Goal: Task Accomplishment & Management: Use online tool/utility

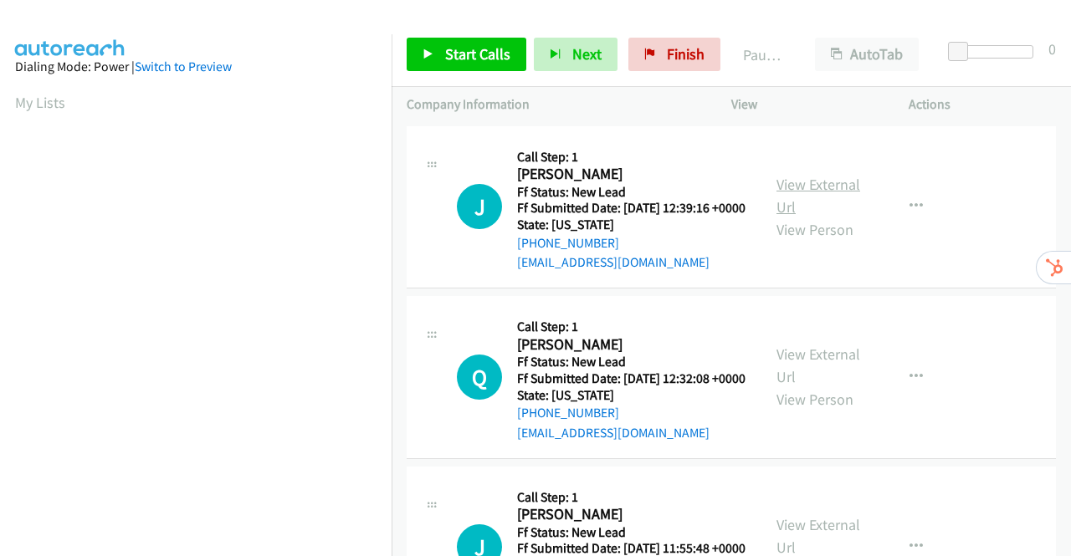
click at [820, 192] on link "View External Url" at bounding box center [818, 196] width 84 height 42
click at [825, 383] on link "View External Url" at bounding box center [818, 366] width 84 height 42
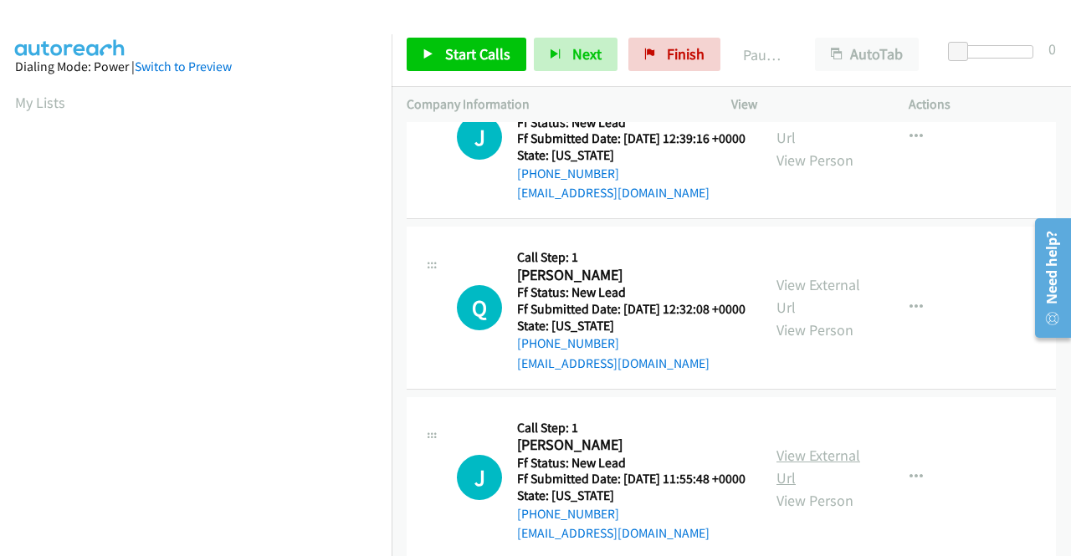
scroll to position [167, 0]
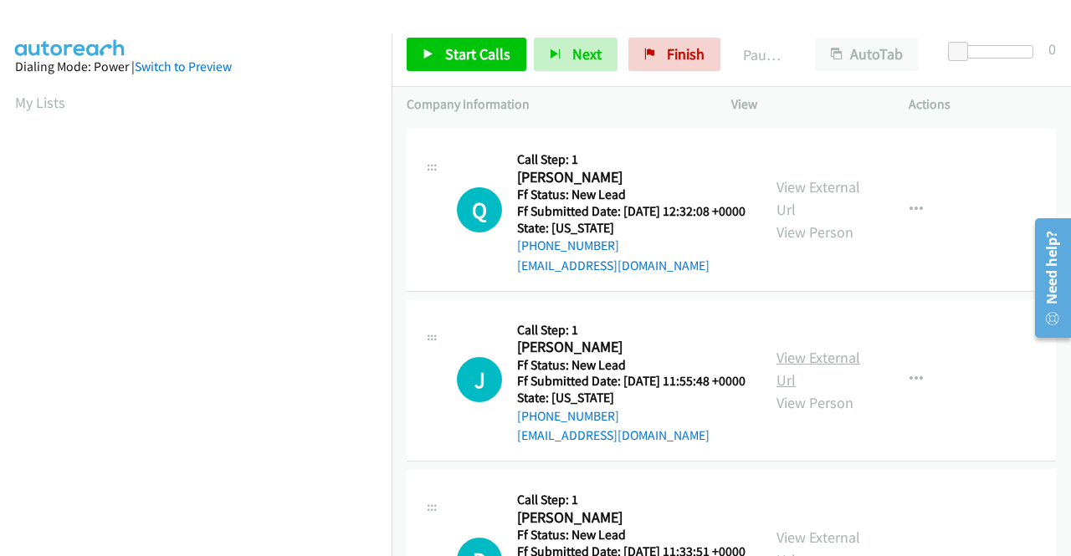
click at [813, 390] on link "View External Url" at bounding box center [818, 369] width 84 height 42
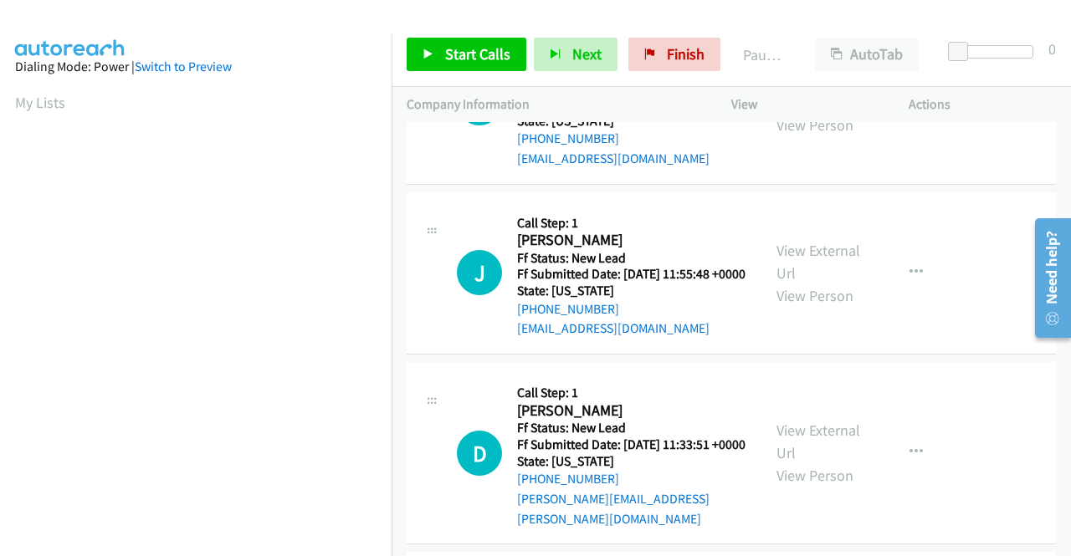
scroll to position [335, 0]
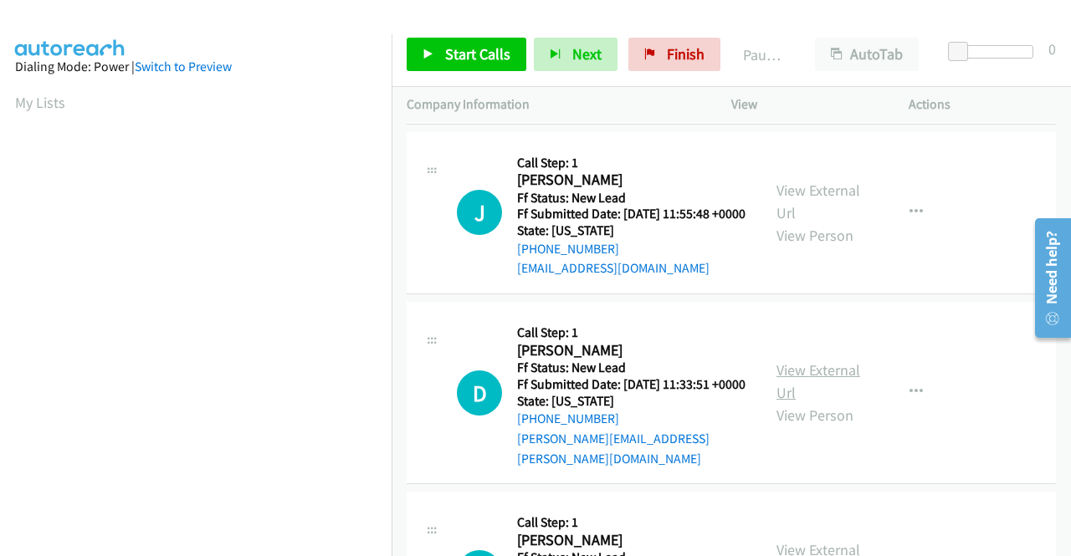
click at [835, 402] on link "View External Url" at bounding box center [818, 381] width 84 height 42
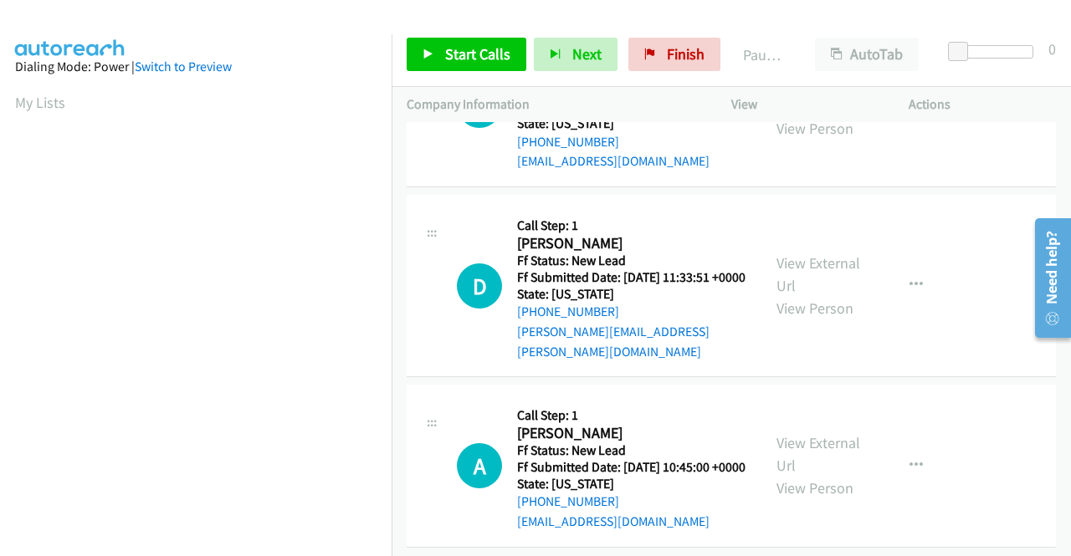
scroll to position [502, 0]
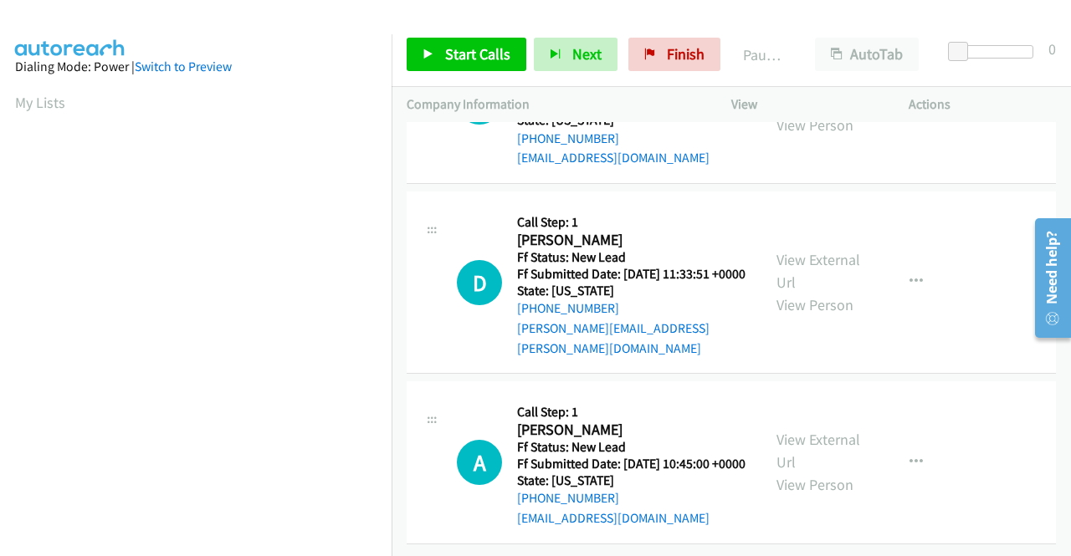
click at [814, 446] on div "View External Url View Person" at bounding box center [819, 462] width 87 height 68
click at [822, 438] on link "View External Url" at bounding box center [818, 451] width 84 height 42
drag, startPoint x: 440, startPoint y: 59, endPoint x: 450, endPoint y: 58, distance: 10.1
click at [440, 59] on link "Start Calls" at bounding box center [466, 54] width 120 height 33
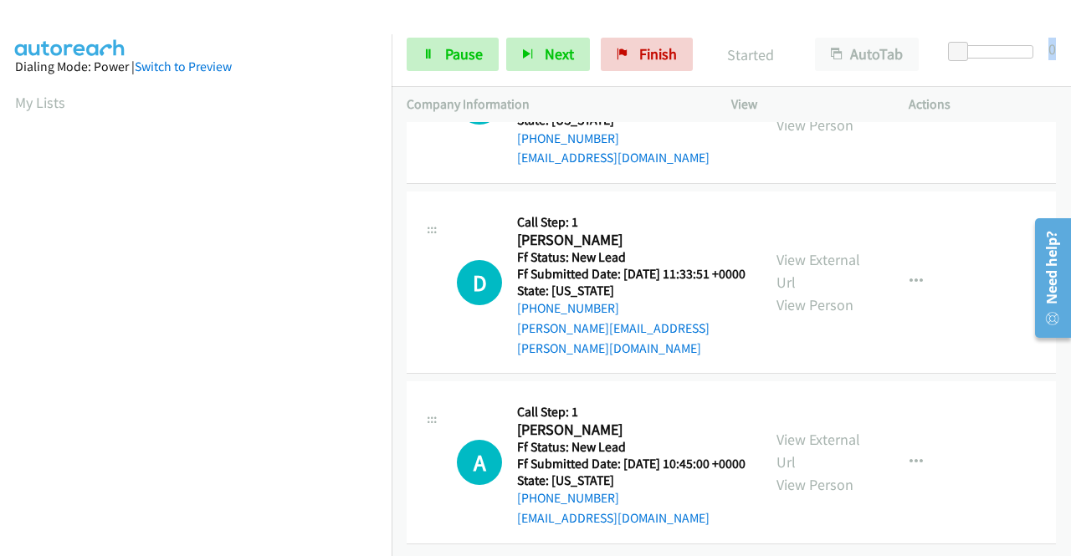
drag, startPoint x: 945, startPoint y: 54, endPoint x: 1070, endPoint y: 36, distance: 126.0
click at [1070, 40] on div "Start Calls Pause Next Finish Started AutoTab AutoTab 0" at bounding box center [730, 55] width 679 height 64
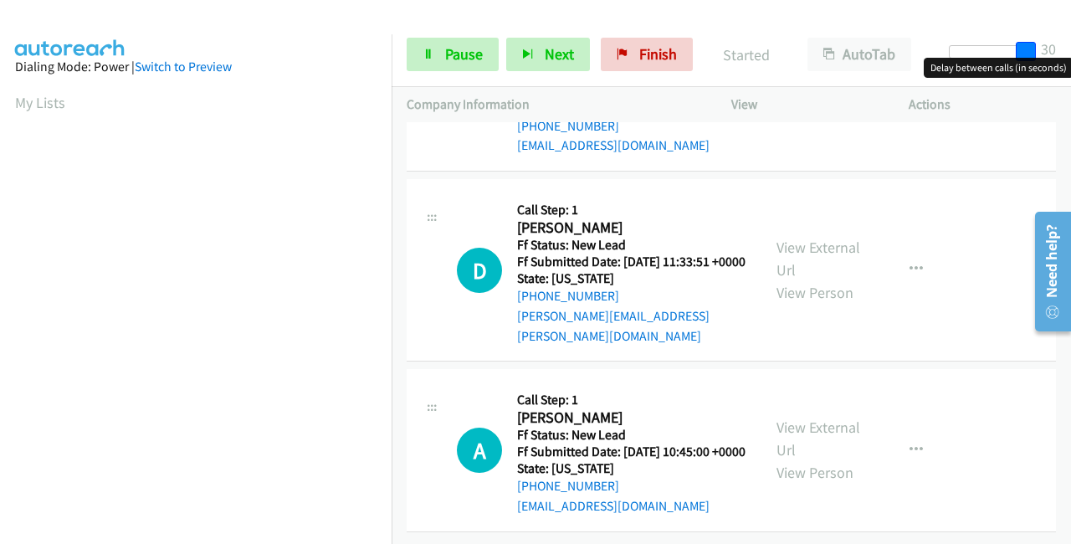
drag, startPoint x: 954, startPoint y: 48, endPoint x: 1065, endPoint y: 36, distance: 111.9
click at [1064, 38] on div "Start Calls Pause Next Finish Started AutoTab AutoTab 30" at bounding box center [730, 55] width 679 height 64
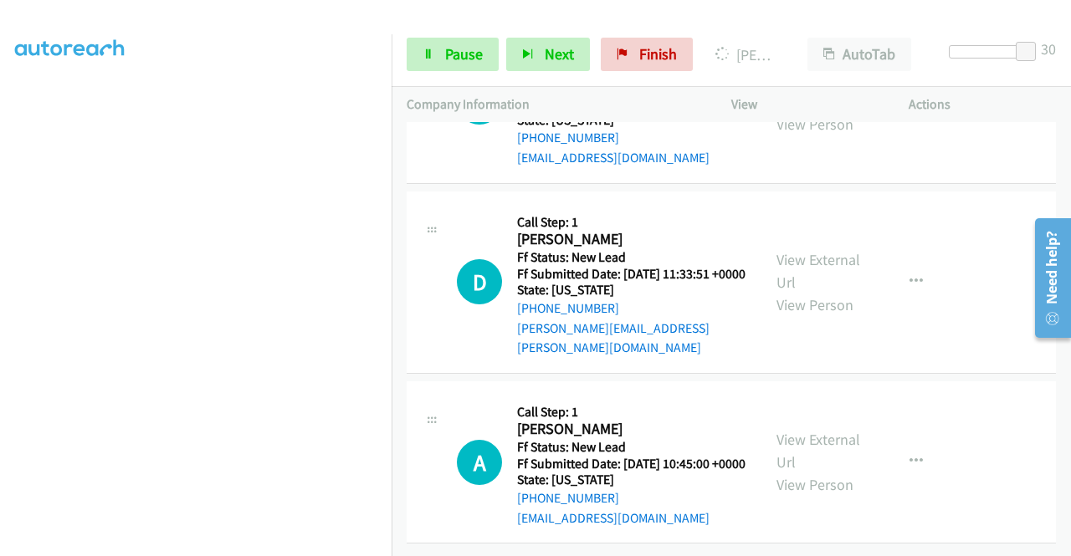
scroll to position [381, 0]
click at [434, 54] on link "Pause" at bounding box center [452, 54] width 92 height 33
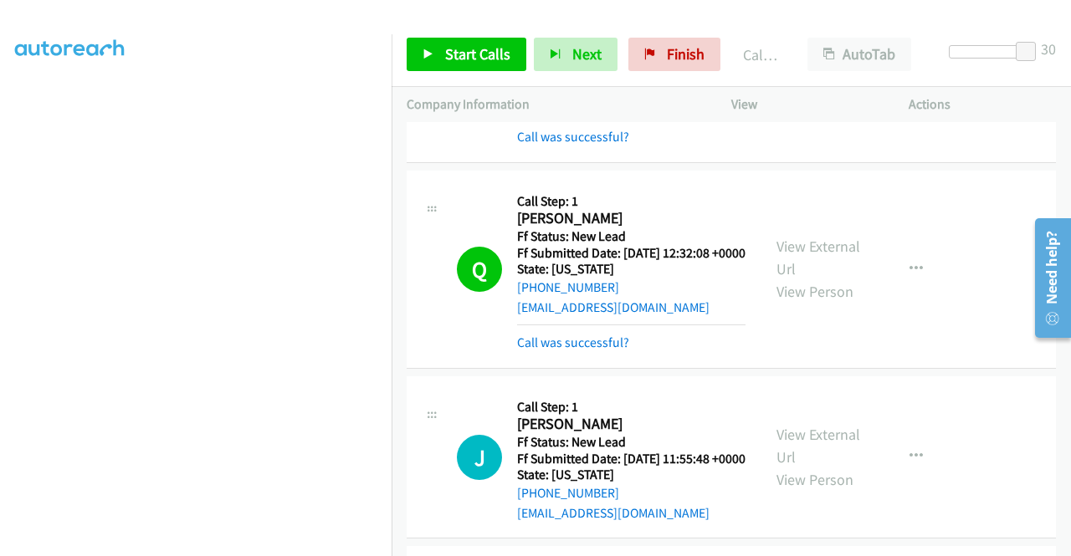
scroll to position [154, 0]
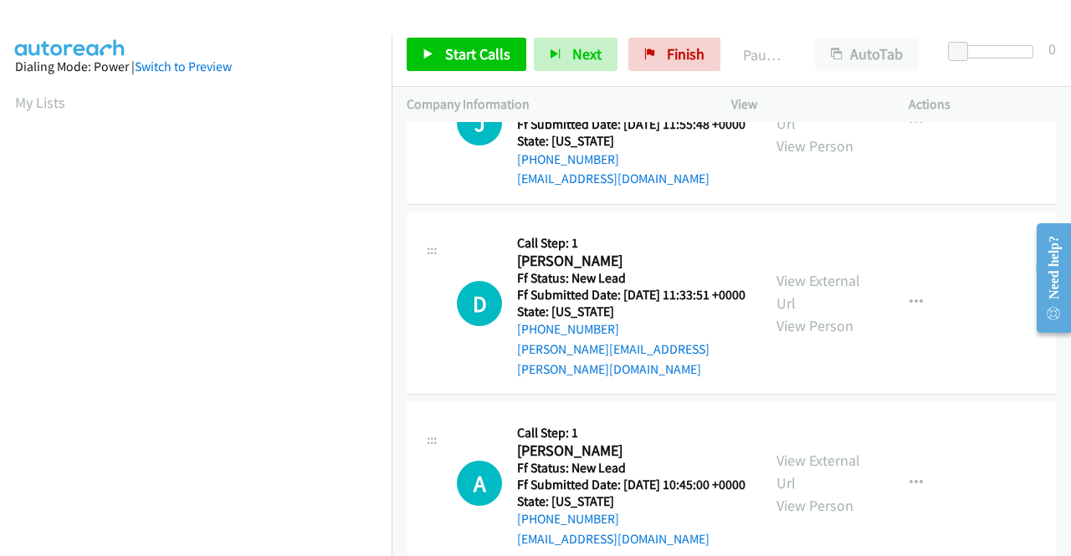
scroll to position [146, 0]
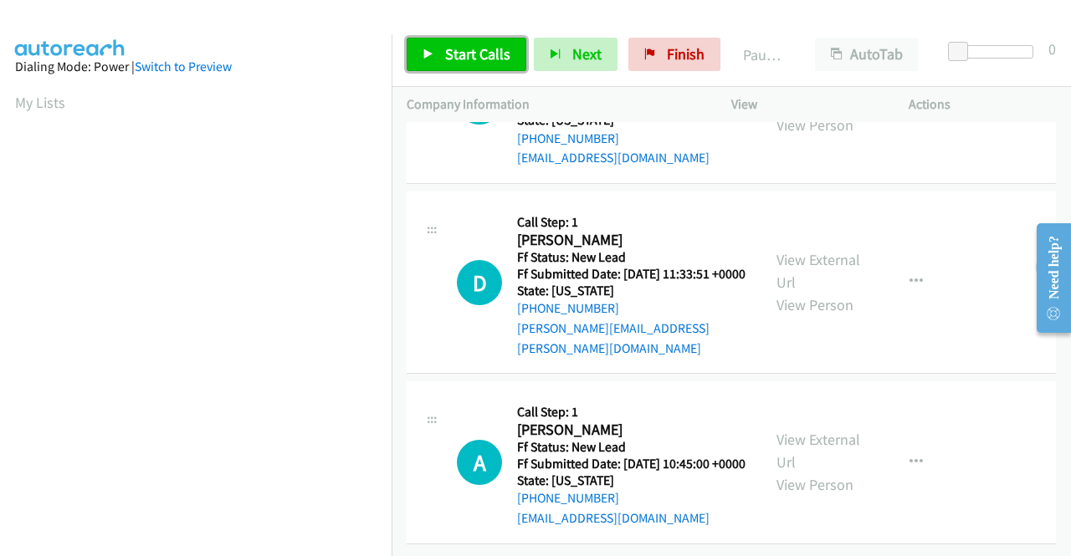
click at [458, 59] on span "Start Calls" at bounding box center [477, 53] width 65 height 19
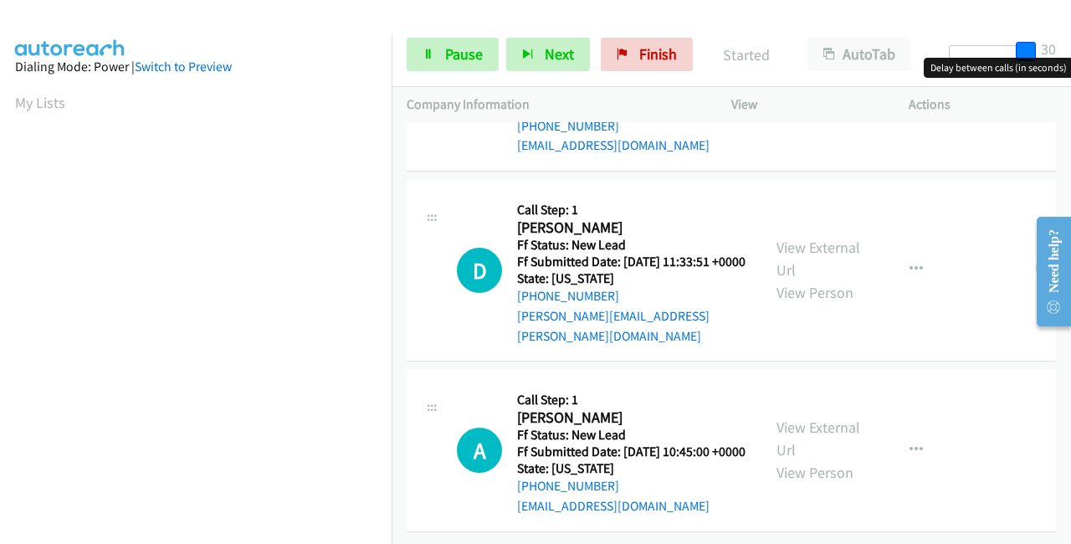
drag, startPoint x: 953, startPoint y: 53, endPoint x: 1070, endPoint y: 44, distance: 117.4
click at [1070, 44] on div "Start Calls Pause Next Finish Started AutoTab AutoTab 30" at bounding box center [730, 55] width 679 height 64
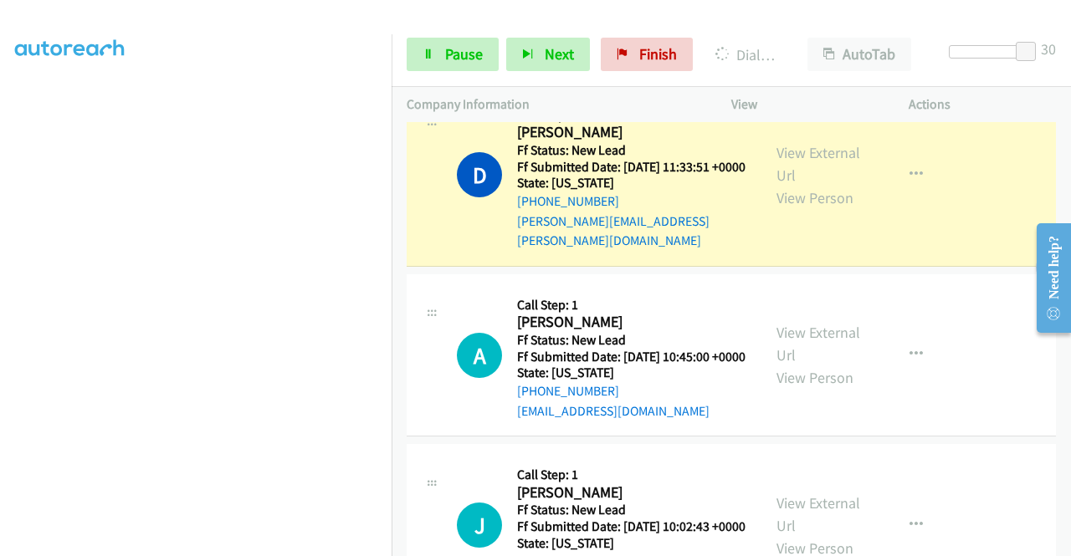
scroll to position [396, 0]
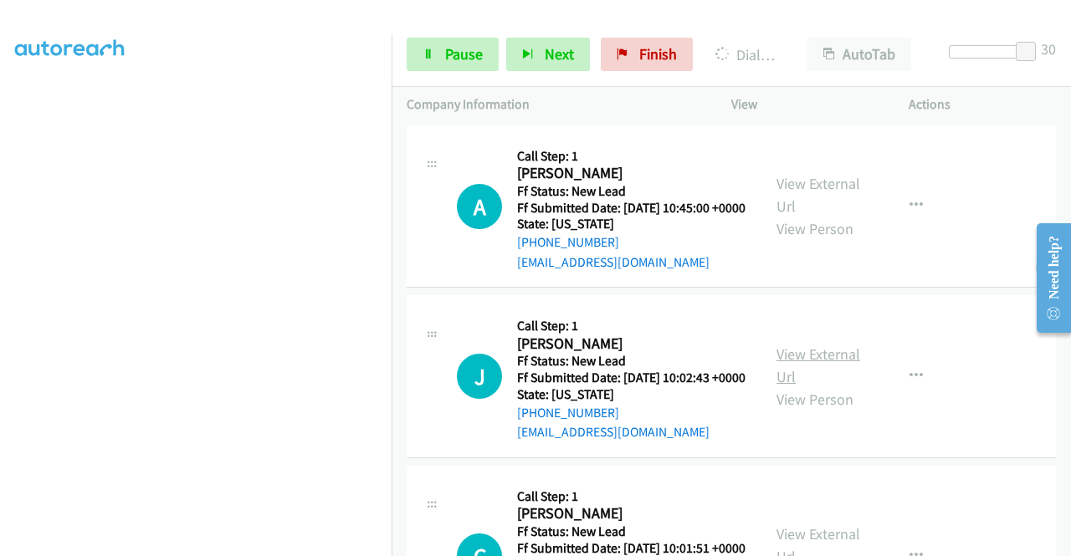
click at [810, 386] on link "View External Url" at bounding box center [818, 366] width 84 height 42
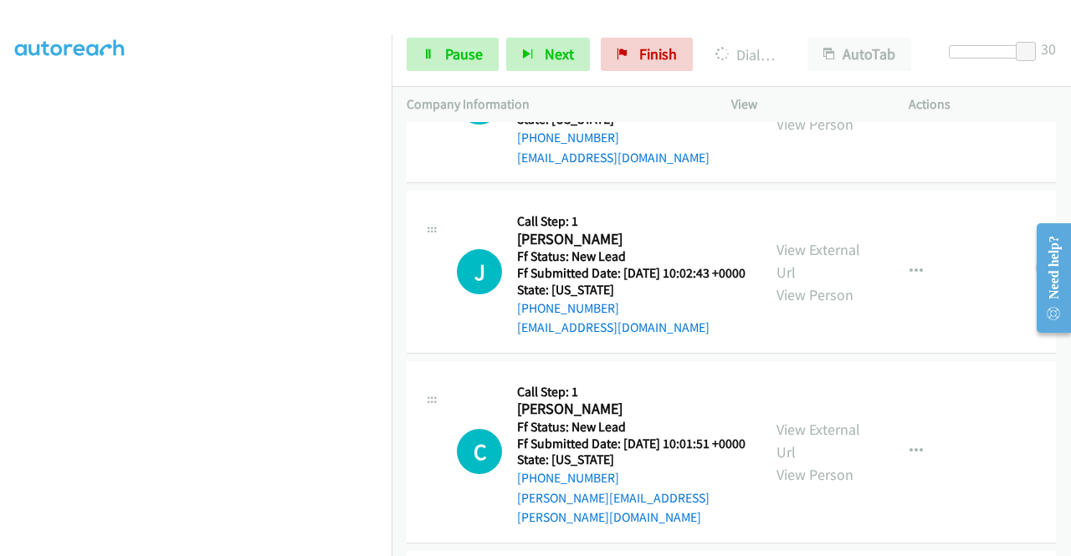
scroll to position [647, 0]
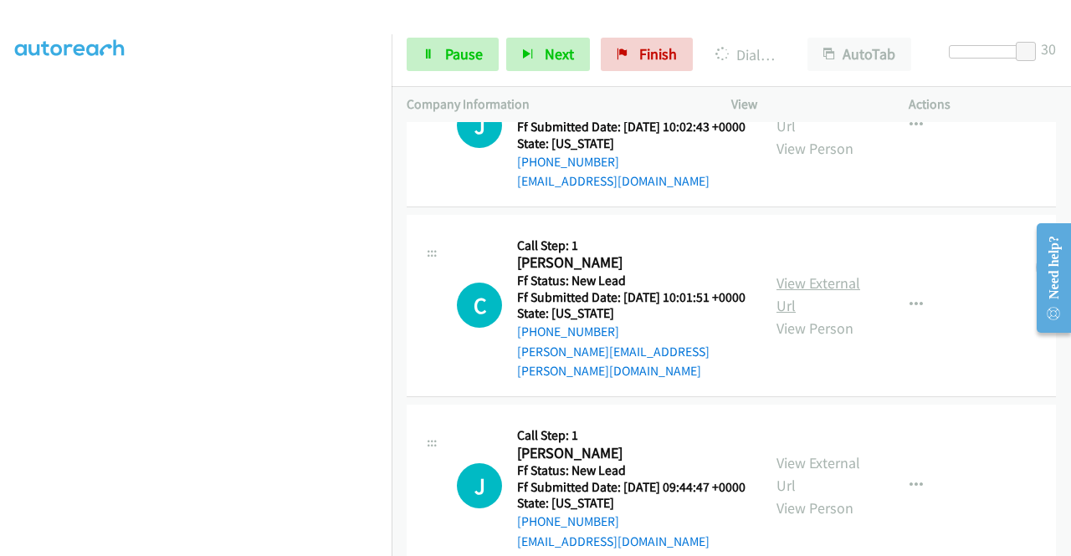
click at [839, 315] on link "View External Url" at bounding box center [818, 295] width 84 height 42
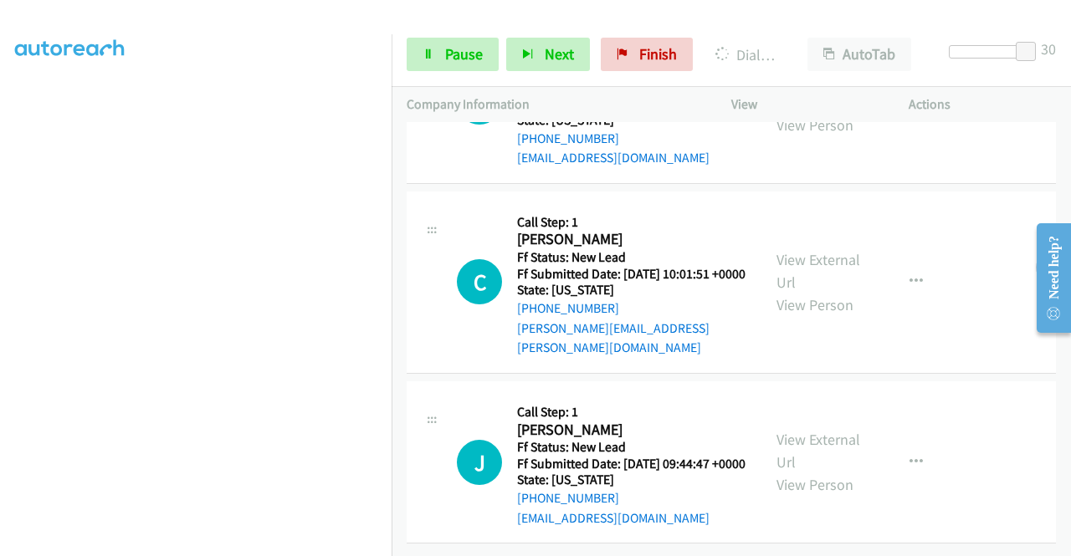
scroll to position [740, 0]
click at [835, 430] on link "View External Url" at bounding box center [818, 451] width 84 height 42
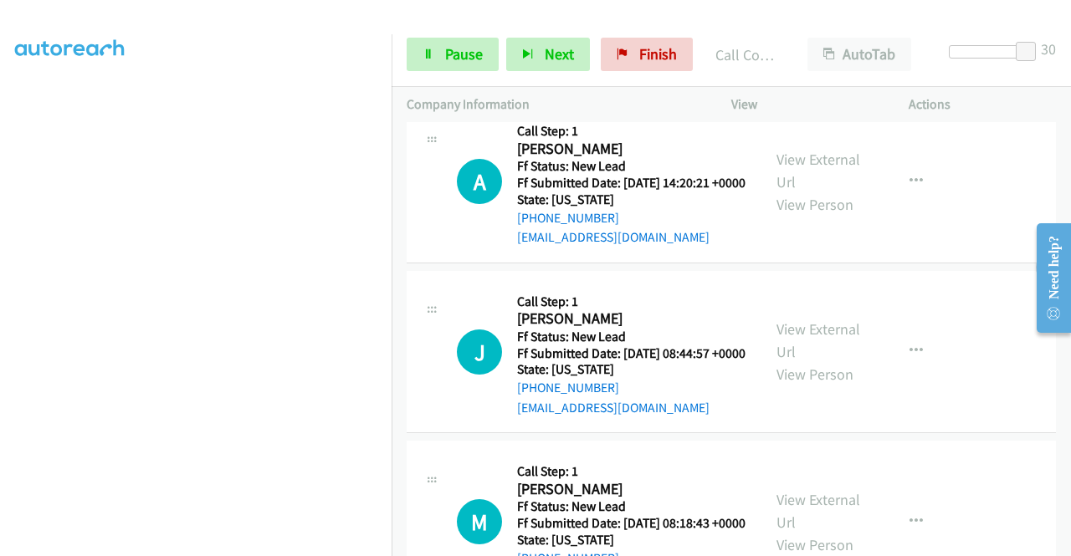
scroll to position [1230, 0]
click at [802, 191] on link "View External Url" at bounding box center [818, 170] width 84 height 42
click at [805, 360] on link "View External Url" at bounding box center [818, 340] width 84 height 42
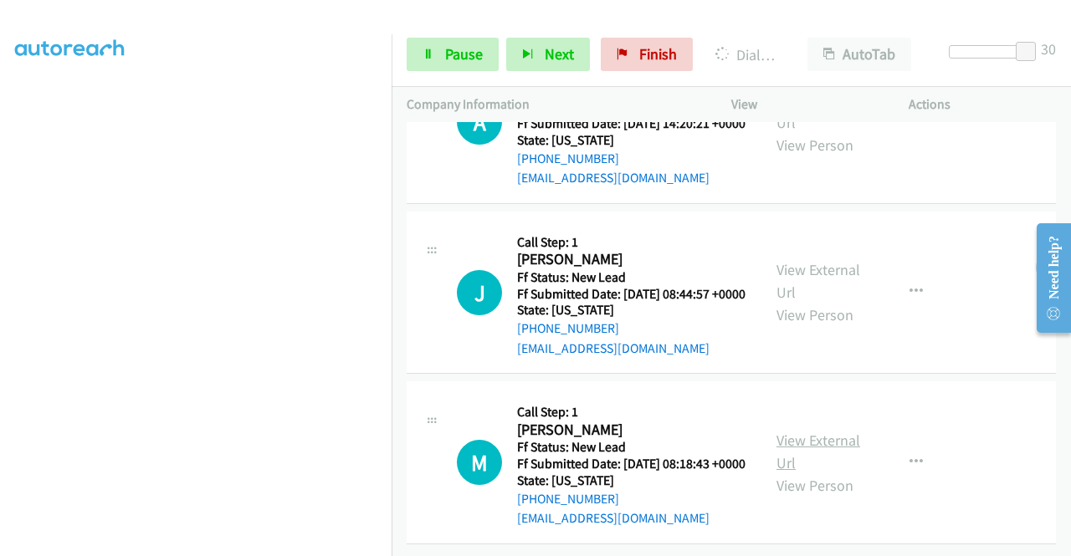
click at [776, 431] on link "View External Url" at bounding box center [818, 452] width 84 height 42
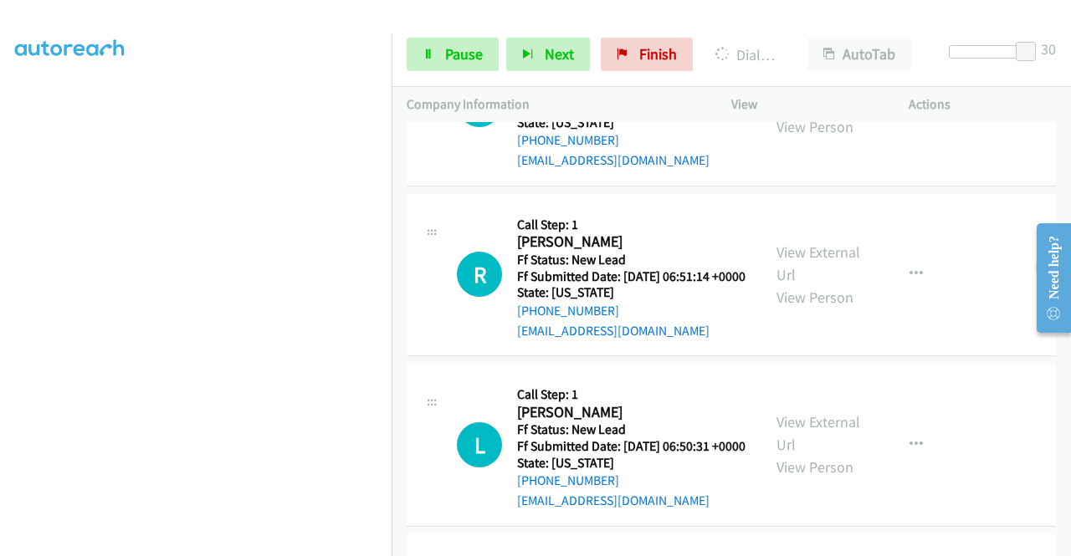
scroll to position [1727, 0]
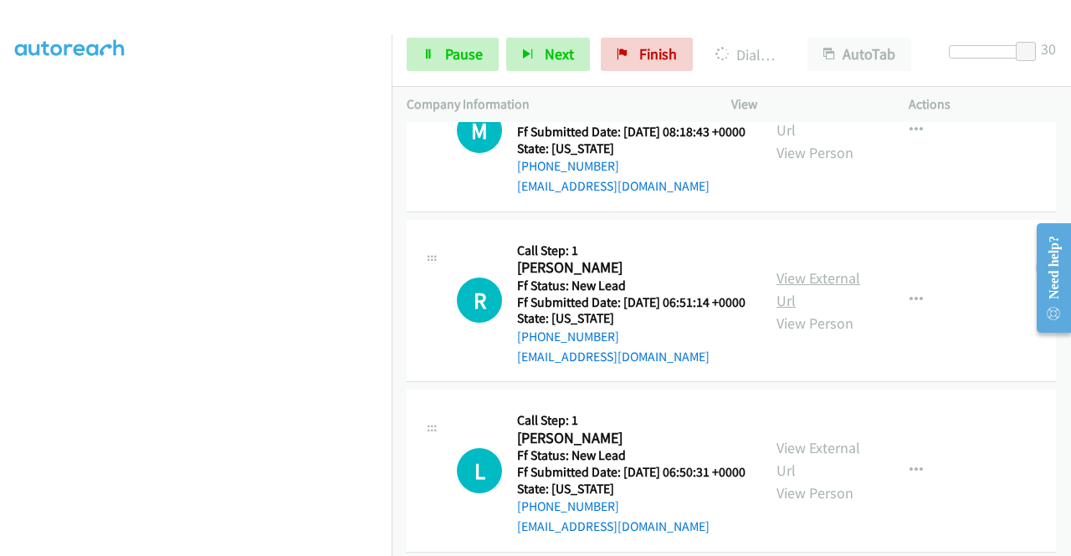
click at [817, 310] on link "View External Url" at bounding box center [818, 289] width 84 height 42
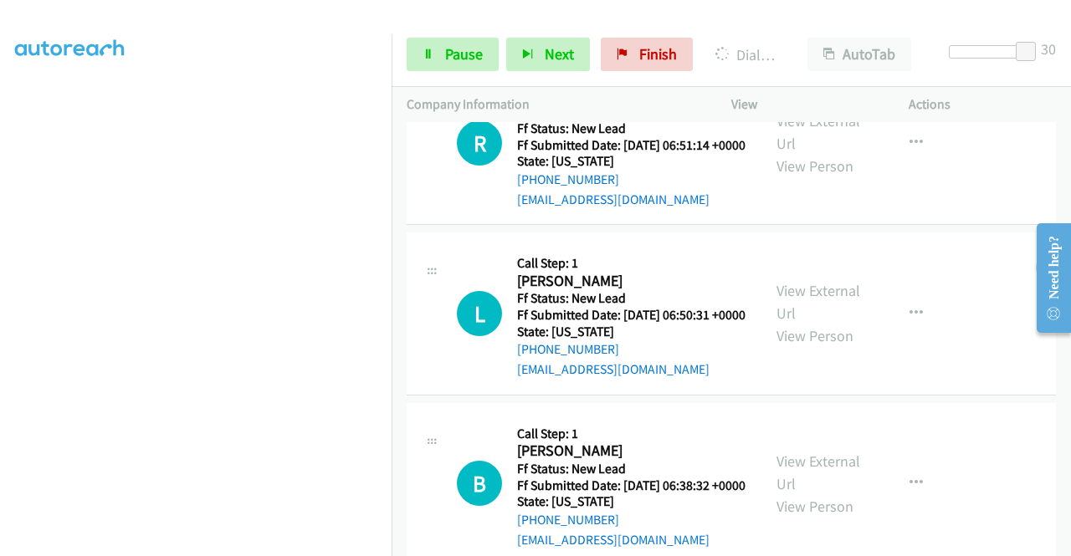
scroll to position [2062, 0]
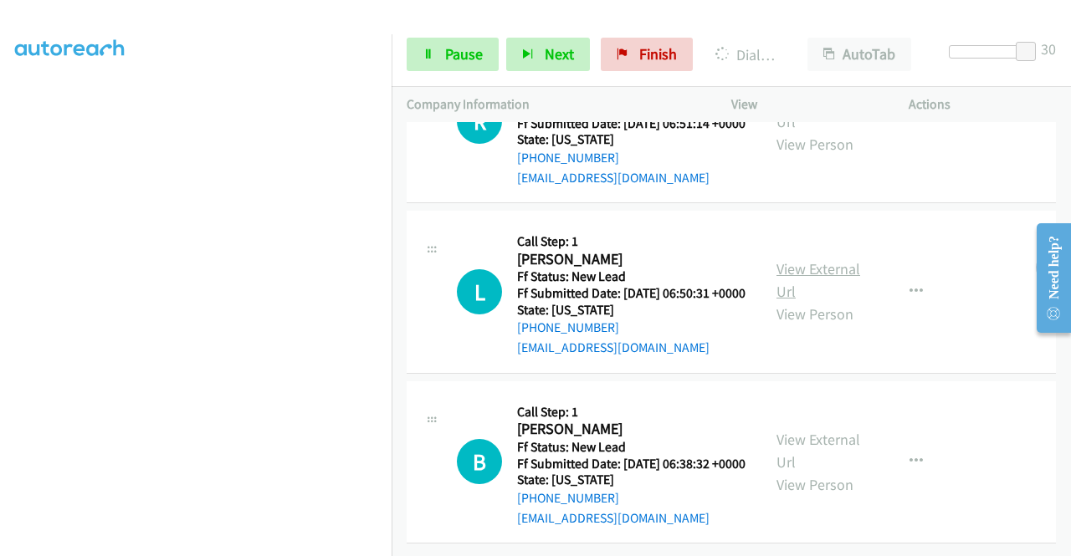
click at [821, 259] on link "View External Url" at bounding box center [818, 280] width 84 height 42
click at [836, 430] on link "View External Url" at bounding box center [818, 451] width 84 height 42
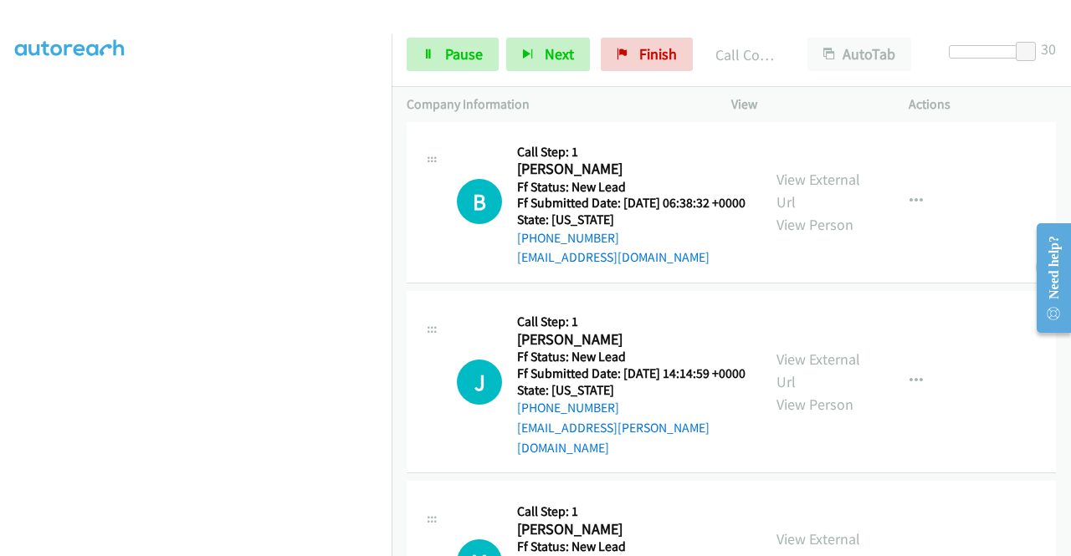
scroll to position [2524, 0]
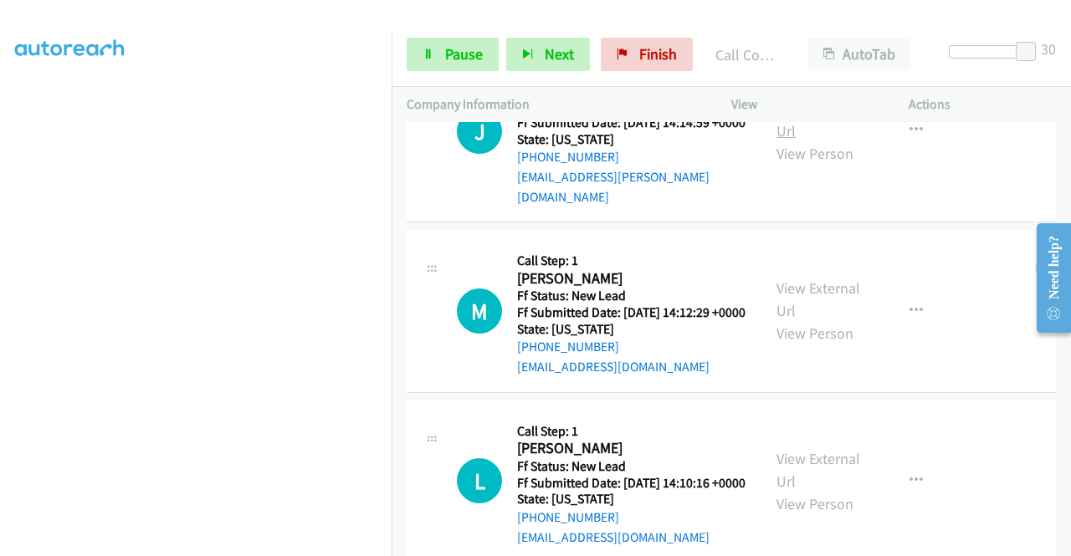
click at [796, 141] on link "View External Url" at bounding box center [818, 120] width 84 height 42
click at [823, 320] on link "View External Url" at bounding box center [818, 300] width 84 height 42
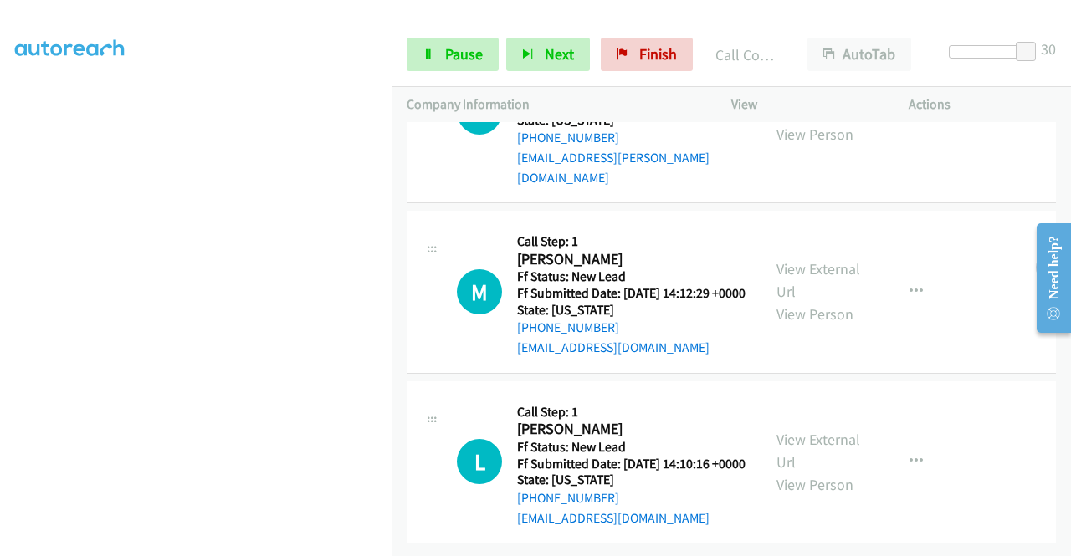
scroll to position [2737, 0]
click at [831, 430] on link "View External Url" at bounding box center [818, 451] width 84 height 42
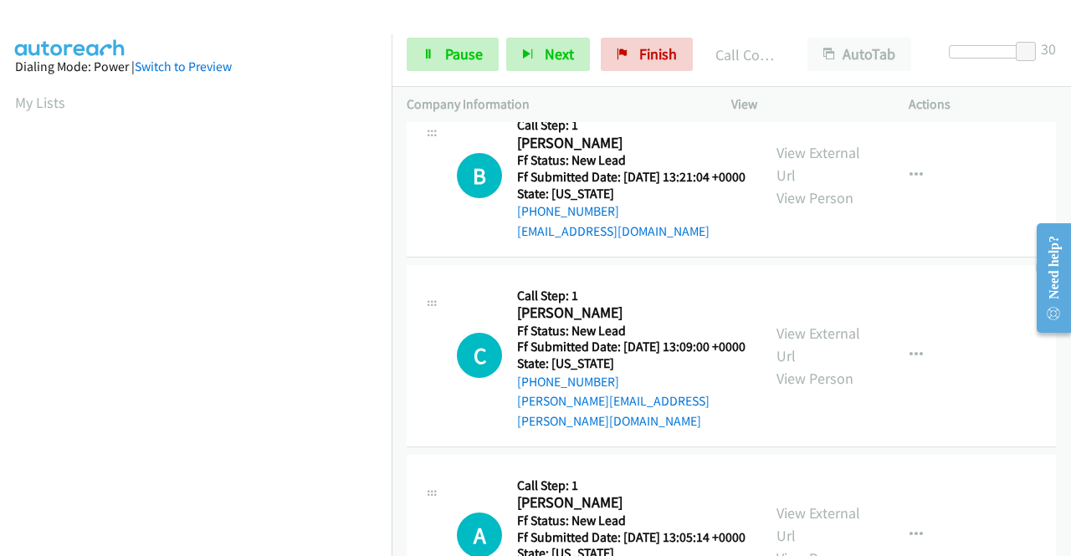
scroll to position [3142, 0]
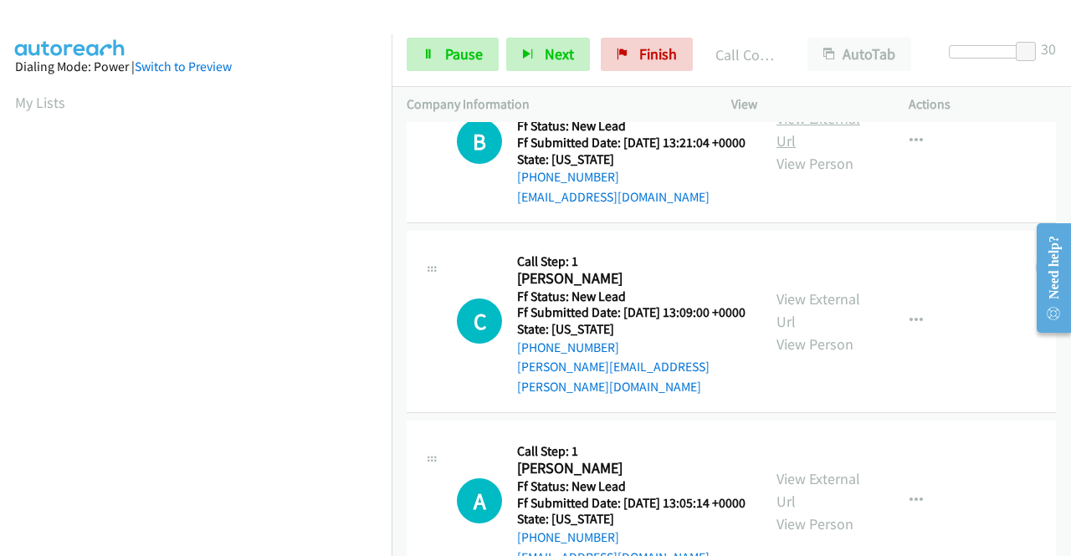
click at [822, 151] on link "View External Url" at bounding box center [818, 130] width 84 height 42
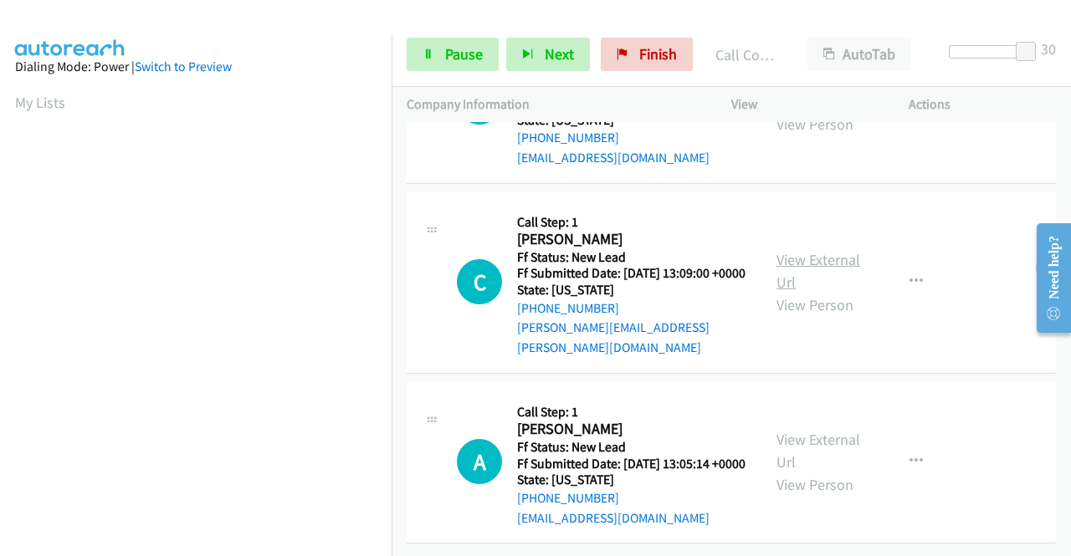
scroll to position [3392, 0]
click at [810, 250] on link "View External Url" at bounding box center [818, 271] width 84 height 42
click at [828, 430] on link "View External Url" at bounding box center [818, 451] width 84 height 42
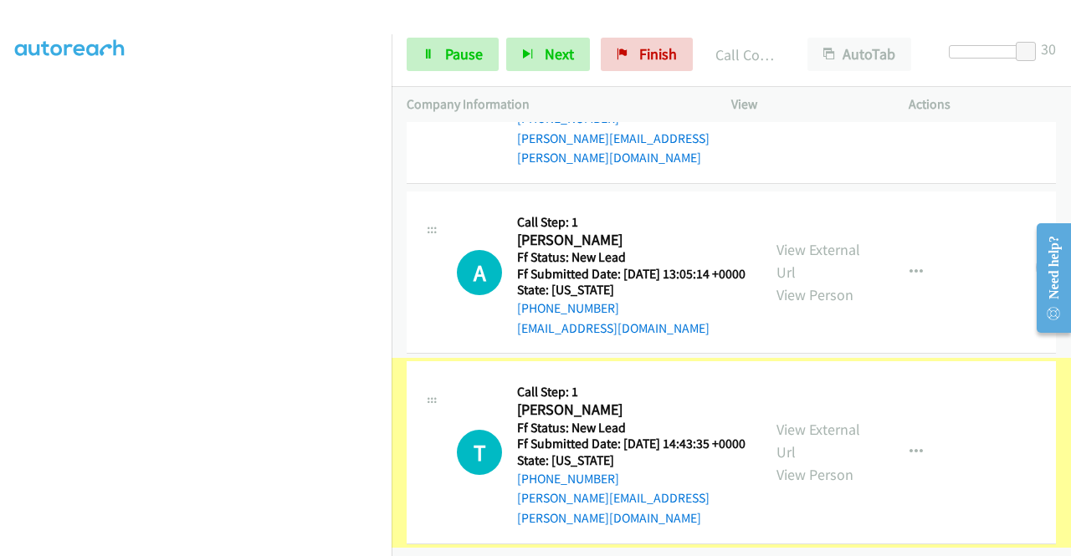
scroll to position [3658, 0]
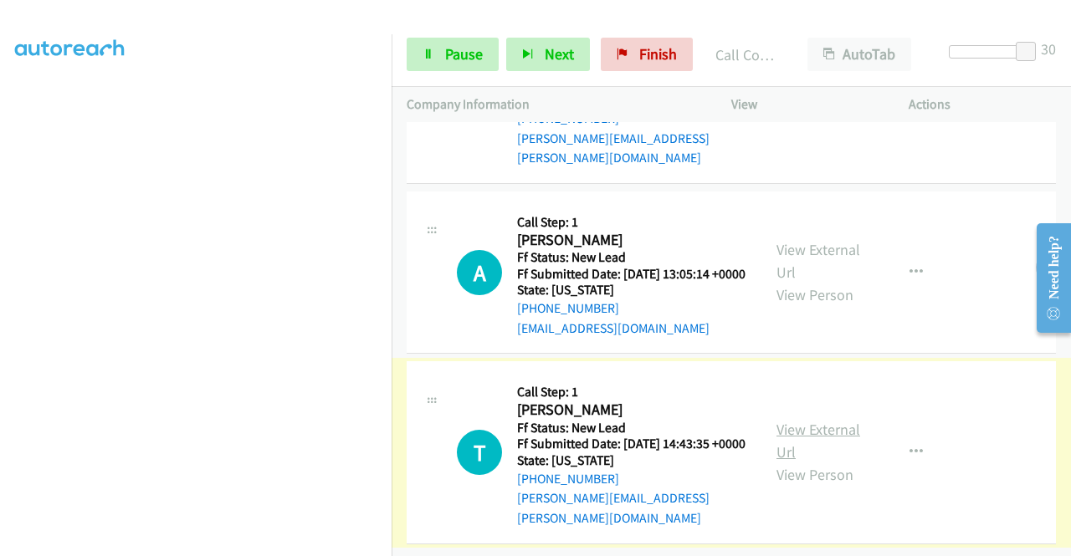
click at [807, 422] on link "View External Url" at bounding box center [818, 441] width 84 height 42
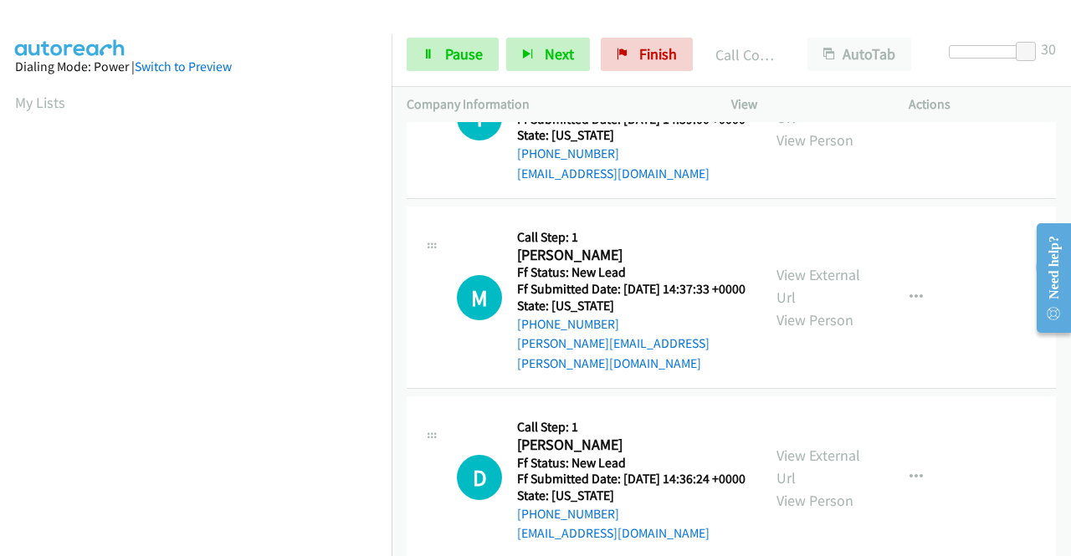
scroll to position [3945, 0]
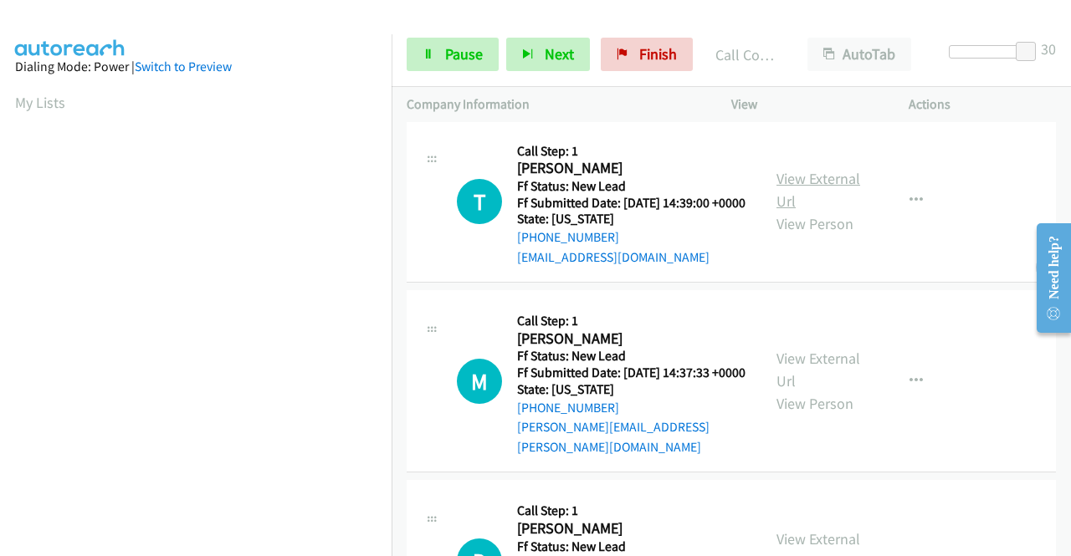
click at [816, 211] on link "View External Url" at bounding box center [818, 190] width 84 height 42
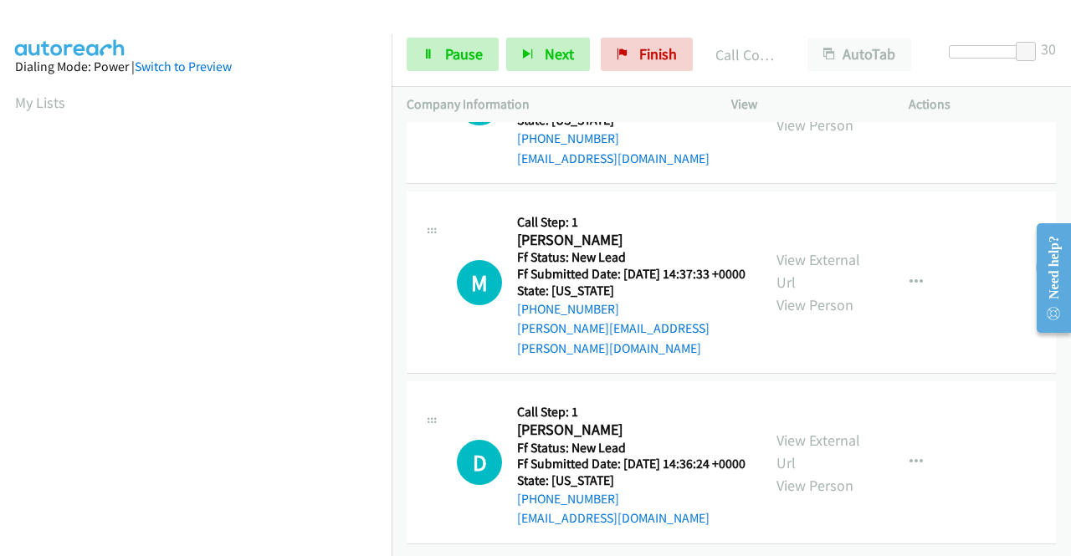
scroll to position [4195, 0]
click at [815, 292] on link "View External Url" at bounding box center [818, 271] width 84 height 42
click at [806, 431] on link "View External Url" at bounding box center [818, 452] width 84 height 42
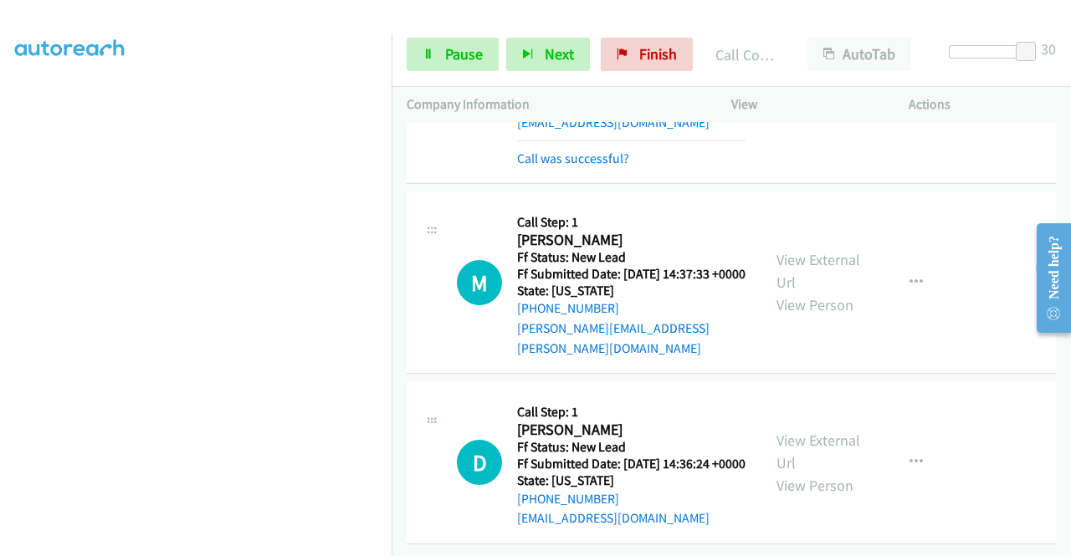
scroll to position [4395, 0]
drag, startPoint x: 1029, startPoint y: 51, endPoint x: 862, endPoint y: 68, distance: 168.1
click at [918, 52] on div "Start Calls Pause Next Finish Call Completed AutoTab AutoTab 0" at bounding box center [730, 55] width 679 height 64
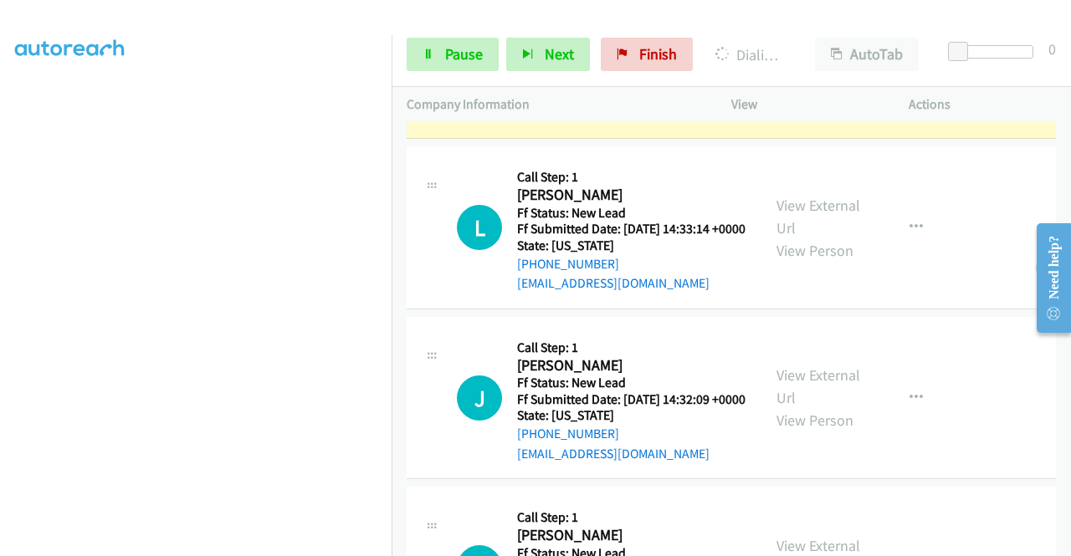
scroll to position [4729, 0]
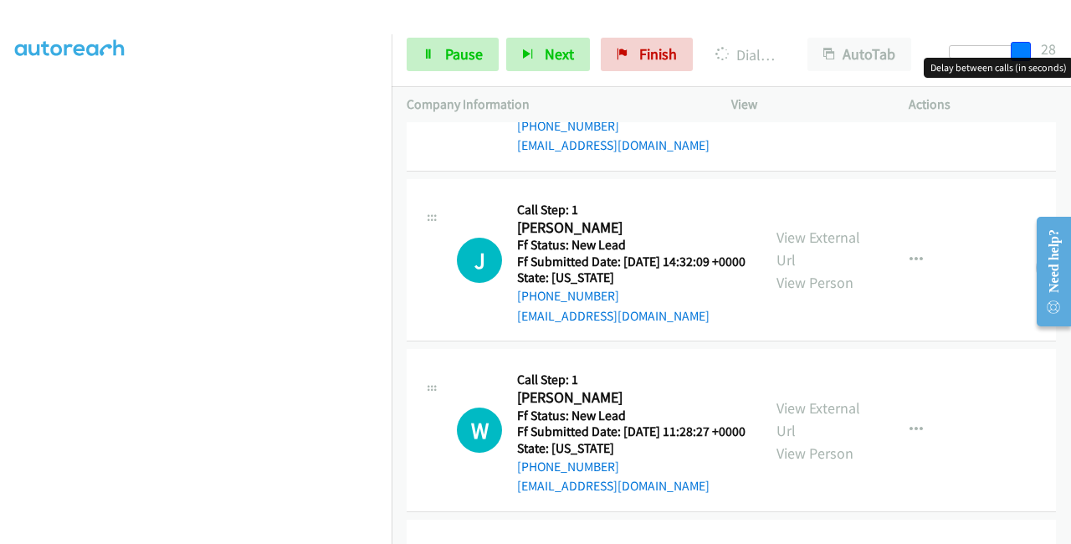
drag, startPoint x: 964, startPoint y: 50, endPoint x: 1068, endPoint y: 57, distance: 104.8
click at [1070, 53] on div "Start Calls Pause Next Finish Dialing Dawn Goodman AutoTab AutoTab 28" at bounding box center [730, 55] width 679 height 64
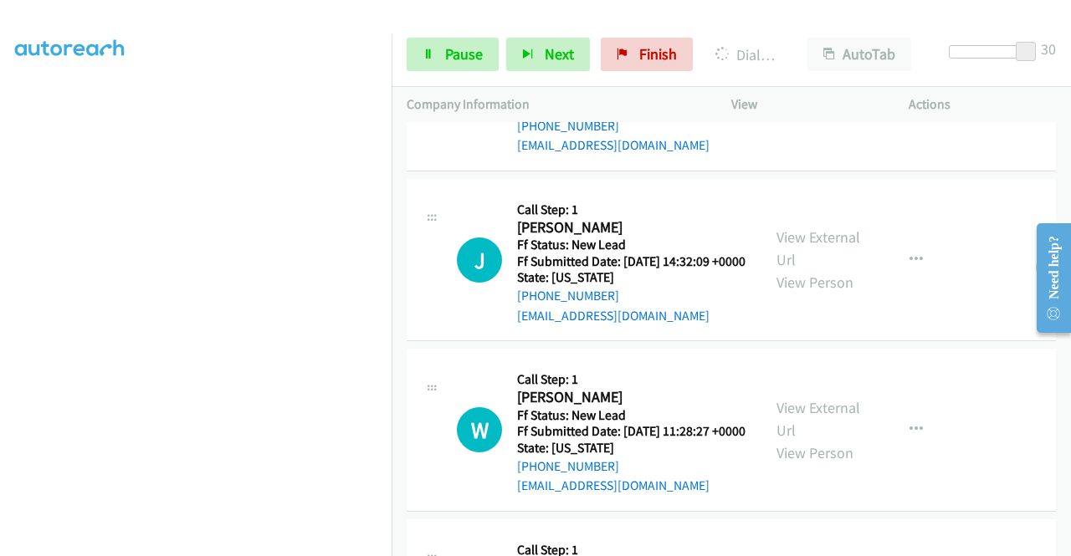
click at [794, 100] on link "View External Url" at bounding box center [818, 79] width 84 height 42
click at [815, 269] on link "View External Url" at bounding box center [818, 249] width 84 height 42
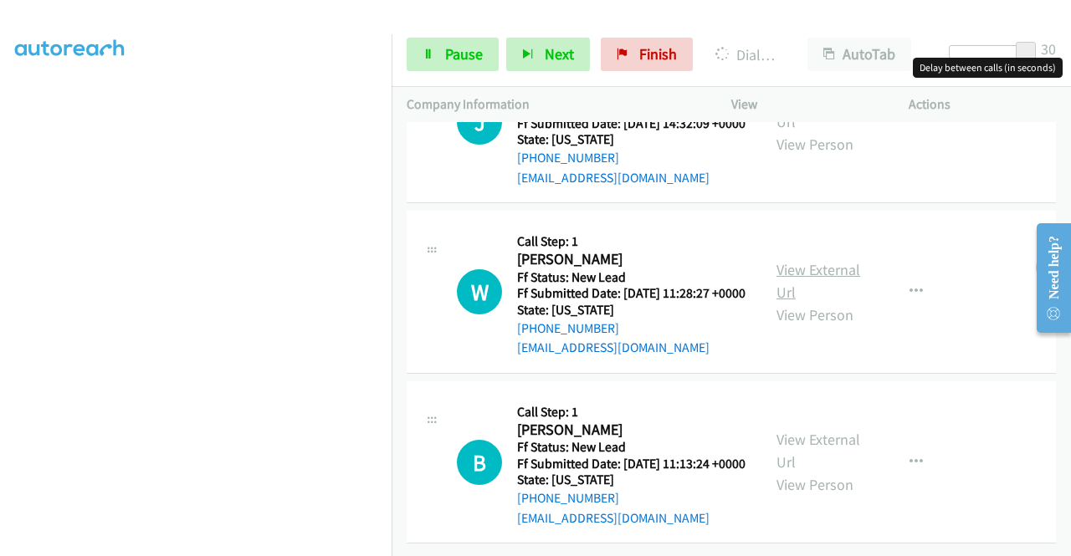
click at [801, 302] on link "View External Url" at bounding box center [818, 281] width 84 height 42
click at [792, 430] on link "View External Url" at bounding box center [818, 451] width 84 height 42
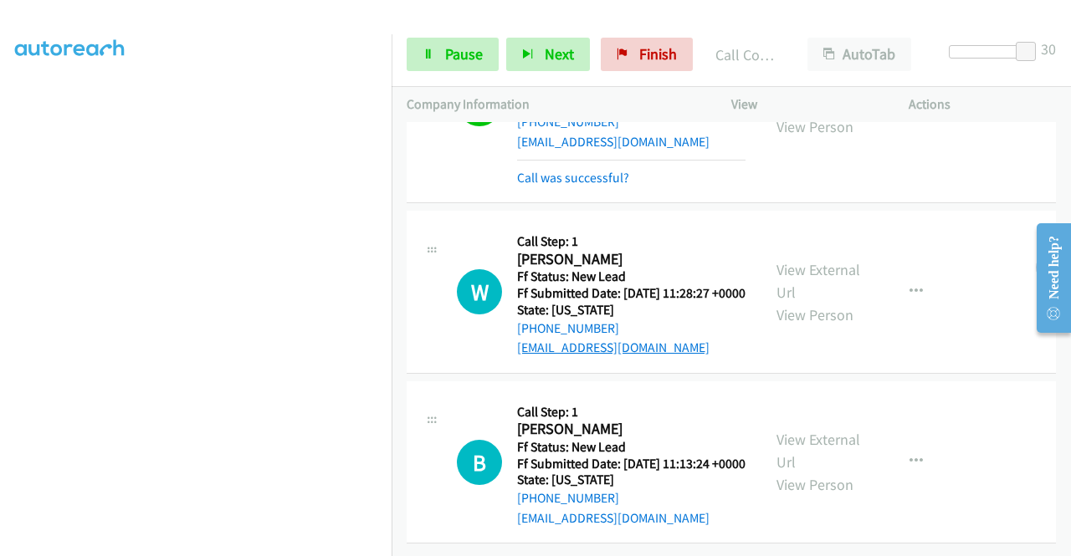
scroll to position [5282, 0]
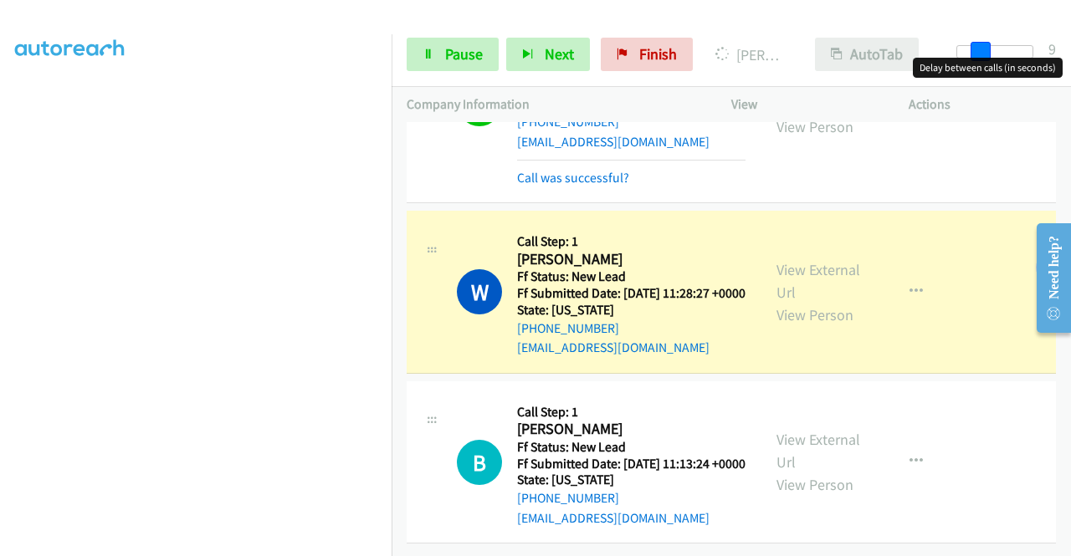
drag, startPoint x: 1024, startPoint y: 49, endPoint x: 871, endPoint y: 57, distance: 153.2
click at [877, 54] on div "Start Calls Pause Next Finish Dialing Whitney Di Acri AutoTab AutoTab 9" at bounding box center [730, 55] width 679 height 64
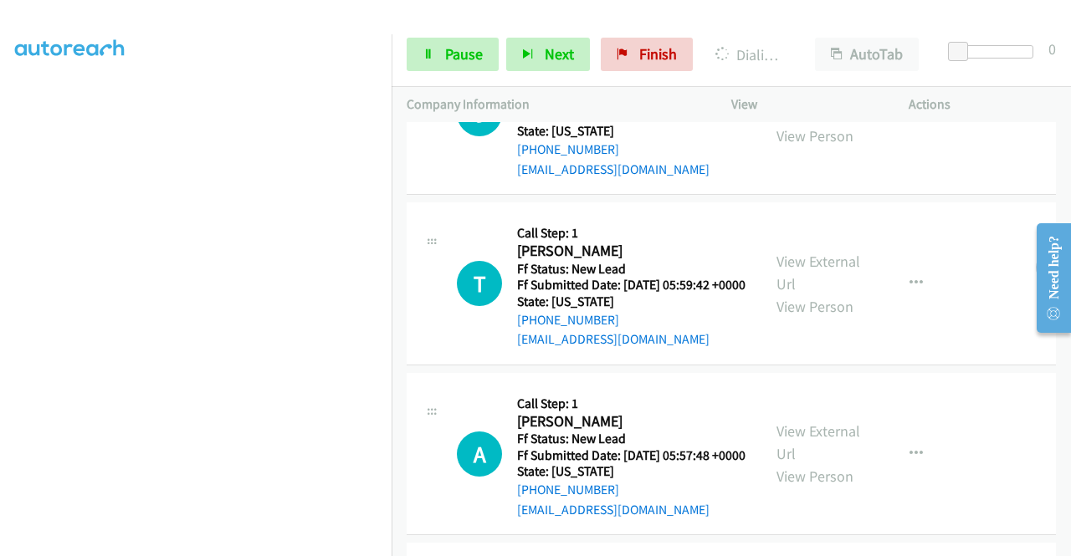
scroll to position [5617, 0]
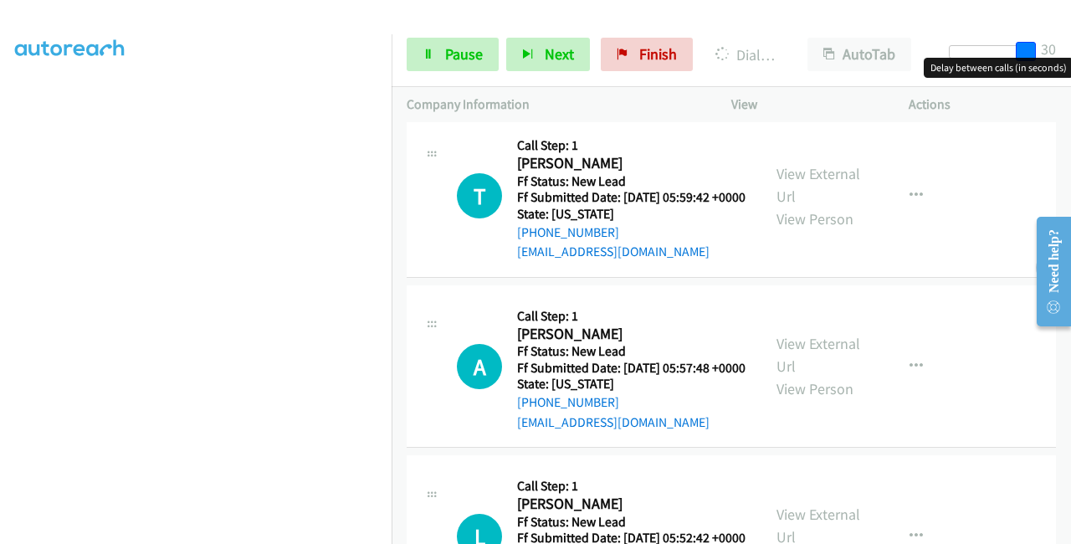
drag, startPoint x: 959, startPoint y: 44, endPoint x: 912, endPoint y: 171, distance: 135.5
click at [1070, 43] on div "Start Calls Pause Next Finish Dialing Bronwyn Clarke AutoTab AutoTab 30" at bounding box center [730, 55] width 679 height 64
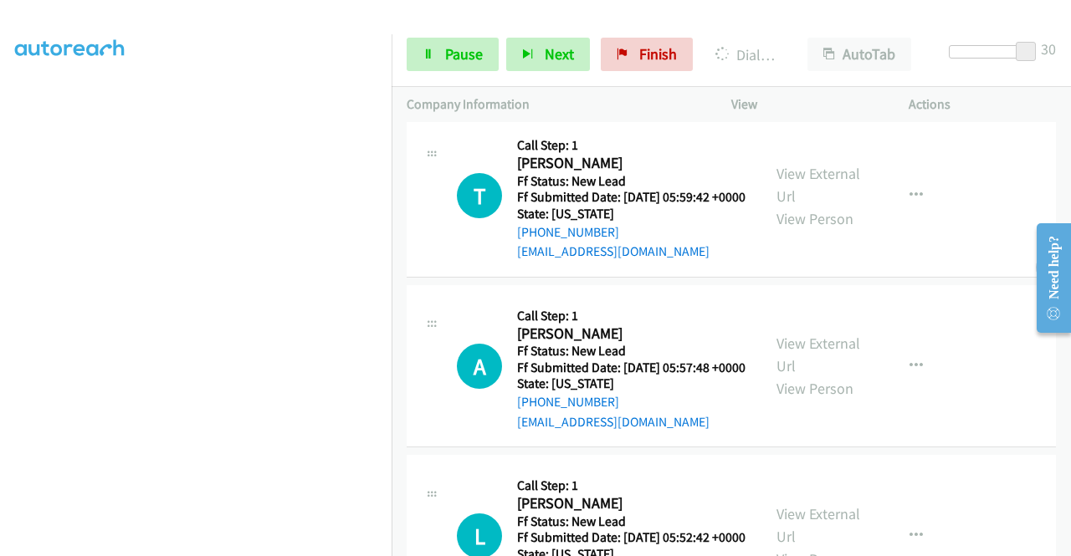
click at [817, 35] on link "View External Url" at bounding box center [818, 14] width 84 height 42
click at [828, 206] on link "View External Url" at bounding box center [818, 185] width 84 height 42
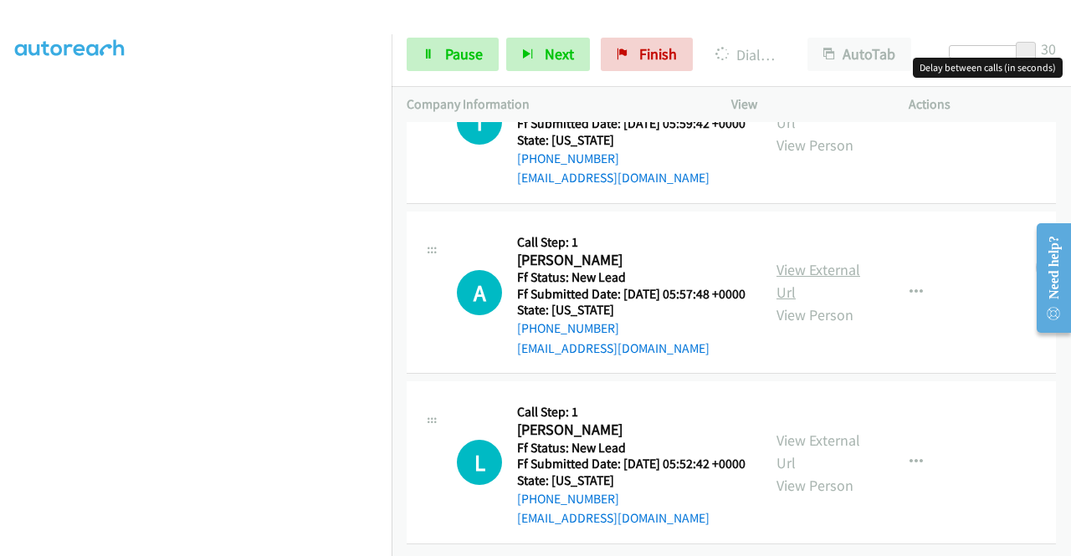
click at [817, 302] on link "View External Url" at bounding box center [818, 281] width 84 height 42
click at [833, 431] on link "View External Url" at bounding box center [818, 452] width 84 height 42
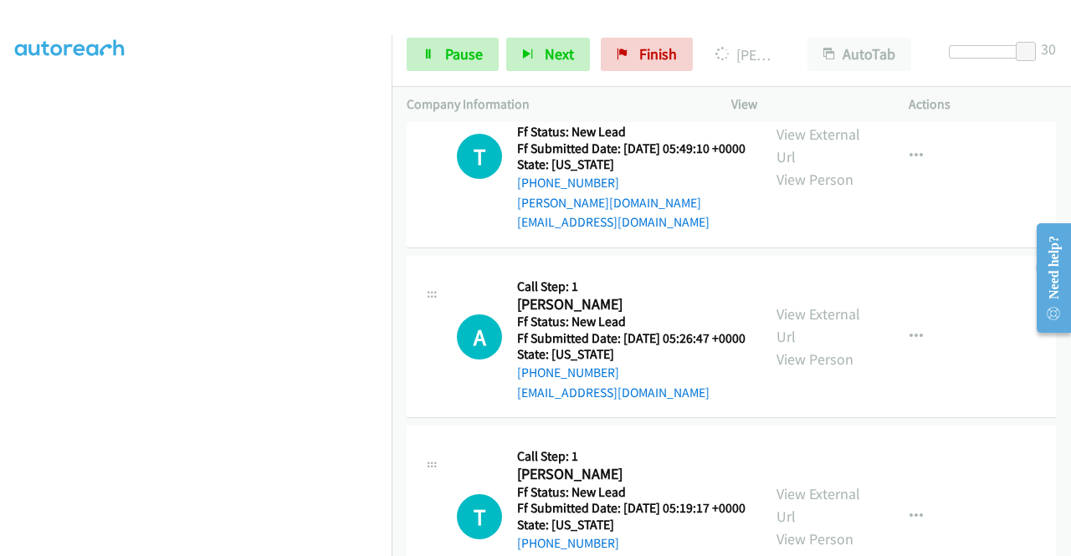
scroll to position [6420, 0]
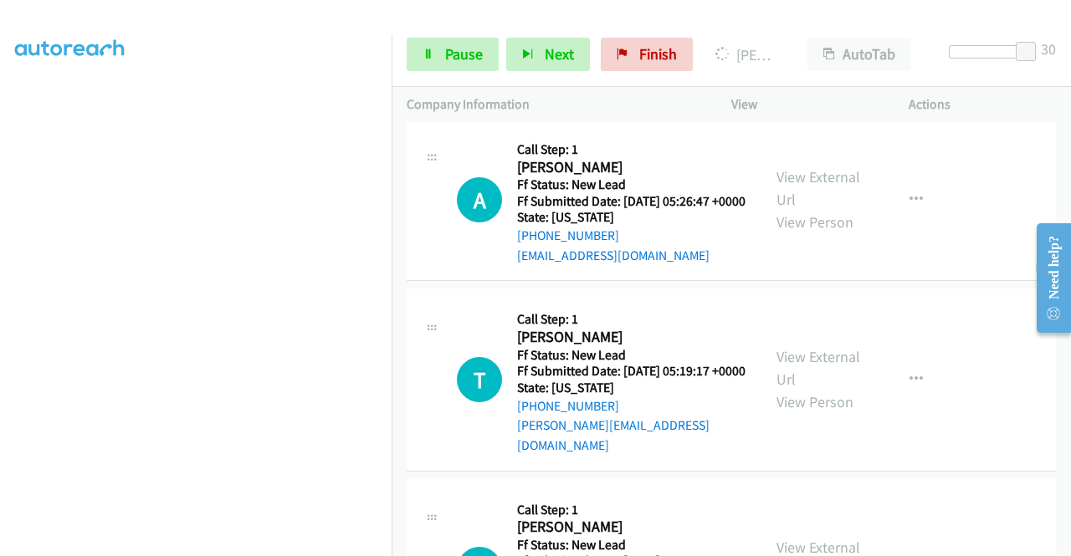
click at [819, 29] on link "View External Url" at bounding box center [818, 8] width 84 height 42
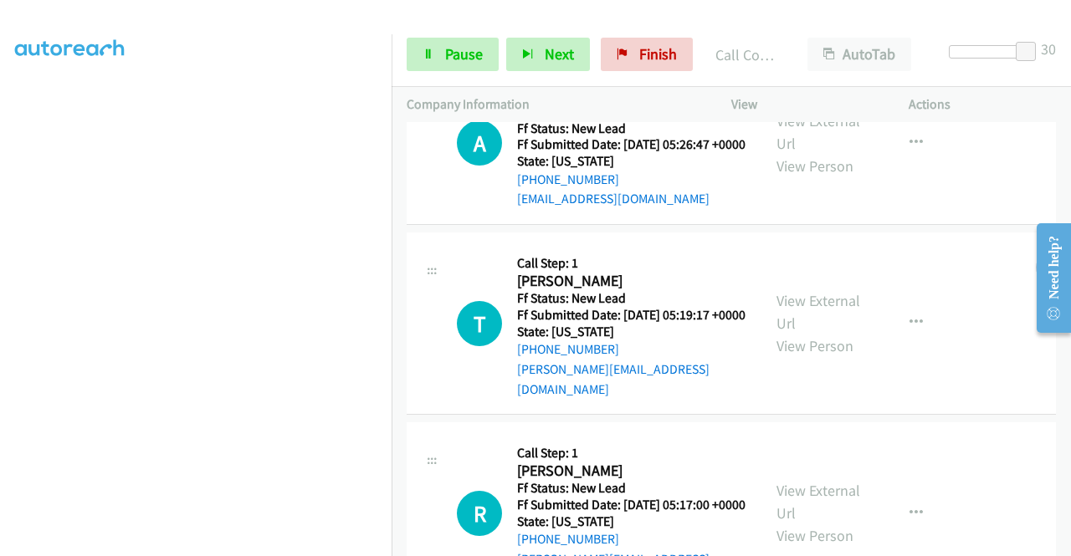
scroll to position [6539, 0]
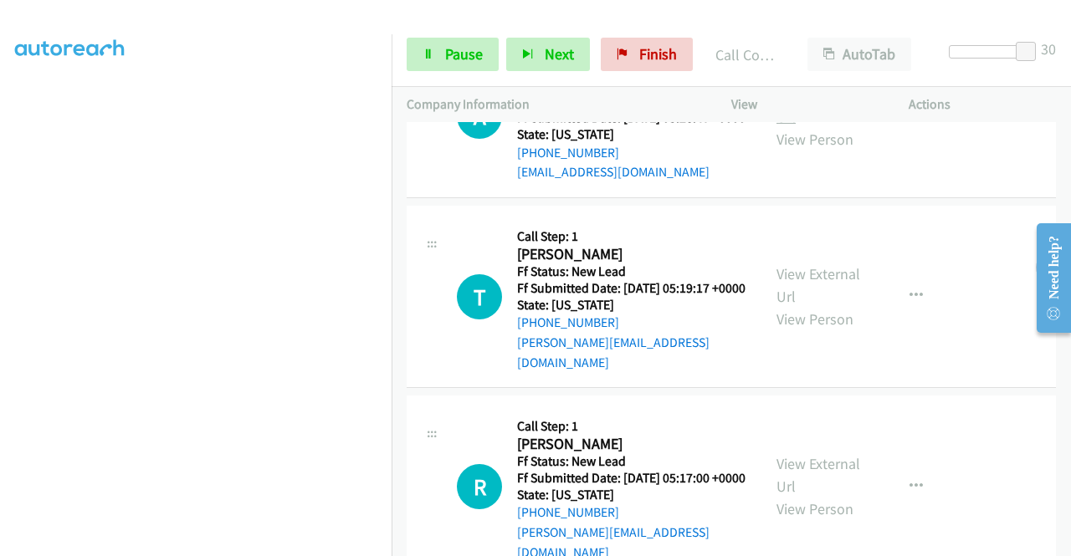
click at [822, 126] on link "View External Url" at bounding box center [818, 105] width 84 height 42
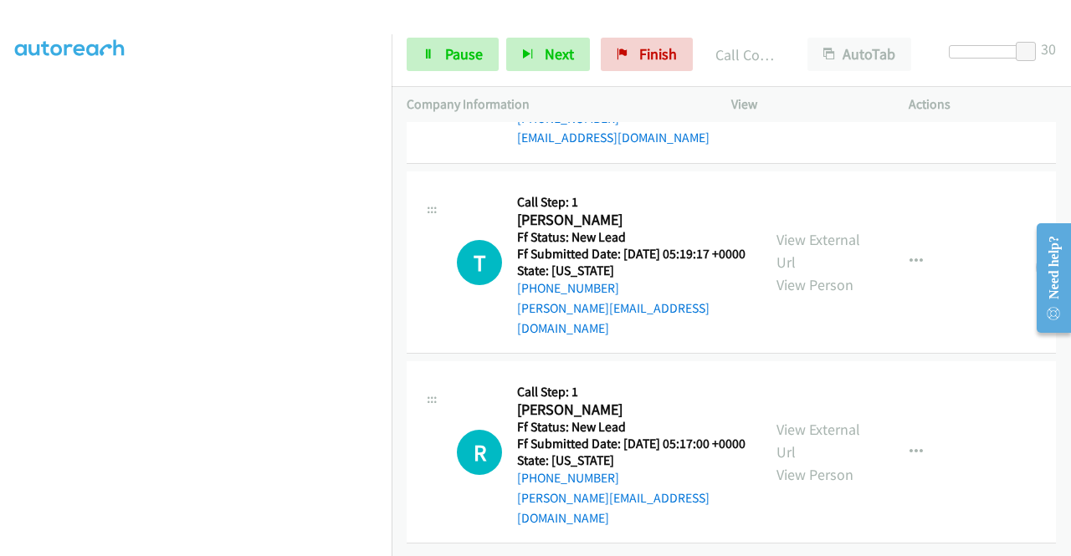
scroll to position [6950, 0]
click at [808, 236] on link "View External Url" at bounding box center [818, 251] width 84 height 42
click at [814, 420] on link "View External Url" at bounding box center [818, 441] width 84 height 42
click at [825, 421] on link "View External Url" at bounding box center [818, 442] width 84 height 42
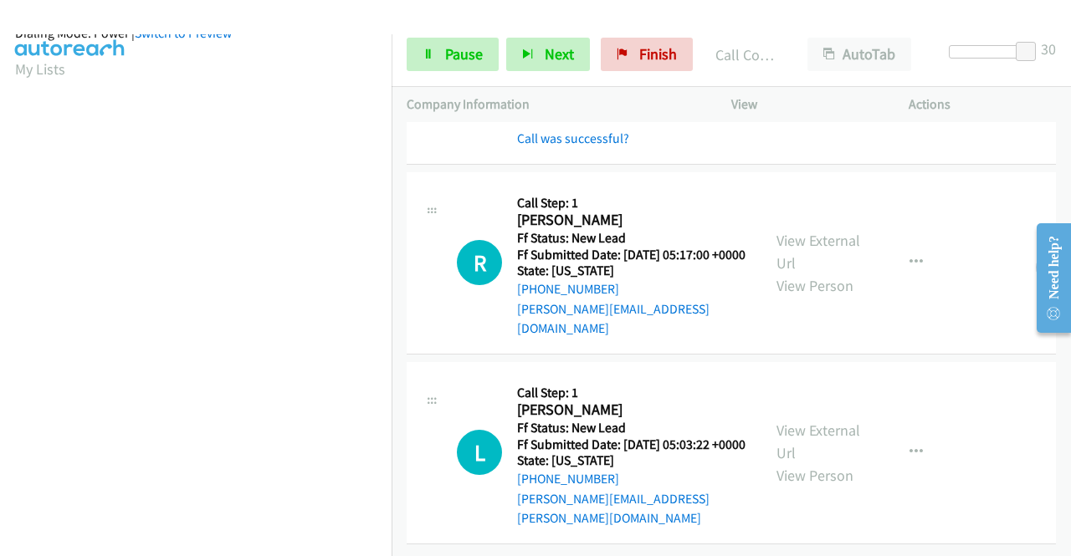
scroll to position [381, 0]
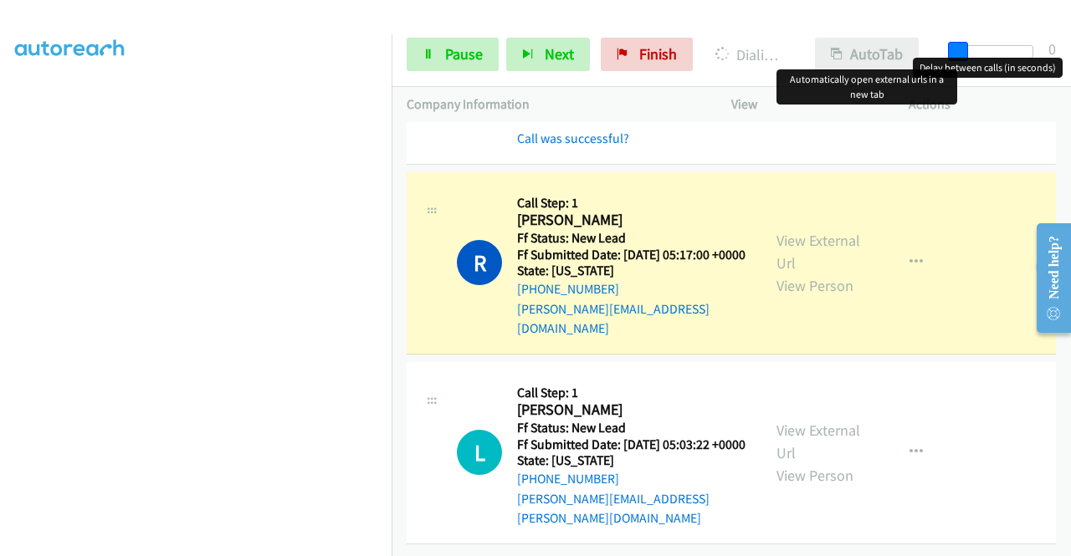
drag, startPoint x: 1018, startPoint y: 42, endPoint x: 897, endPoint y: 64, distance: 123.2
click at [915, 50] on div "Start Calls Pause Next Finish Dialing Regina Johnson AutoTab AutoTab 0" at bounding box center [730, 55] width 679 height 64
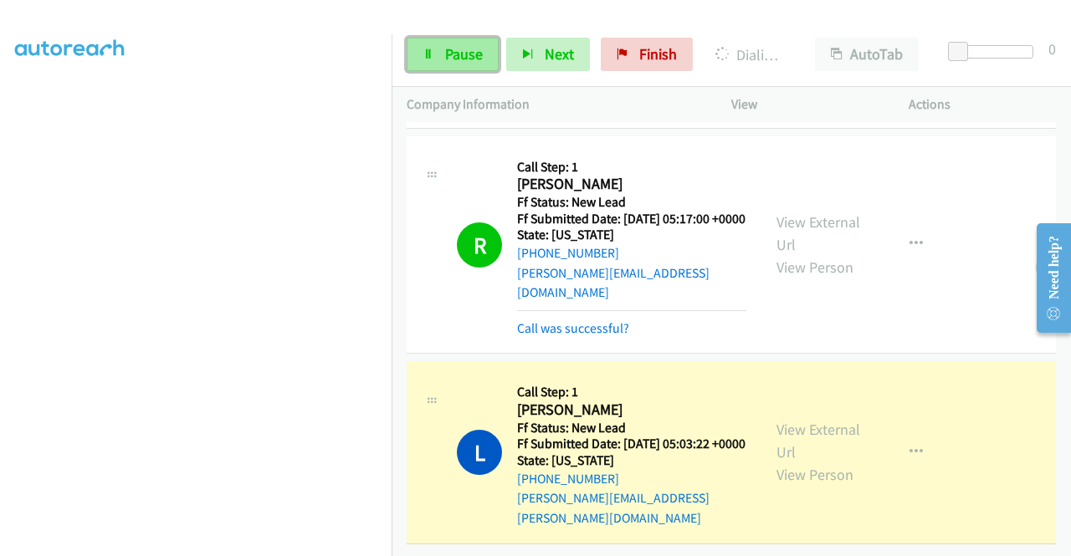
click at [447, 48] on span "Pause" at bounding box center [464, 53] width 38 height 19
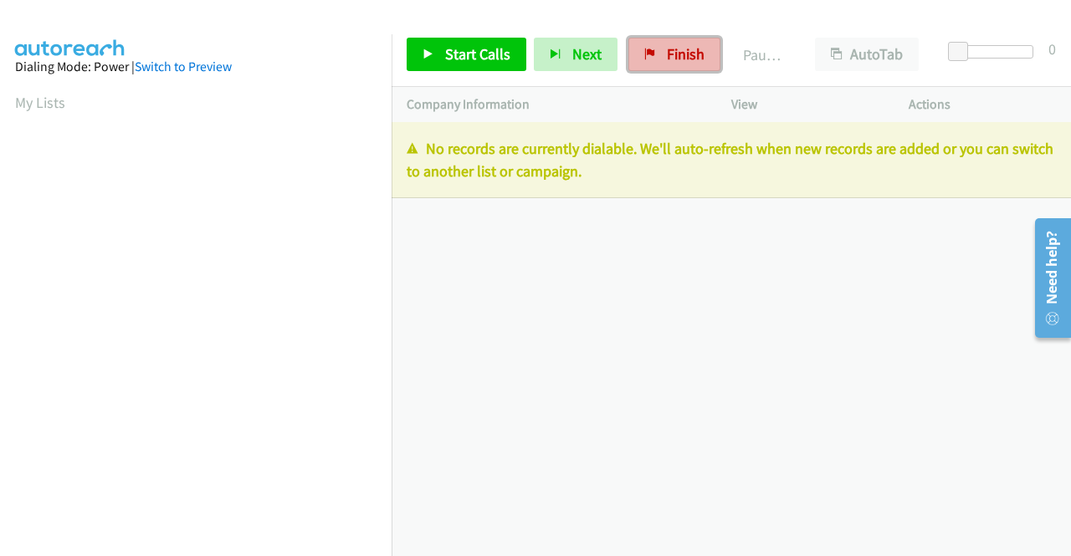
click at [681, 54] on span "Finish" at bounding box center [686, 53] width 38 height 19
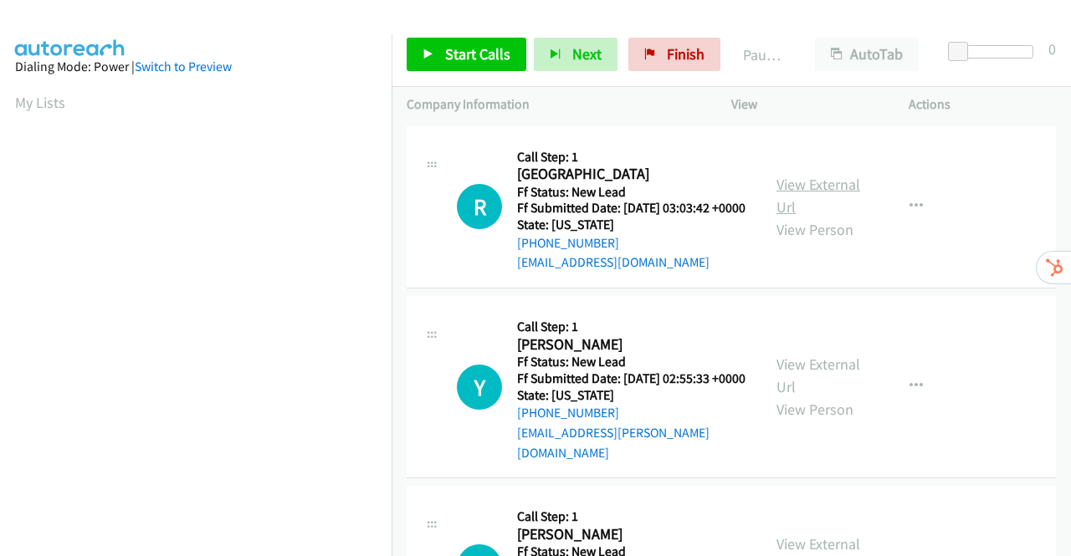
click at [838, 194] on link "View External Url" at bounding box center [818, 196] width 84 height 42
click at [834, 384] on link "View External Url" at bounding box center [818, 376] width 84 height 42
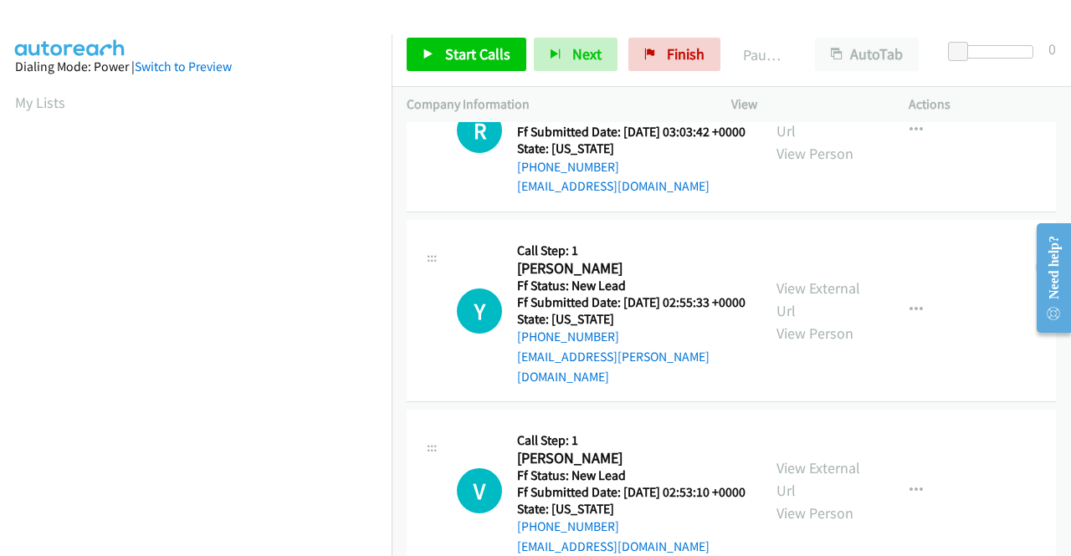
scroll to position [167, 0]
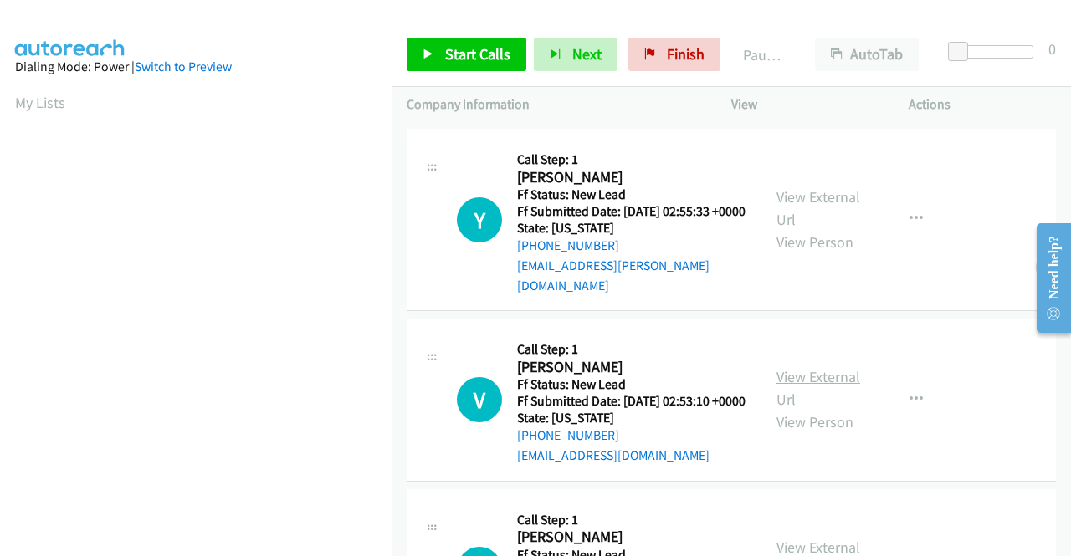
click at [816, 398] on link "View External Url" at bounding box center [818, 388] width 84 height 42
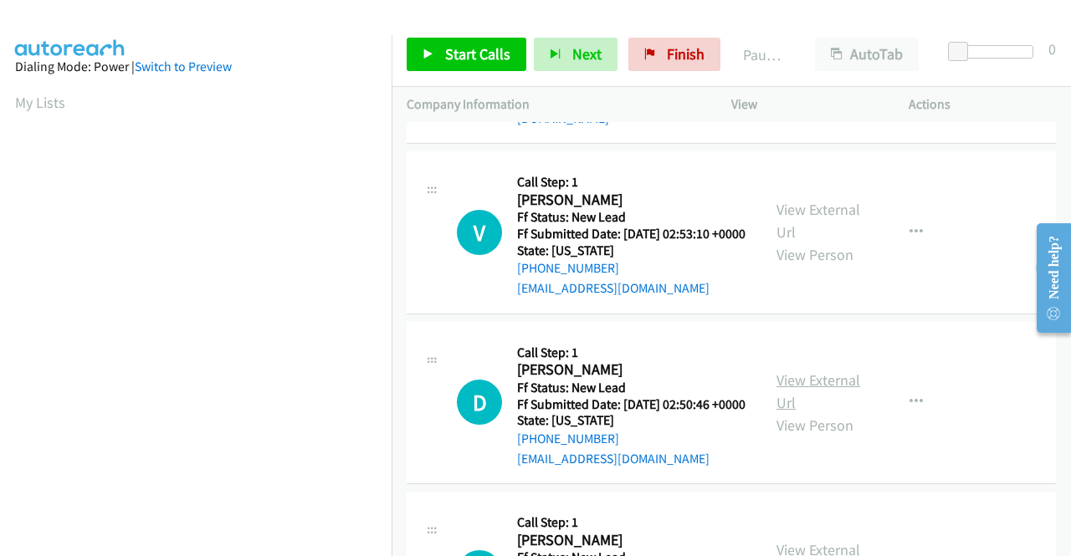
click at [815, 411] on link "View External Url" at bounding box center [818, 392] width 84 height 42
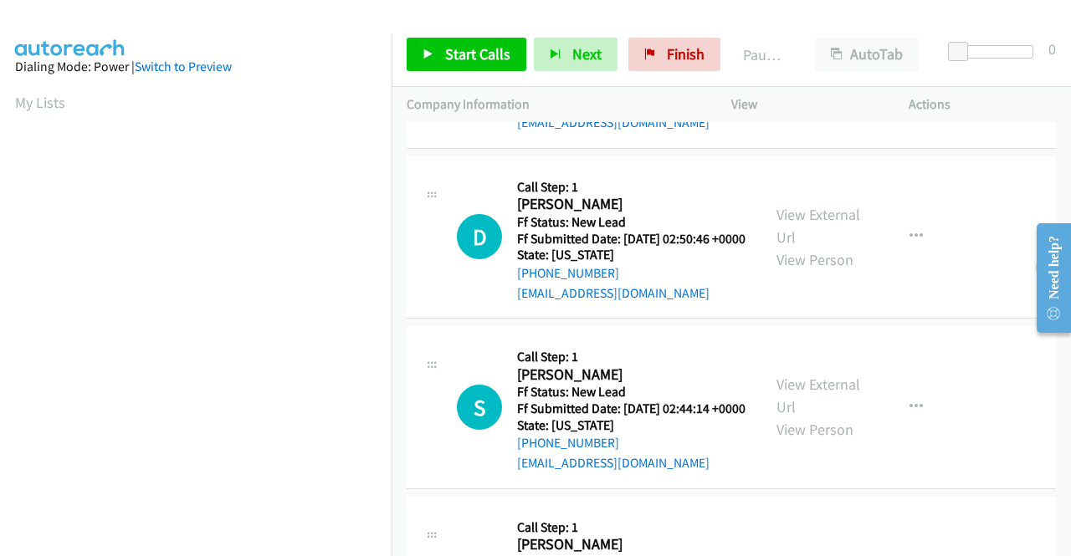
scroll to position [502, 0]
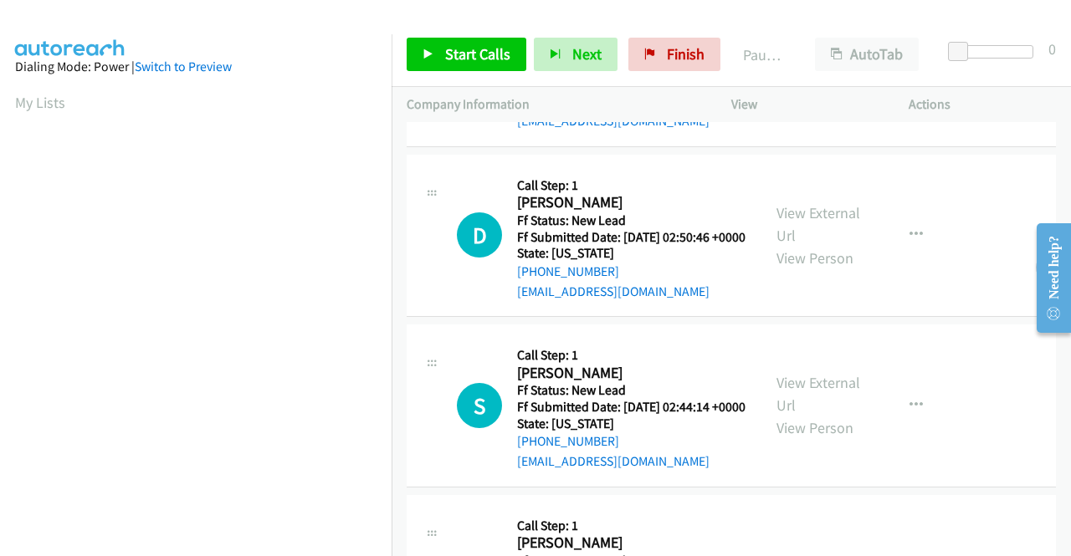
click at [831, 439] on div "View External Url View Person" at bounding box center [819, 405] width 87 height 68
click at [827, 415] on link "View External Url" at bounding box center [818, 394] width 84 height 42
click at [462, 54] on span "Start Calls" at bounding box center [477, 53] width 65 height 19
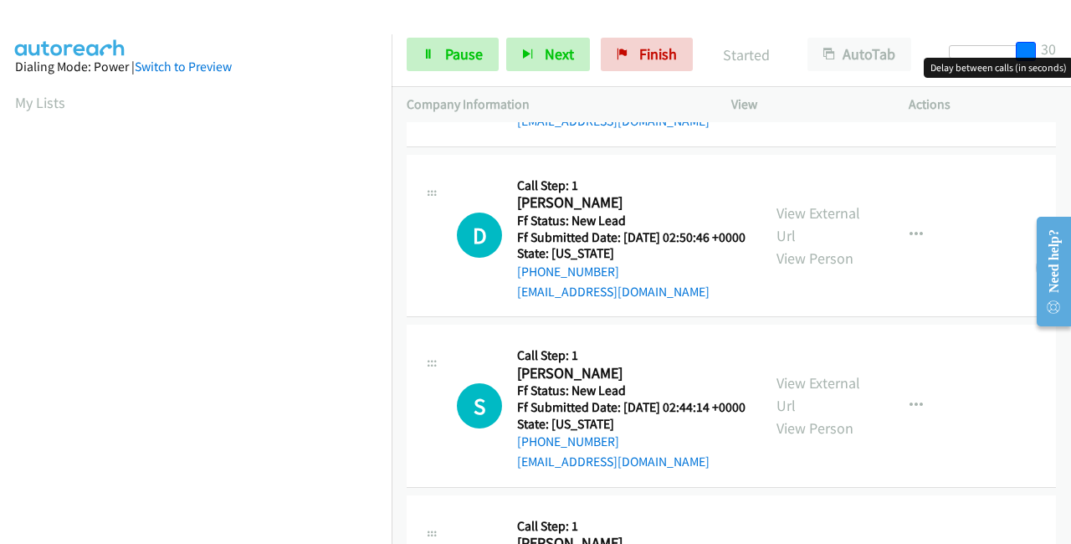
drag, startPoint x: 987, startPoint y: 54, endPoint x: 1070, endPoint y: 42, distance: 83.7
click at [1070, 42] on div "Start Calls Pause Next Finish Started AutoTab AutoTab 30" at bounding box center [730, 55] width 679 height 64
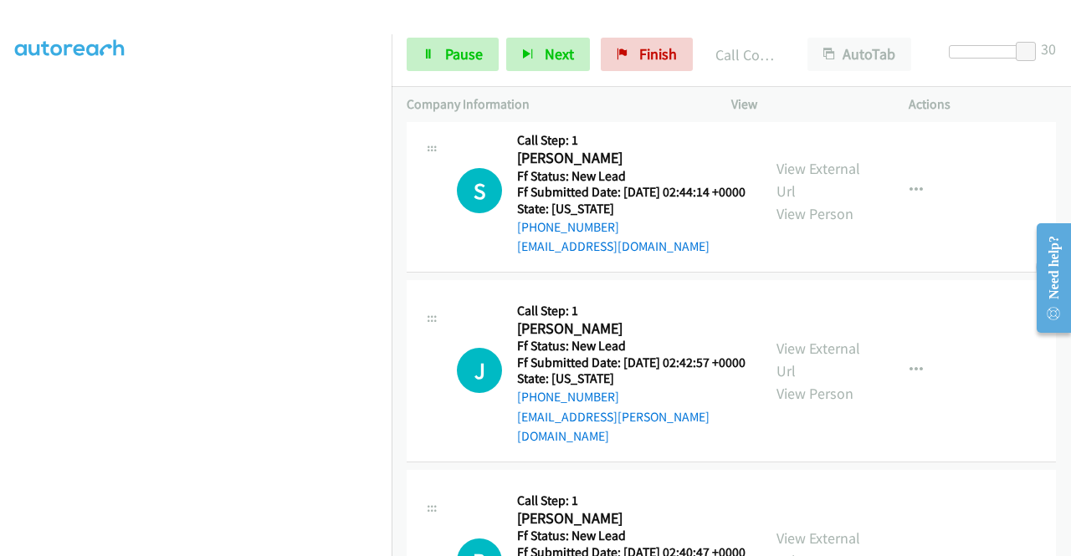
scroll to position [955, 0]
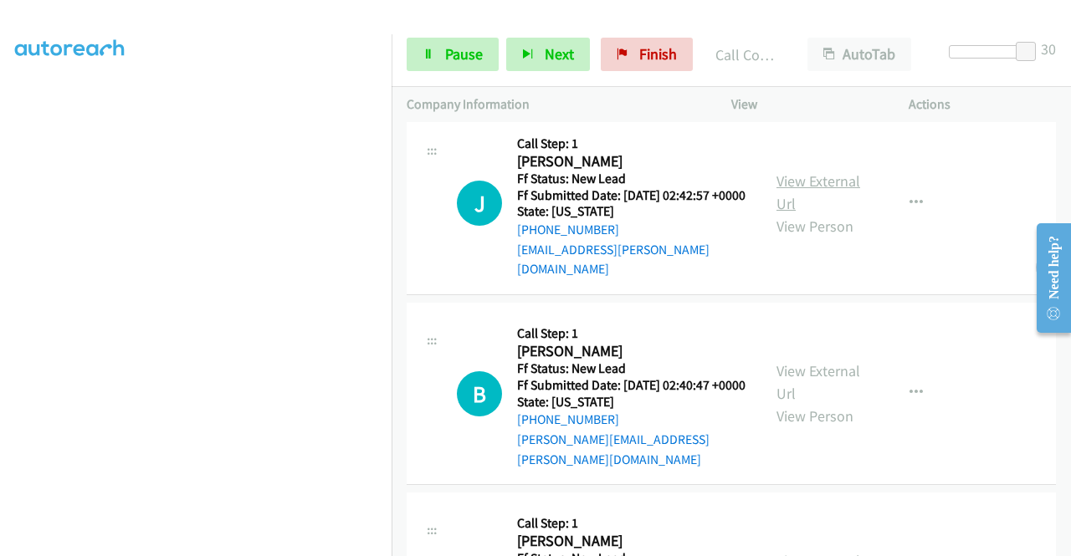
click at [815, 213] on link "View External Url" at bounding box center [818, 192] width 84 height 42
click at [805, 403] on link "View External Url" at bounding box center [818, 382] width 84 height 42
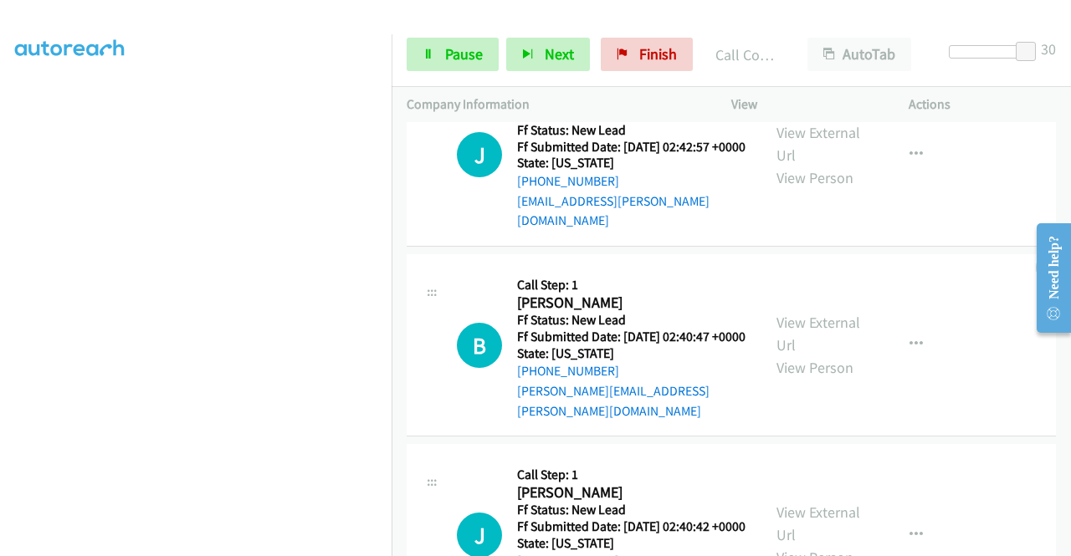
scroll to position [1039, 0]
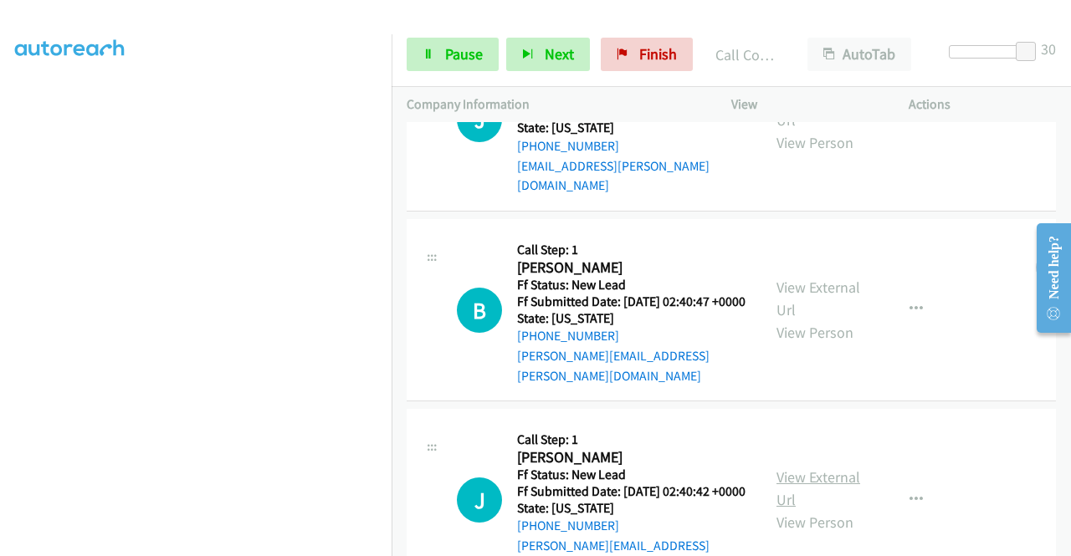
click at [806, 509] on link "View External Url" at bounding box center [818, 489] width 84 height 42
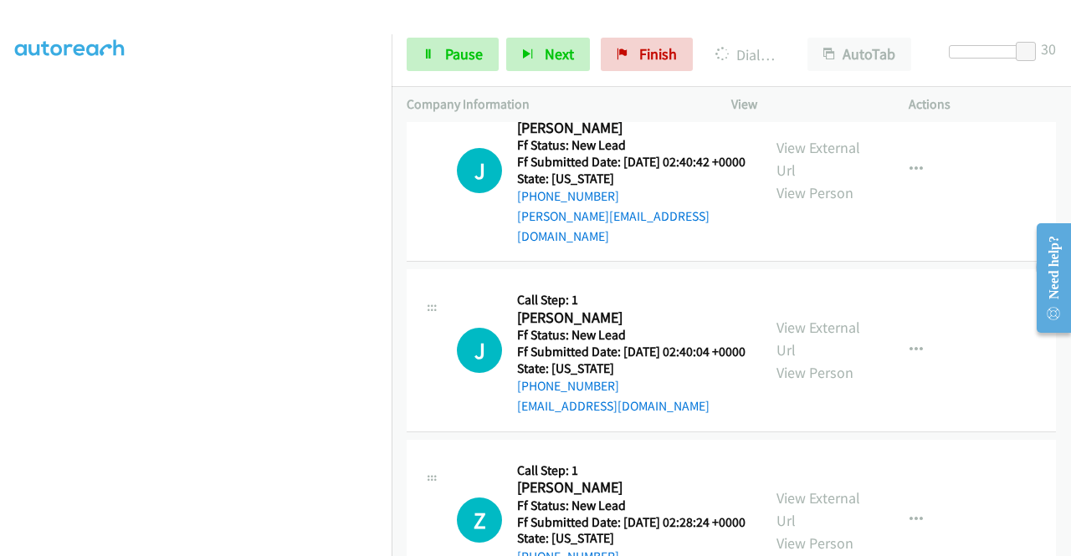
scroll to position [1528, 0]
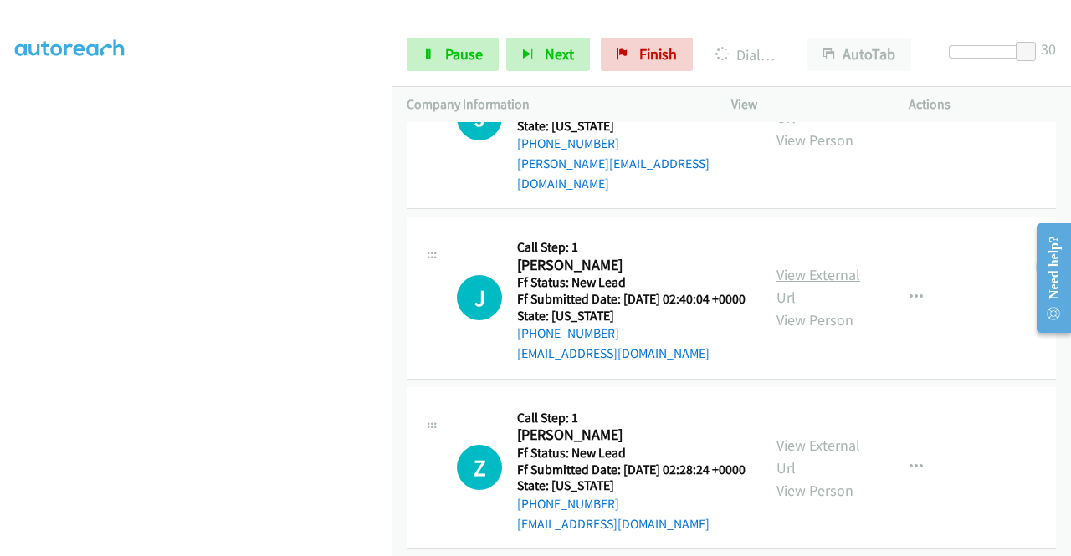
click at [810, 307] on link "View External Url" at bounding box center [818, 286] width 84 height 42
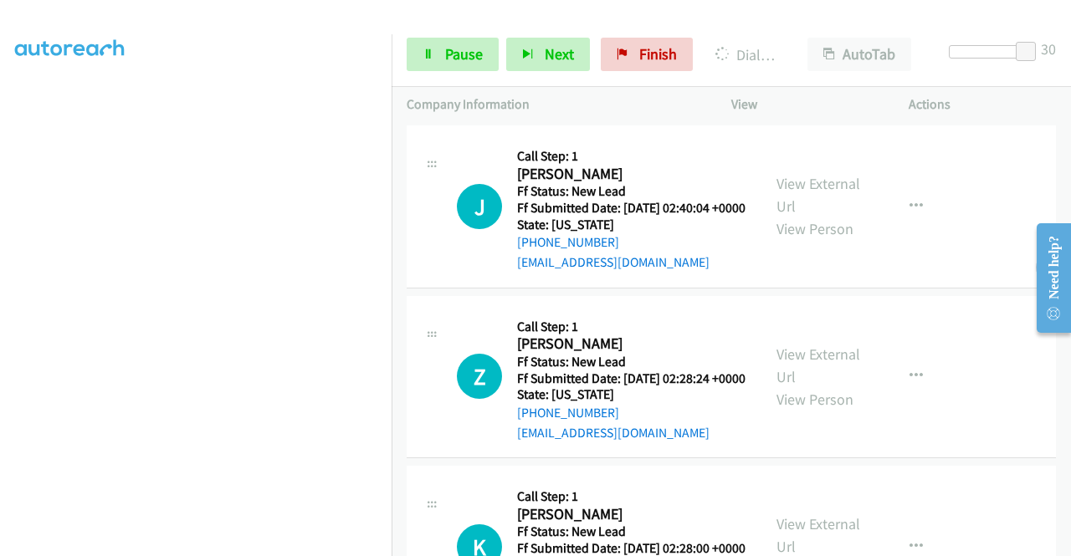
scroll to position [1695, 0]
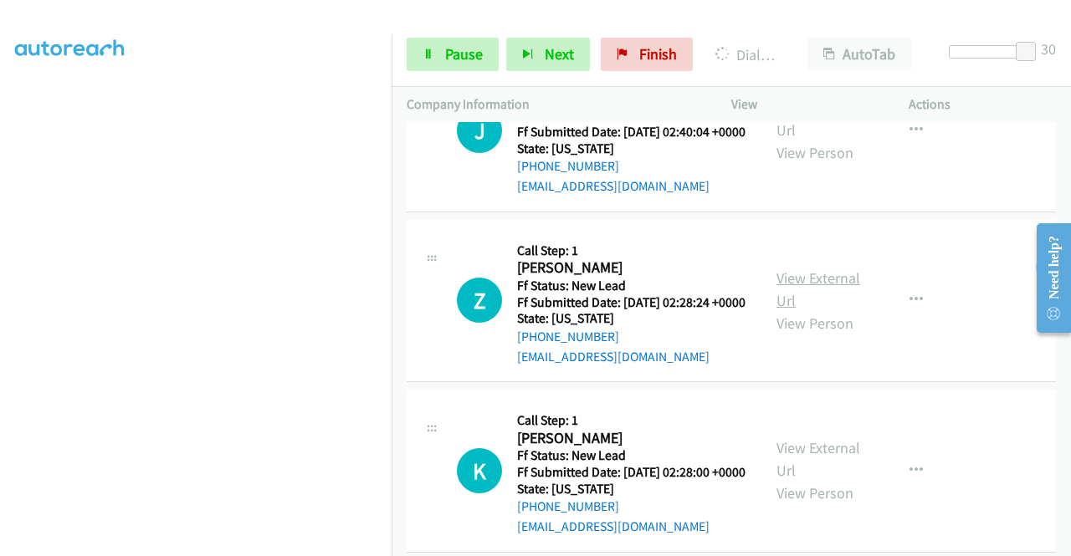
click at [816, 310] on link "View External Url" at bounding box center [818, 289] width 84 height 42
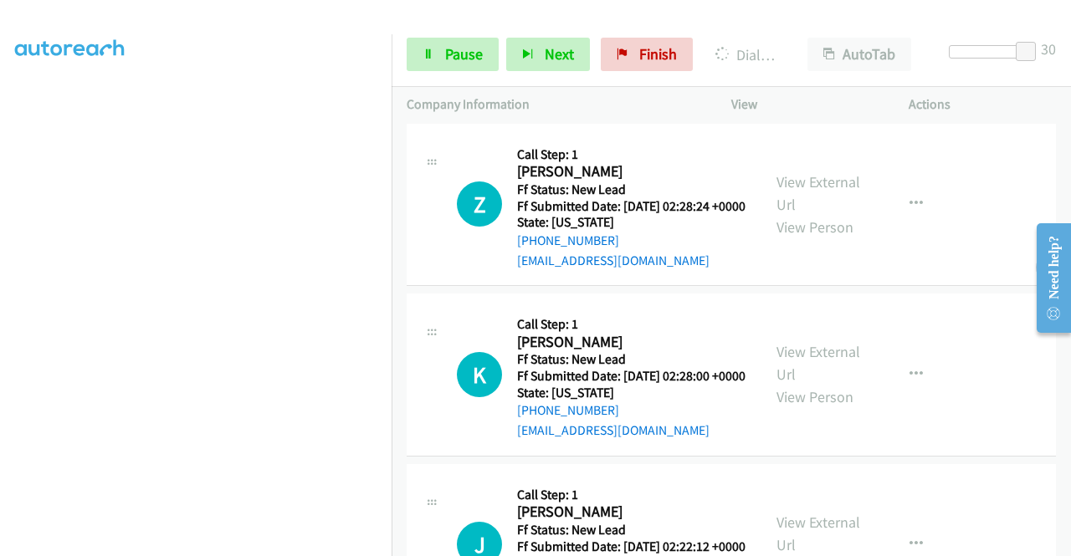
scroll to position [1863, 0]
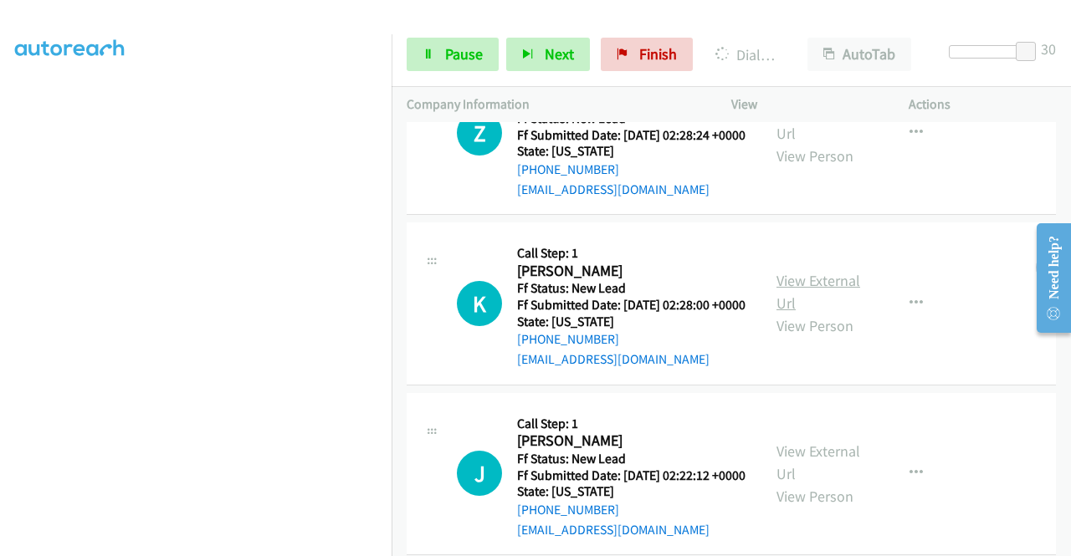
click at [801, 313] on link "View External Url" at bounding box center [818, 292] width 84 height 42
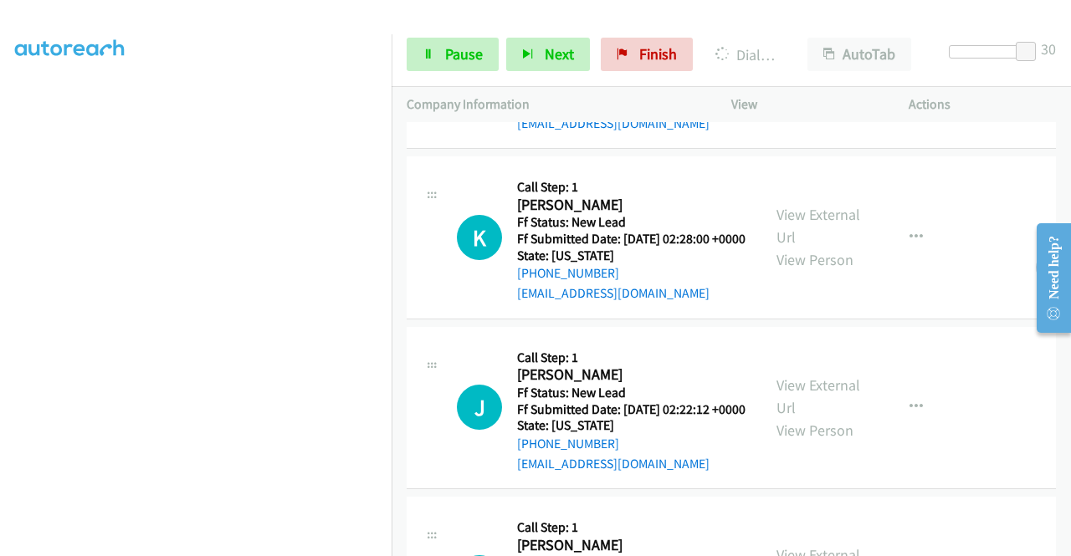
scroll to position [2030, 0]
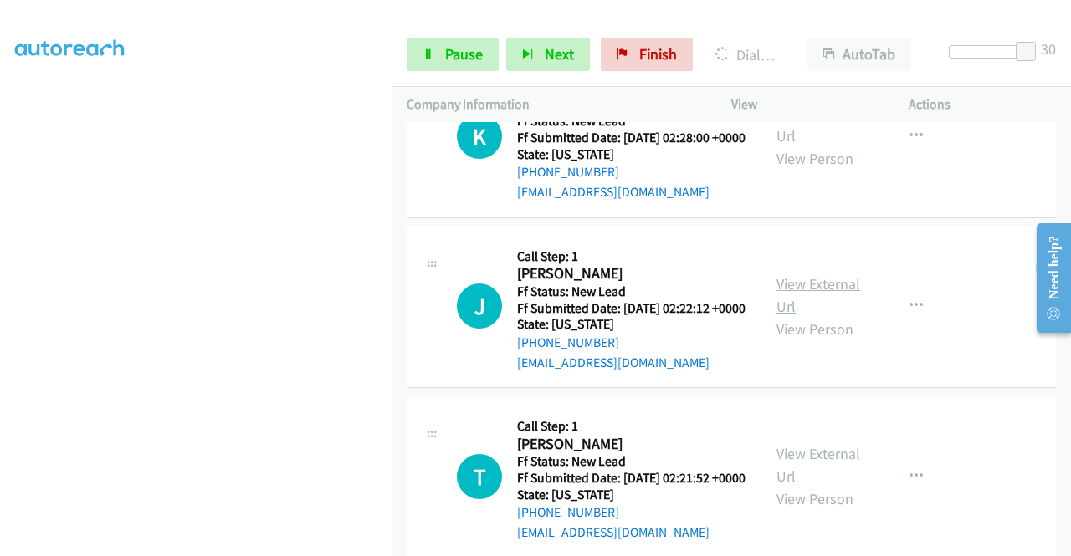
click at [803, 316] on link "View External Url" at bounding box center [818, 295] width 84 height 42
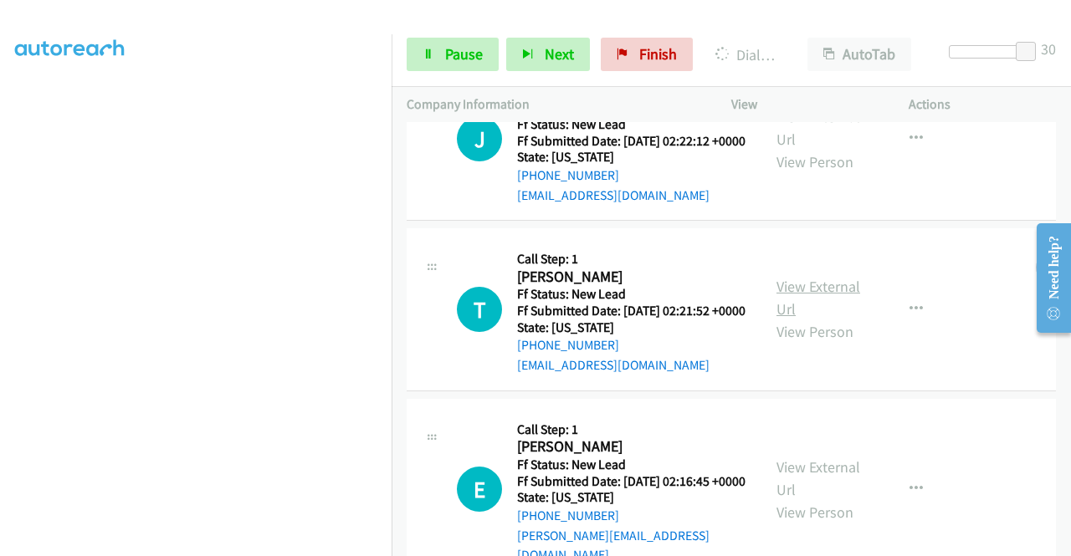
click at [826, 319] on link "View External Url" at bounding box center [818, 298] width 84 height 42
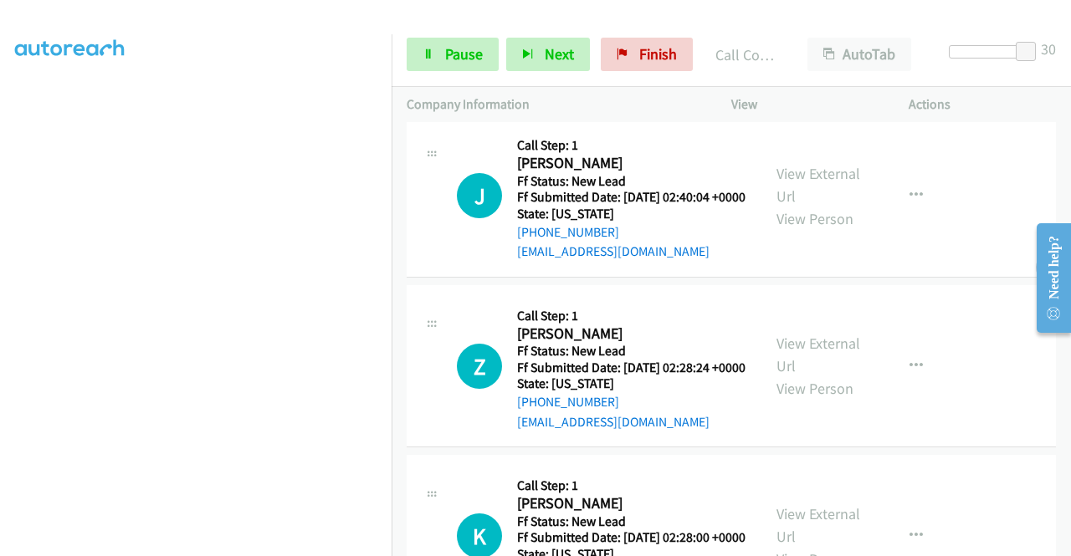
scroll to position [1779, 0]
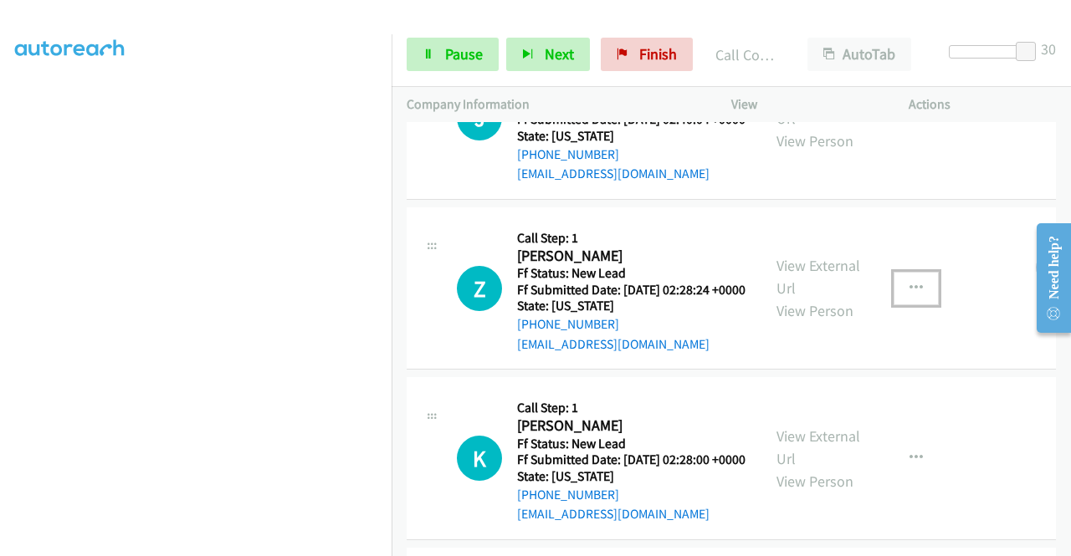
click at [909, 295] on icon "button" at bounding box center [915, 288] width 13 height 13
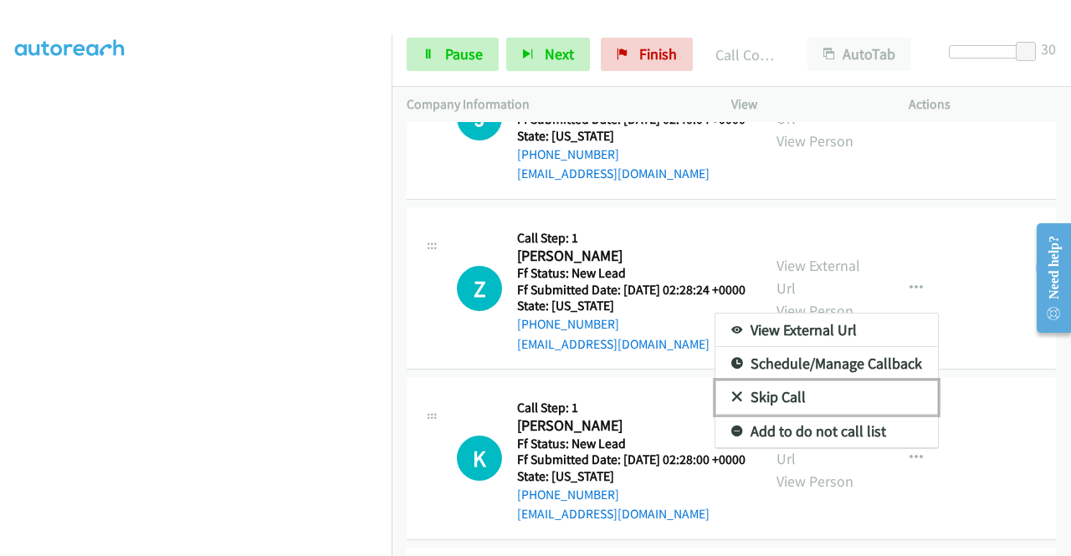
click at [779, 414] on link "Skip Call" at bounding box center [826, 397] width 222 height 33
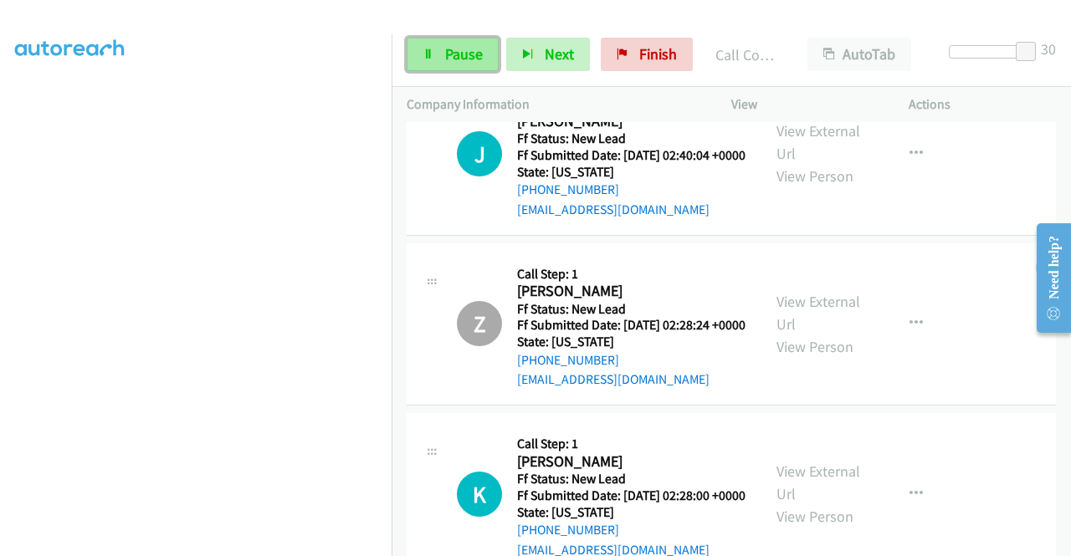
click at [460, 51] on span "Pause" at bounding box center [464, 53] width 38 height 19
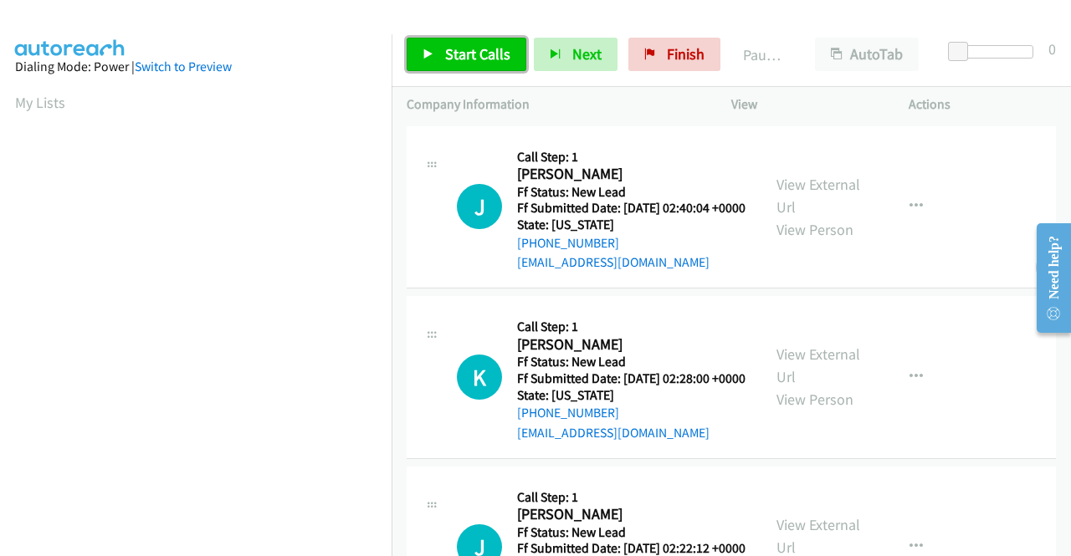
click at [498, 54] on span "Start Calls" at bounding box center [477, 53] width 65 height 19
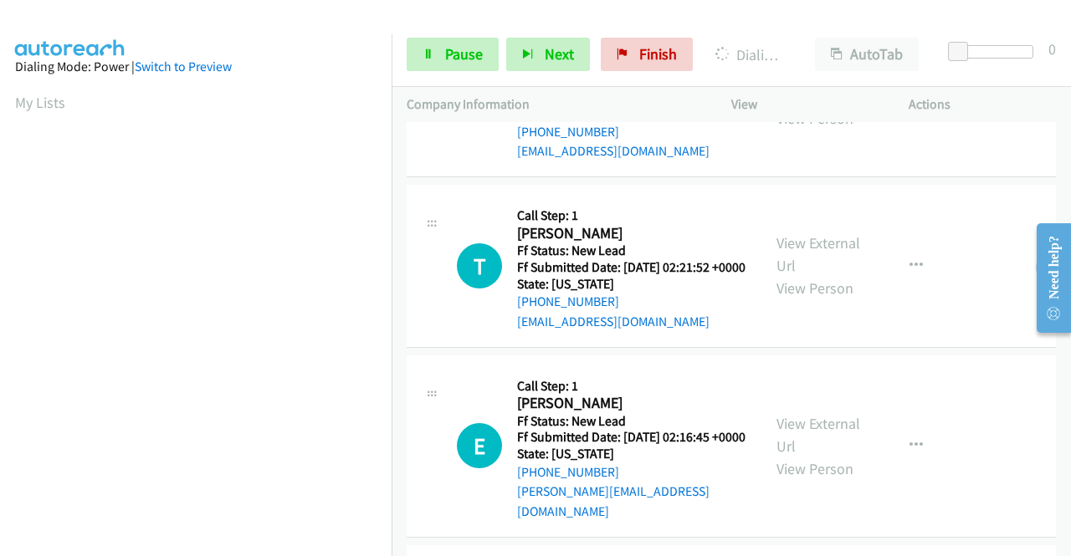
scroll to position [585, 0]
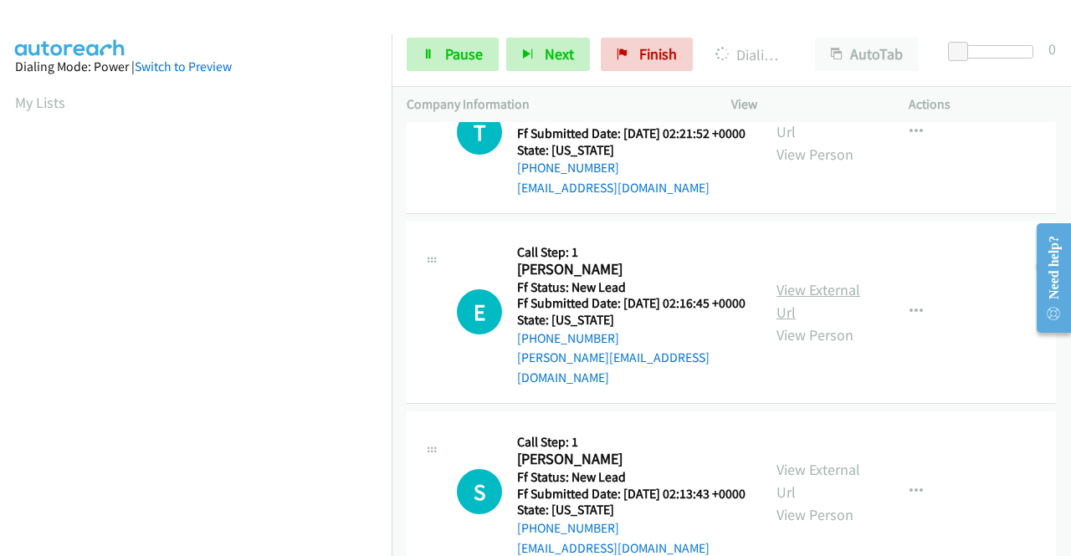
click at [792, 322] on link "View External Url" at bounding box center [818, 301] width 84 height 42
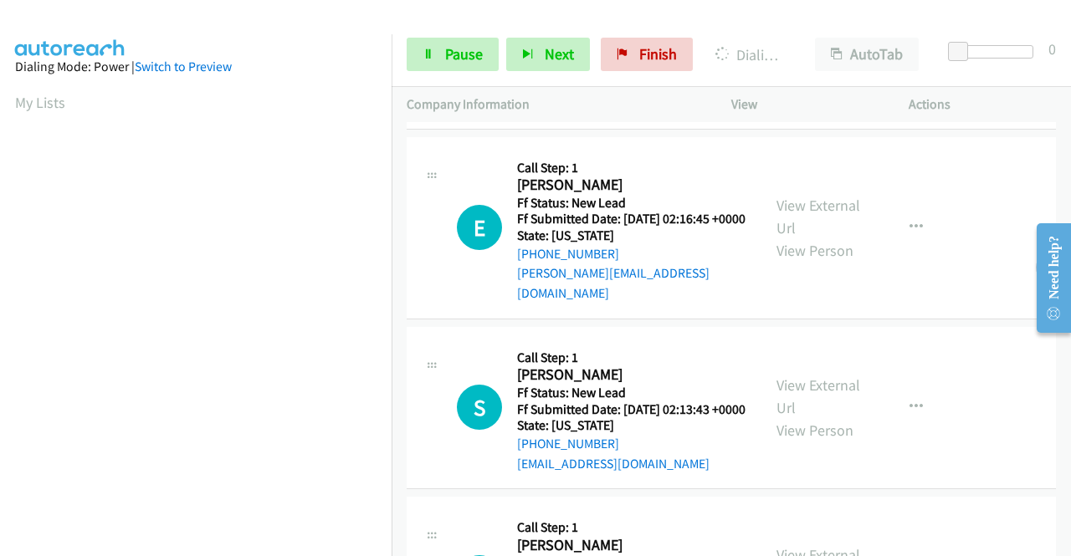
scroll to position [753, 0]
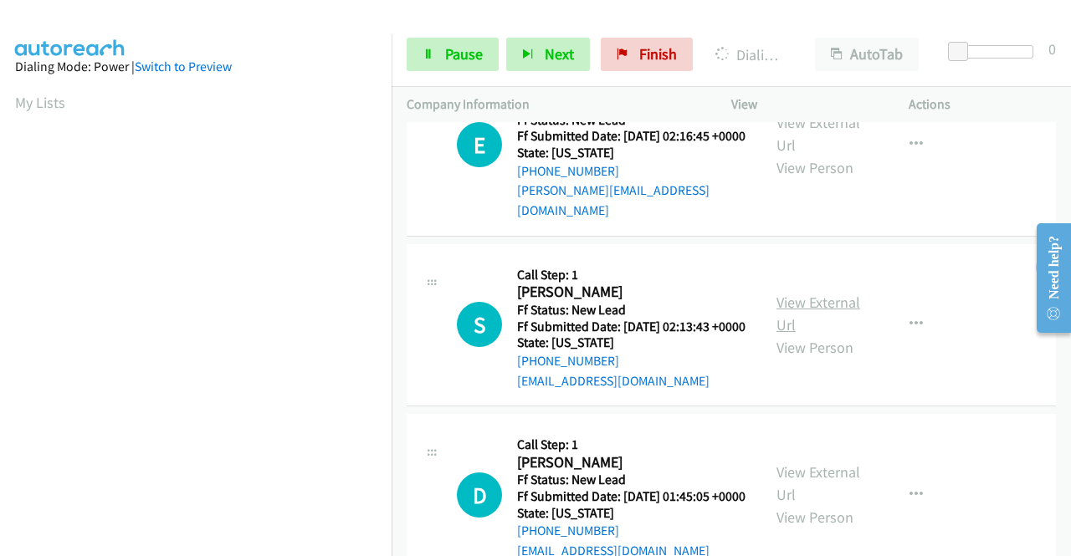
click at [803, 335] on link "View External Url" at bounding box center [818, 314] width 84 height 42
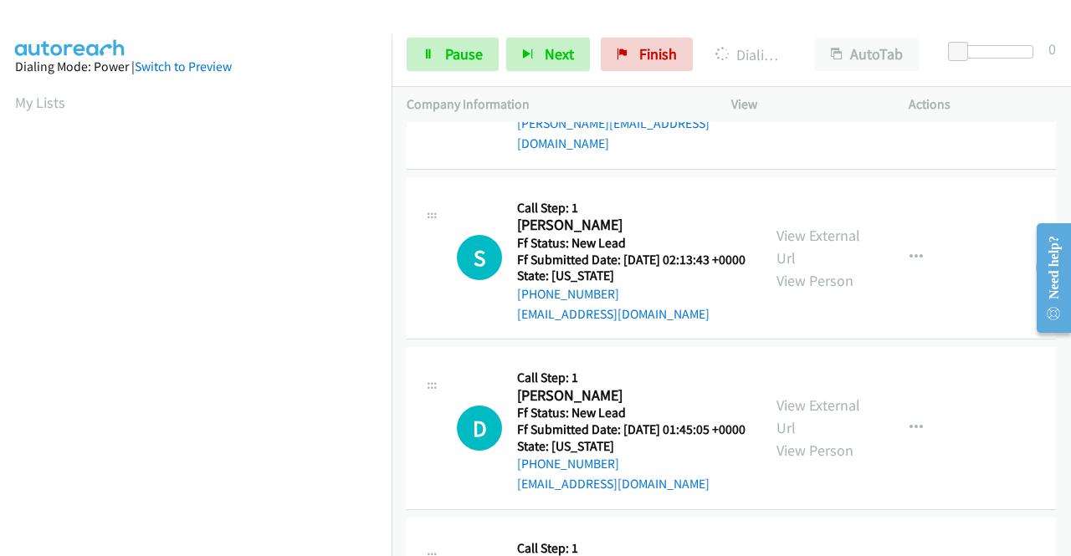
scroll to position [920, 0]
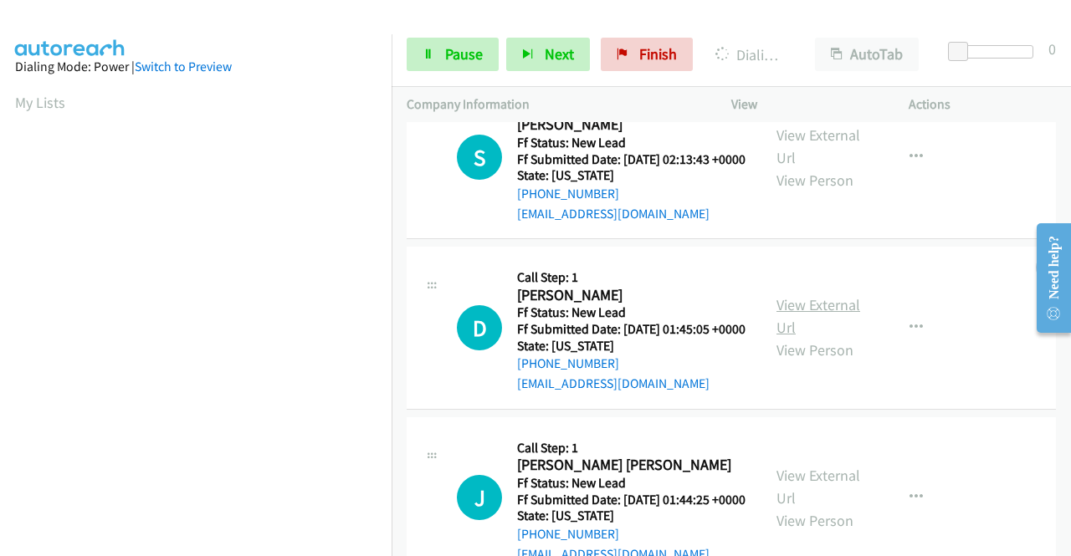
click at [812, 337] on link "View External Url" at bounding box center [818, 316] width 84 height 42
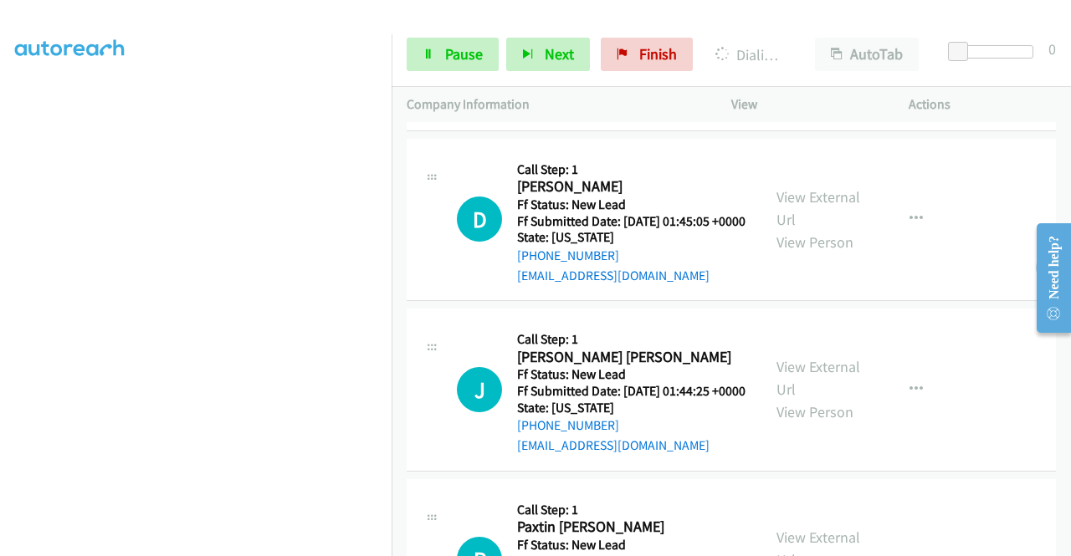
scroll to position [1338, 0]
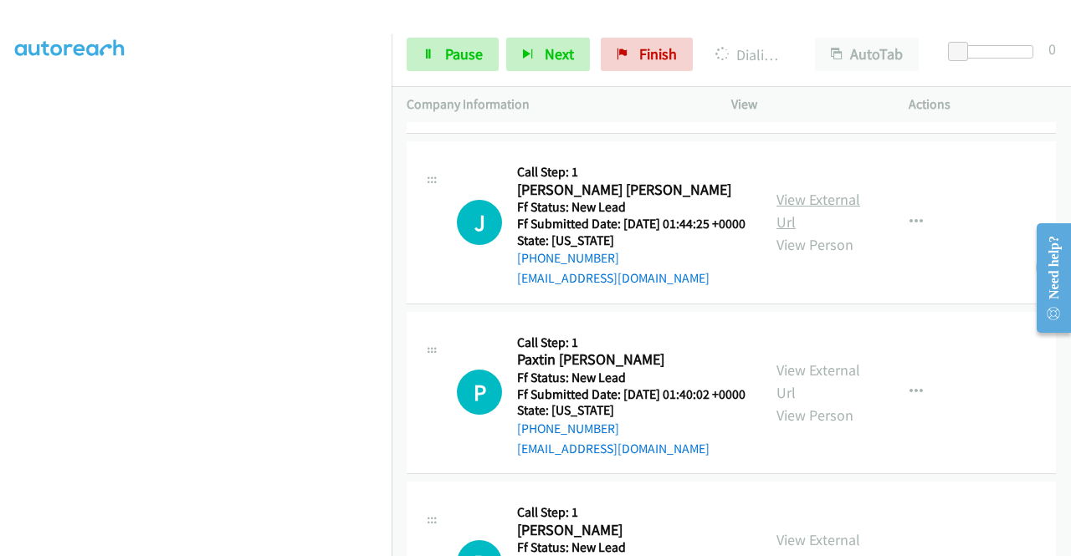
click at [803, 232] on link "View External Url" at bounding box center [818, 211] width 84 height 42
click at [791, 402] on link "View External Url" at bounding box center [818, 381] width 84 height 42
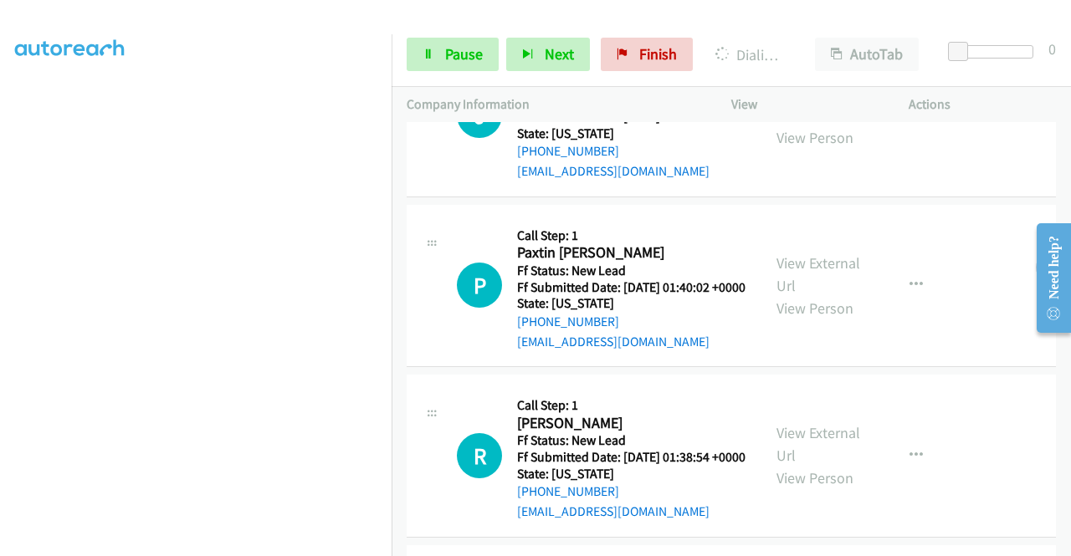
scroll to position [1506, 0]
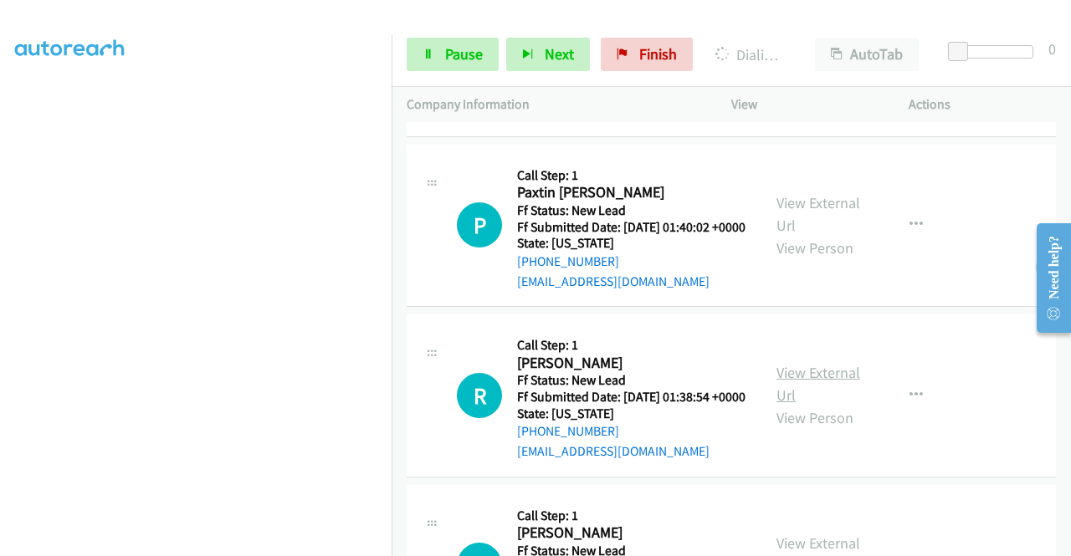
click at [810, 405] on link "View External Url" at bounding box center [818, 384] width 84 height 42
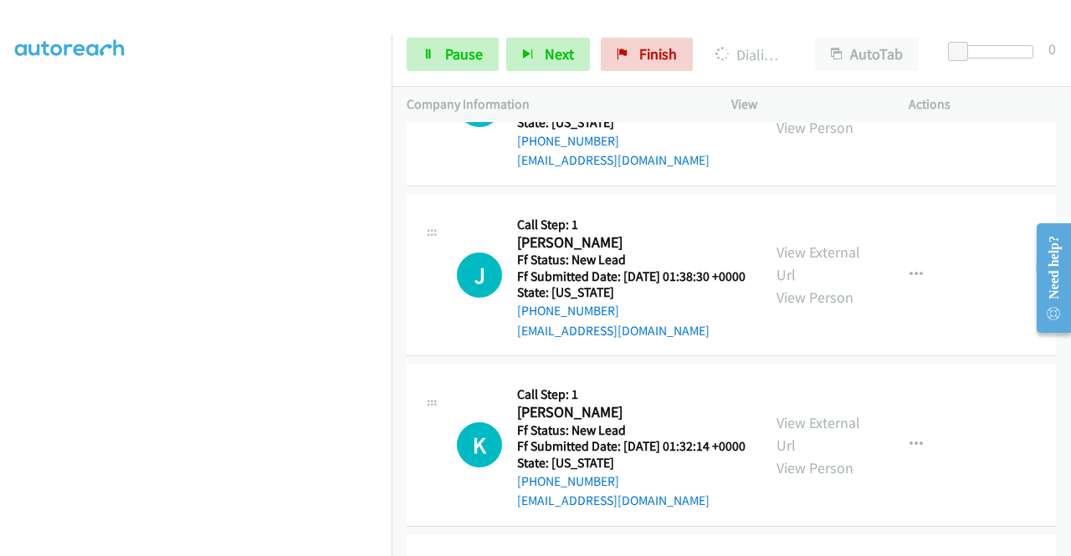
scroll to position [1910, 0]
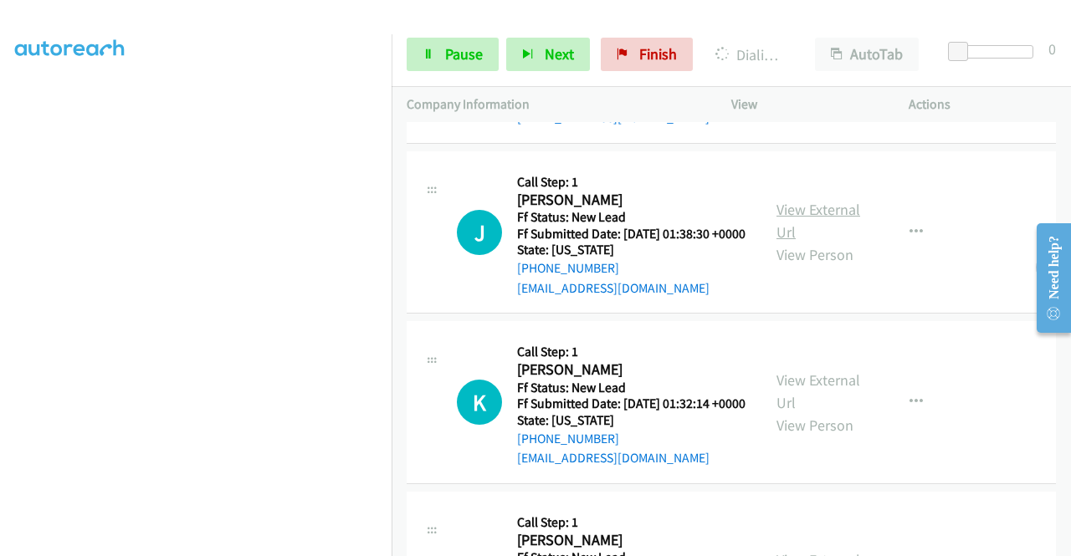
click at [828, 242] on link "View External Url" at bounding box center [818, 221] width 84 height 42
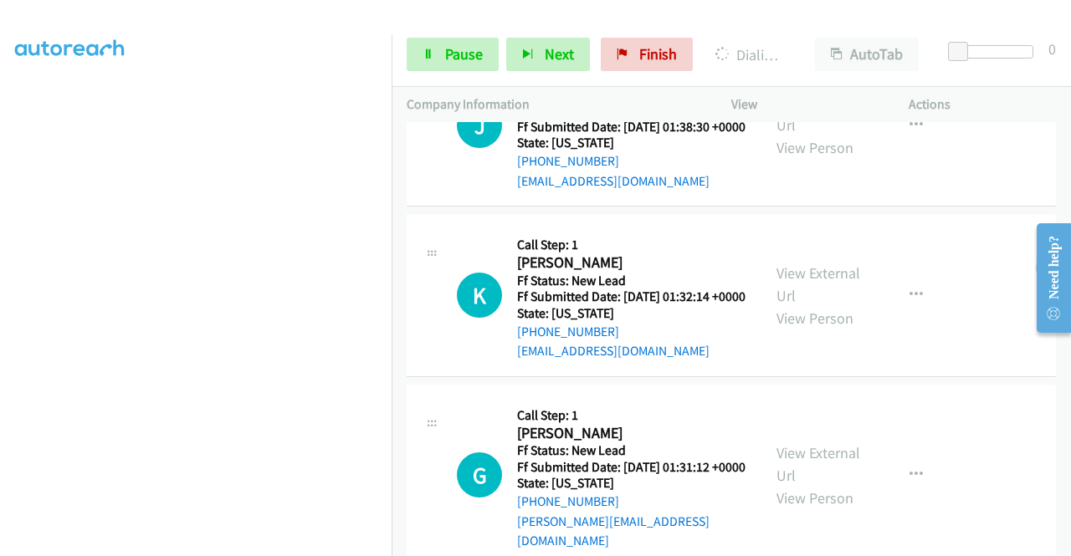
scroll to position [2078, 0]
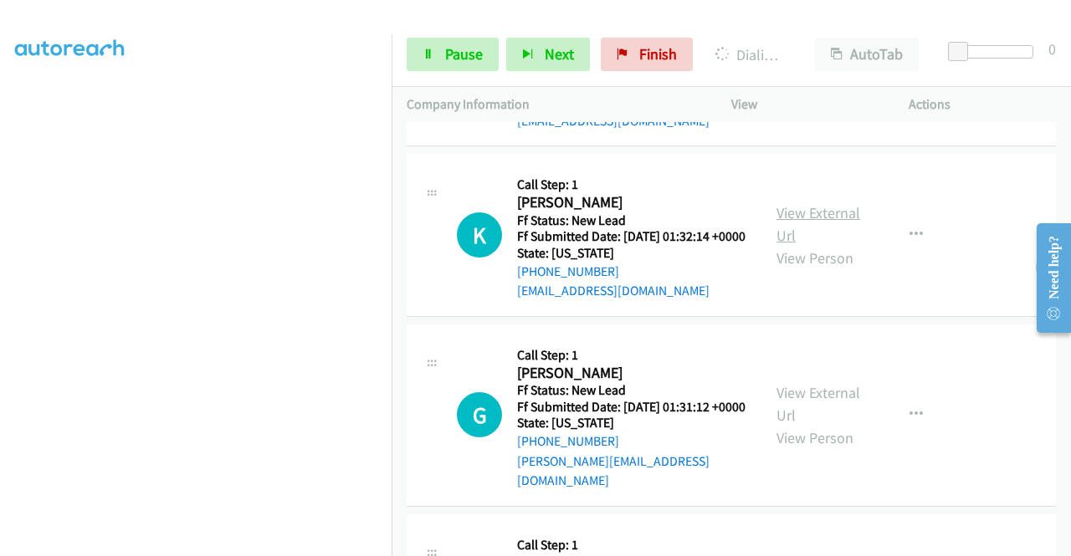
click at [799, 245] on link "View External Url" at bounding box center [818, 224] width 84 height 42
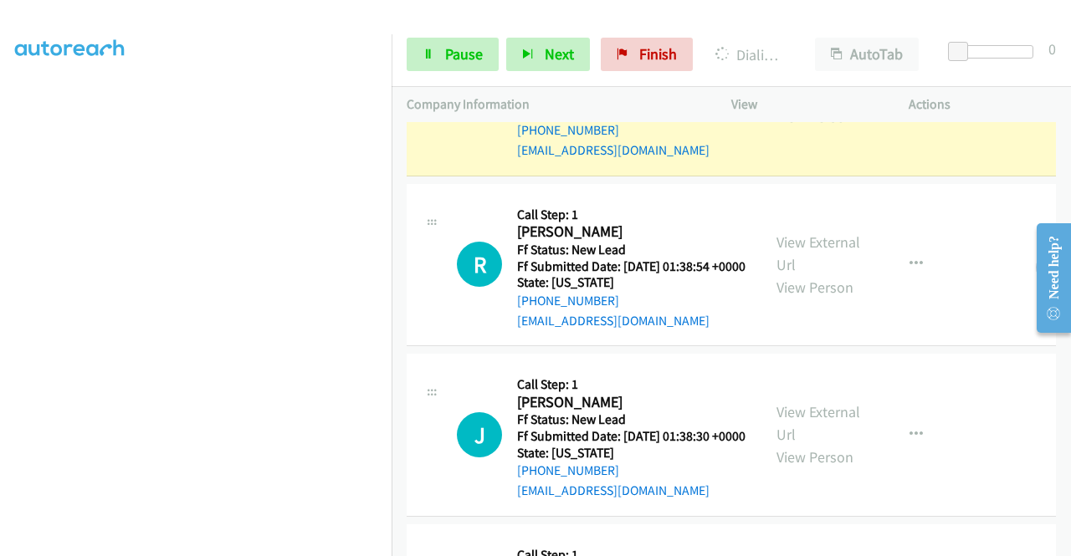
scroll to position [0, 0]
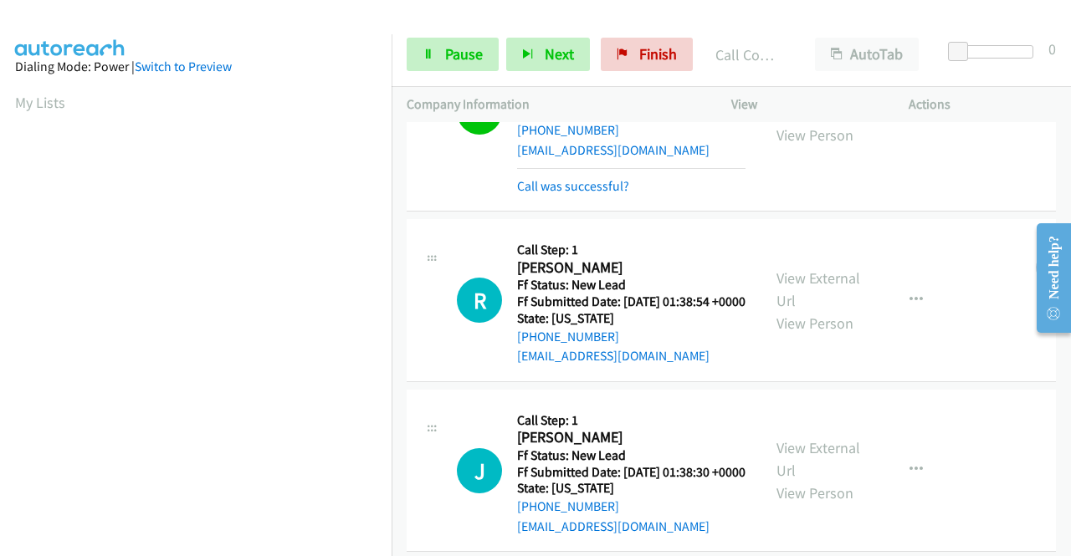
click at [825, 122] on link "View External Url" at bounding box center [818, 101] width 84 height 42
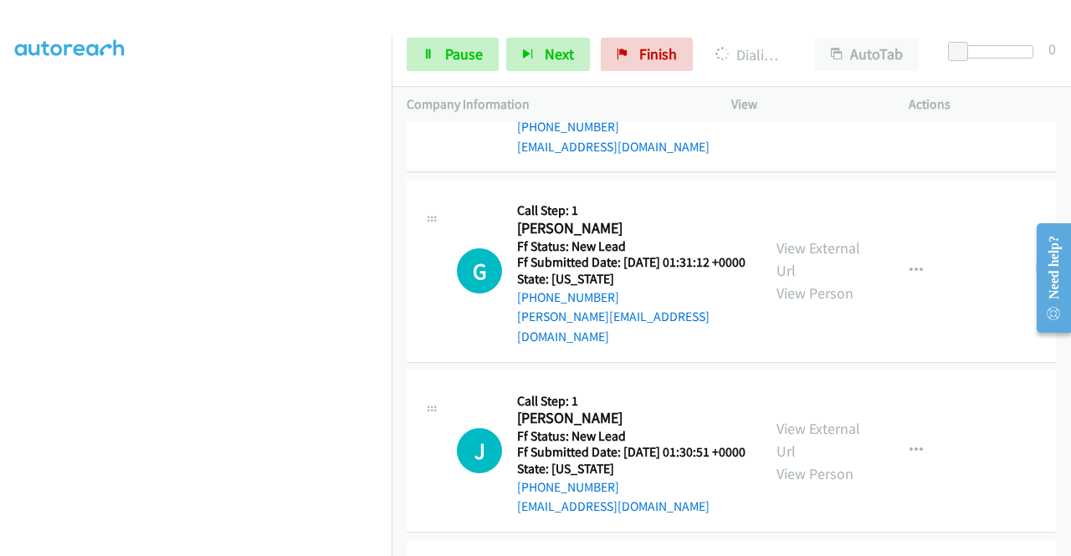
scroll to position [2448, 0]
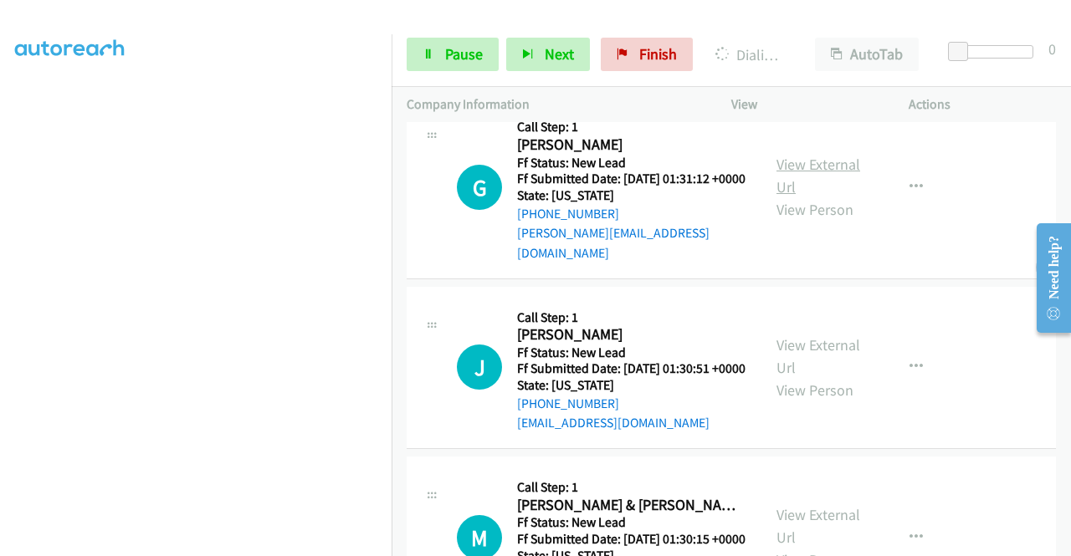
click at [820, 197] on link "View External Url" at bounding box center [818, 176] width 84 height 42
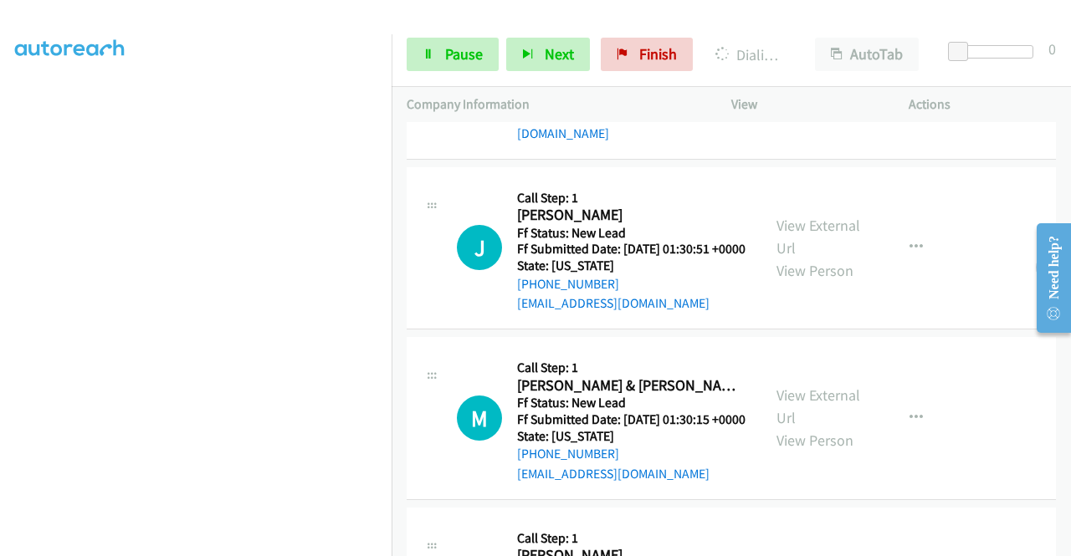
scroll to position [2615, 0]
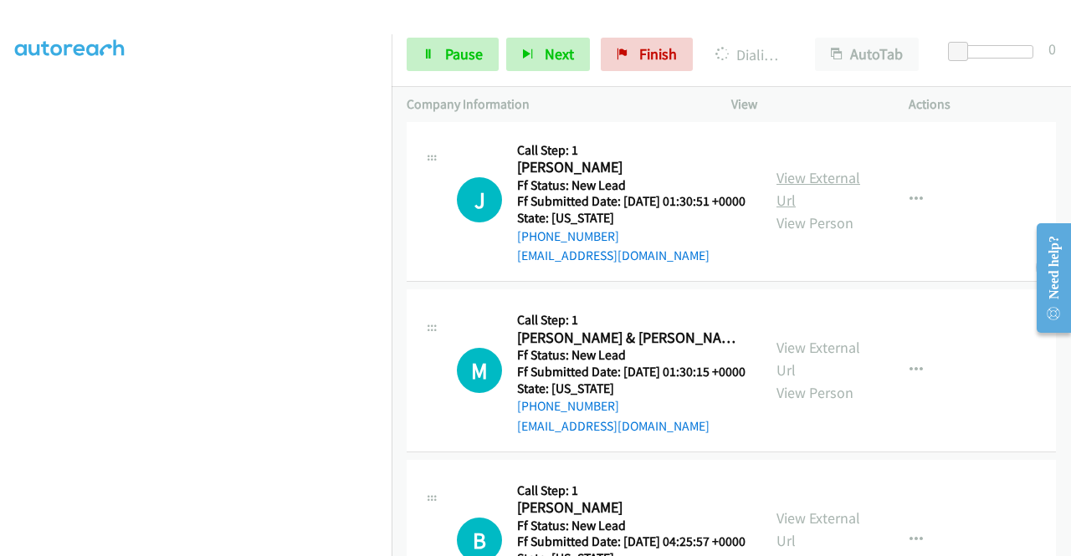
click at [825, 210] on link "View External Url" at bounding box center [818, 189] width 84 height 42
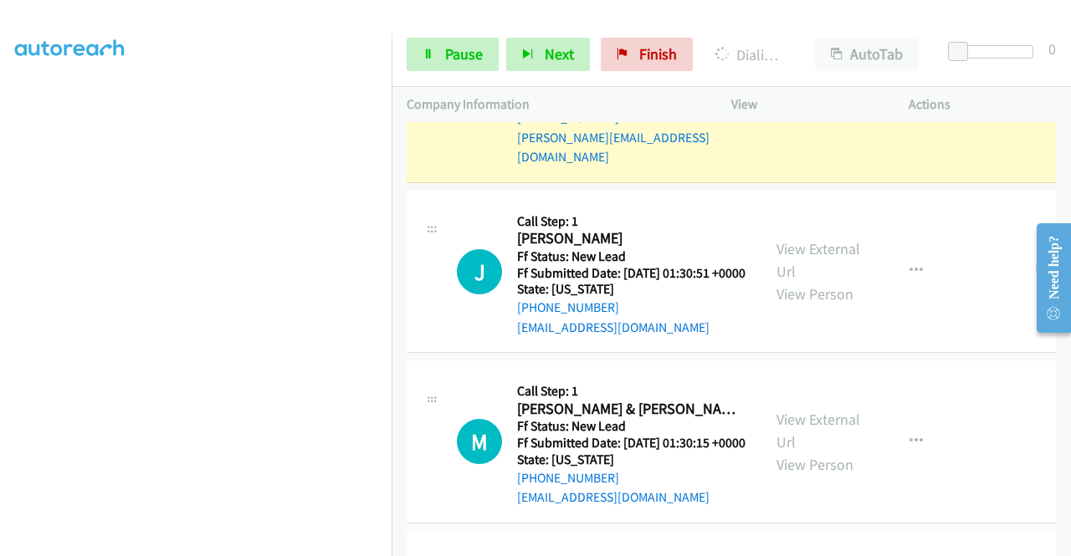
scroll to position [2687, 0]
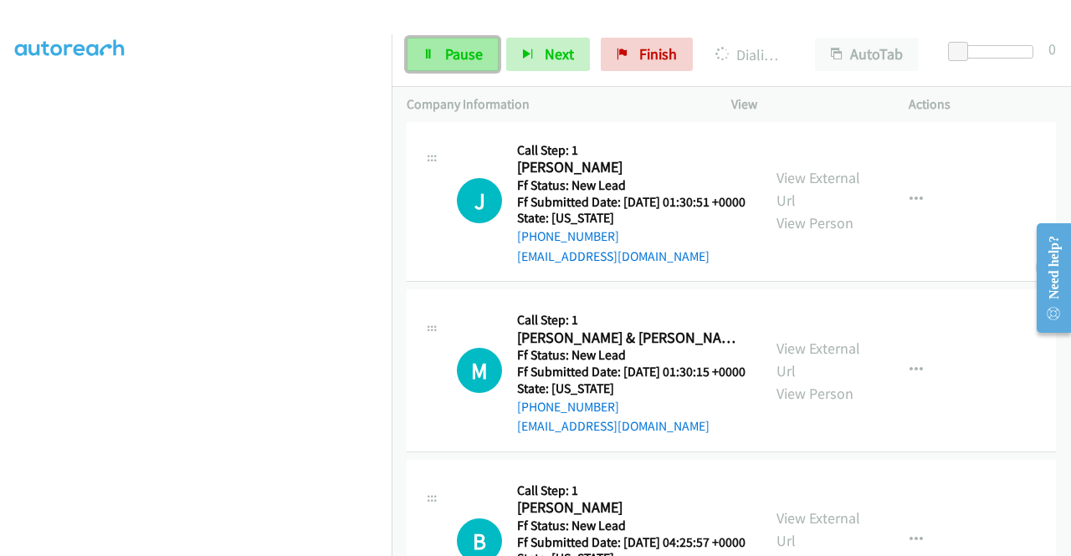
click at [452, 45] on span "Pause" at bounding box center [464, 53] width 38 height 19
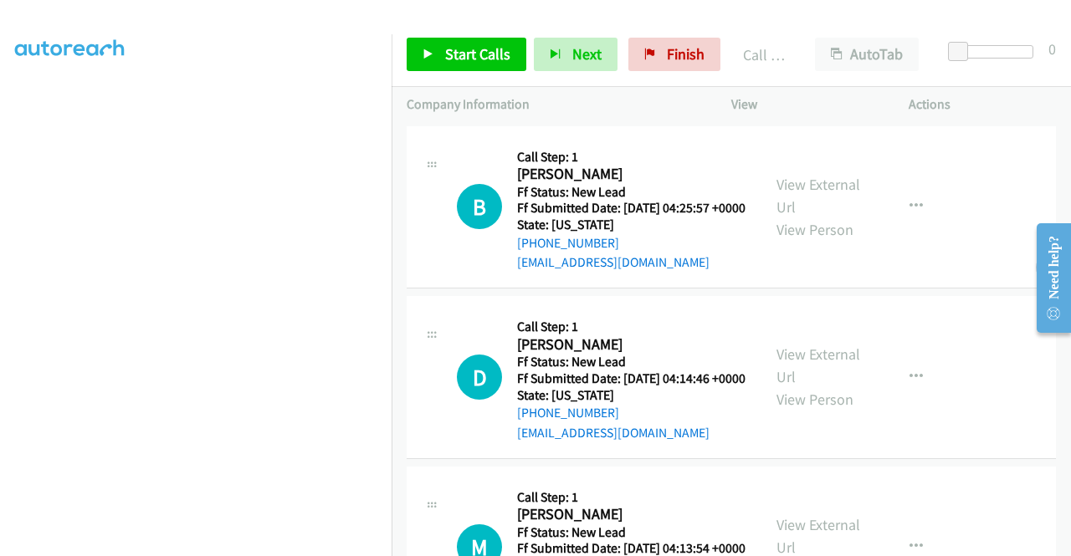
scroll to position [381, 0]
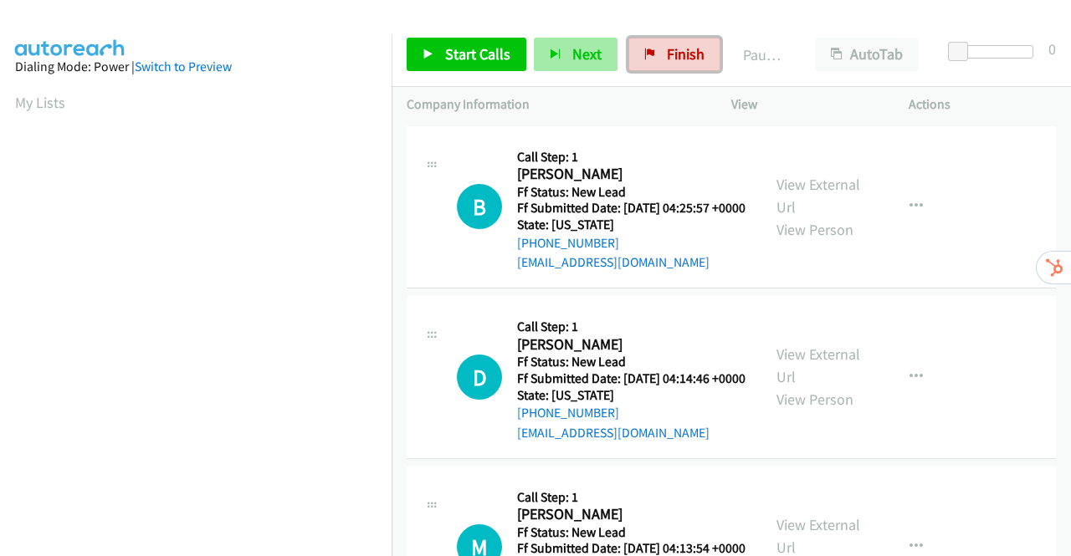
drag, startPoint x: 0, startPoint y: 0, endPoint x: 609, endPoint y: 69, distance: 612.8
click at [667, 51] on span "Finish" at bounding box center [686, 53] width 38 height 19
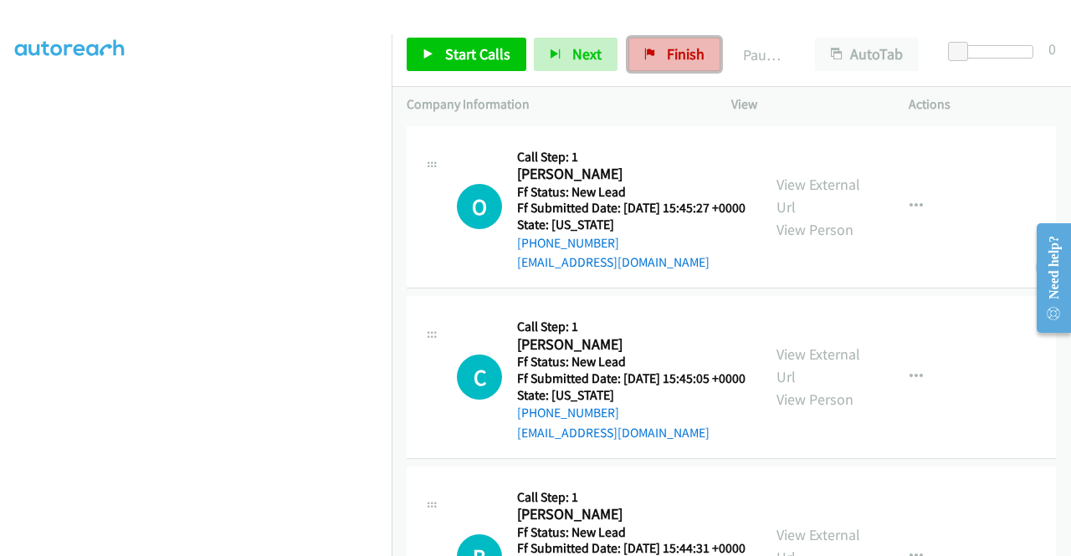
click at [674, 45] on span "Finish" at bounding box center [686, 53] width 38 height 19
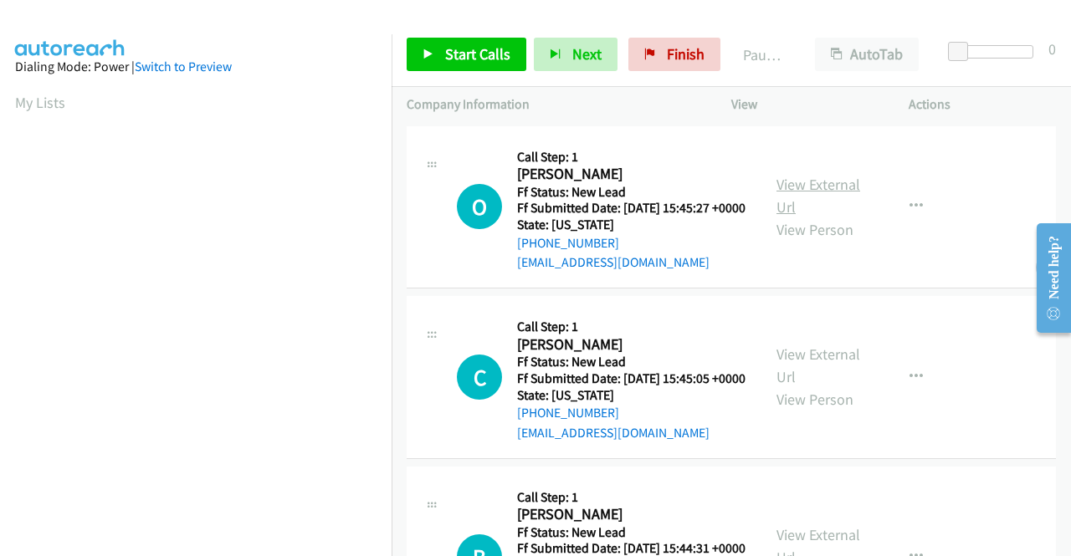
click at [841, 197] on link "View External Url" at bounding box center [818, 196] width 84 height 42
click at [800, 381] on link "View External Url" at bounding box center [818, 366] width 84 height 42
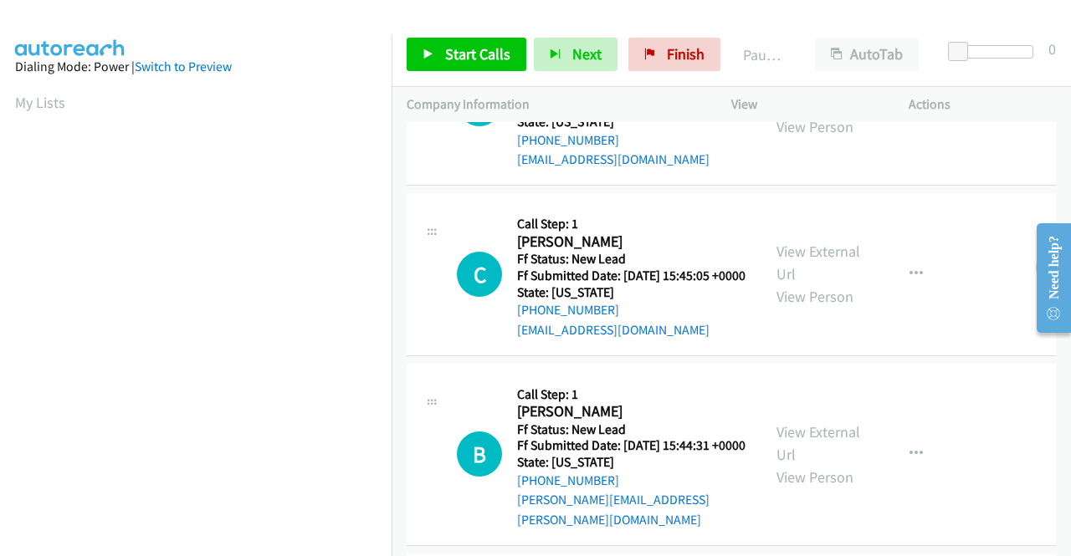
scroll to position [251, 0]
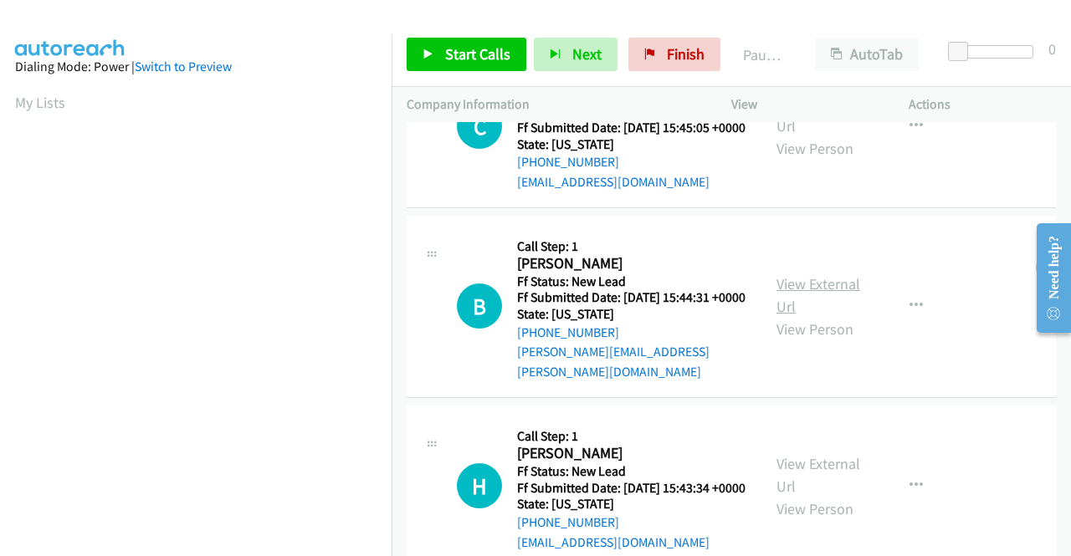
click at [826, 312] on link "View External Url" at bounding box center [818, 295] width 84 height 42
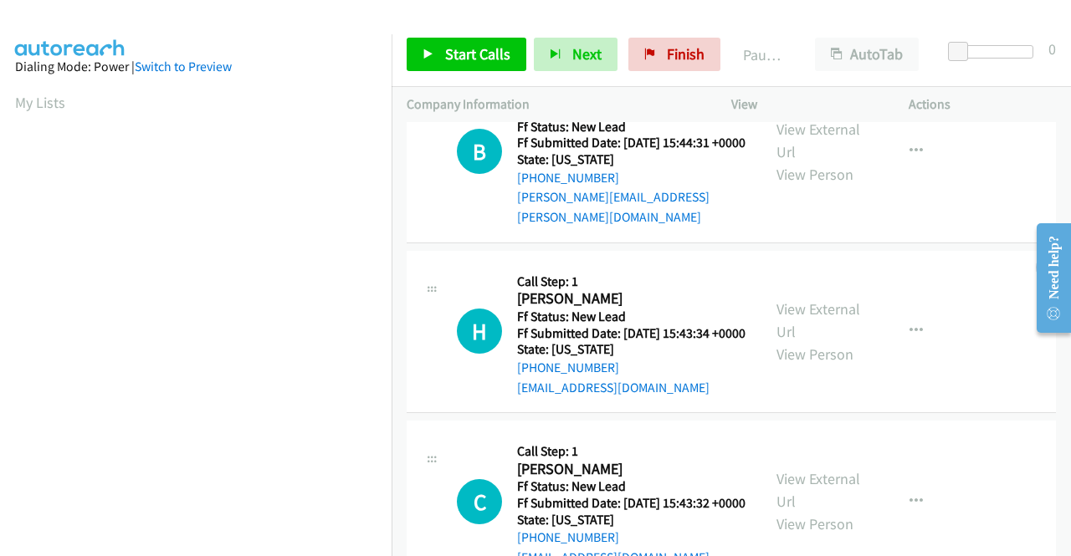
scroll to position [502, 0]
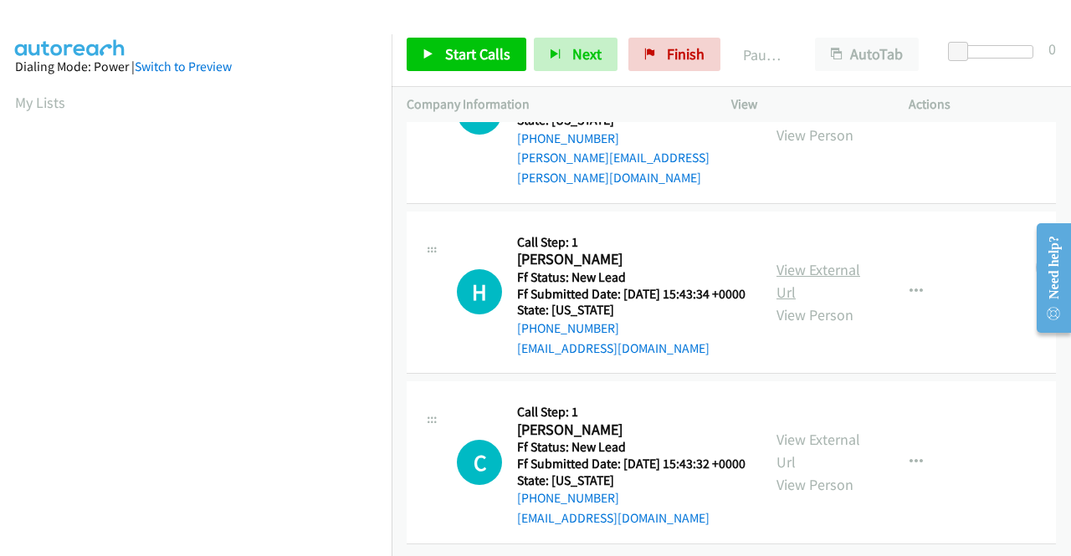
click at [813, 260] on link "View External Url" at bounding box center [818, 281] width 84 height 42
click at [823, 430] on link "View External Url" at bounding box center [818, 451] width 84 height 42
click at [463, 54] on span "Start Calls" at bounding box center [477, 53] width 65 height 19
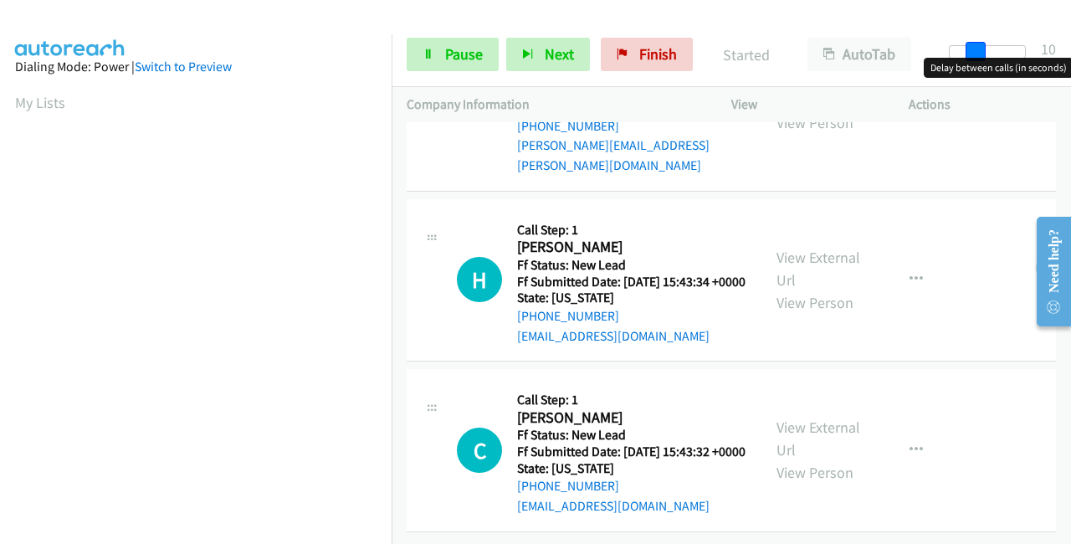
drag, startPoint x: 959, startPoint y: 50, endPoint x: 1062, endPoint y: 55, distance: 103.8
click at [1062, 55] on div "Start Calls Pause Next Finish Started AutoTab AutoTab 10" at bounding box center [730, 55] width 679 height 64
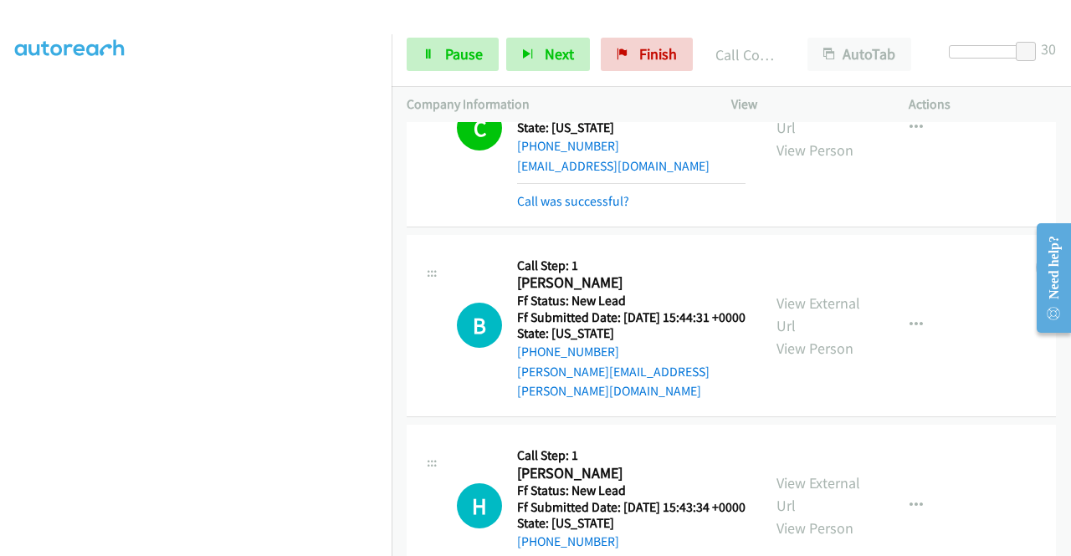
scroll to position [321, 0]
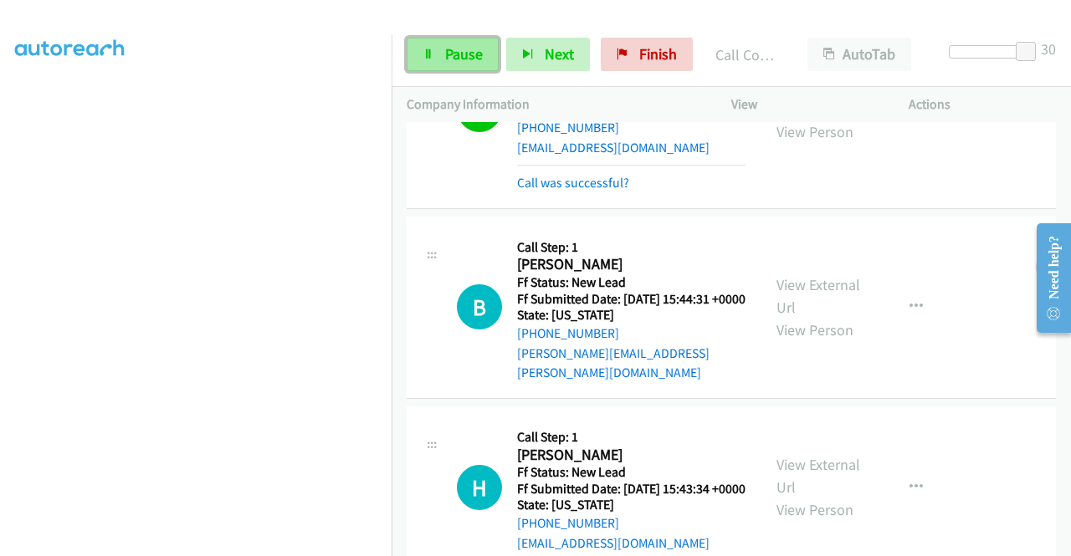
click at [435, 54] on link "Pause" at bounding box center [452, 54] width 92 height 33
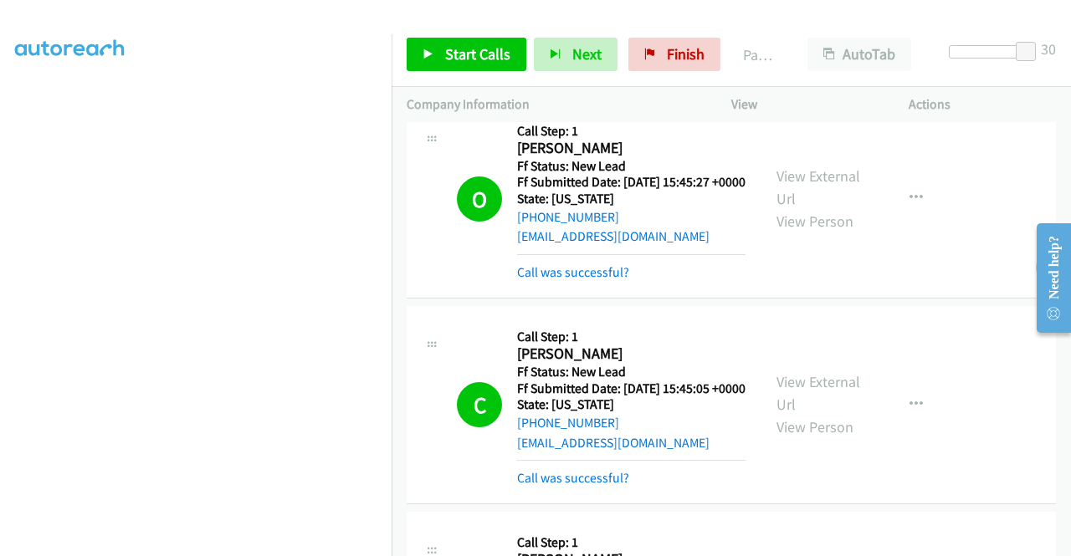
scroll to position [0, 0]
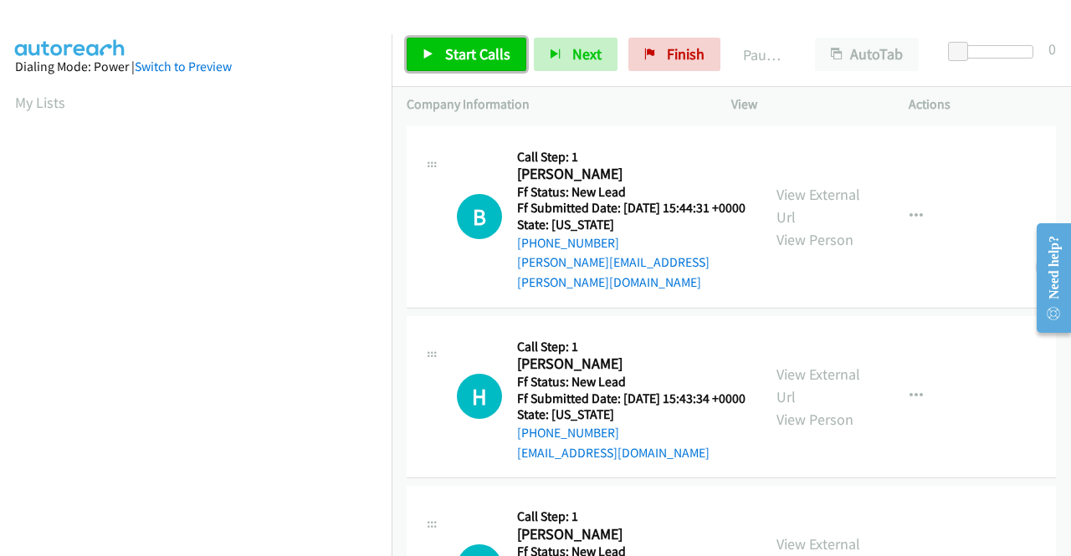
click at [469, 49] on span "Start Calls" at bounding box center [477, 53] width 65 height 19
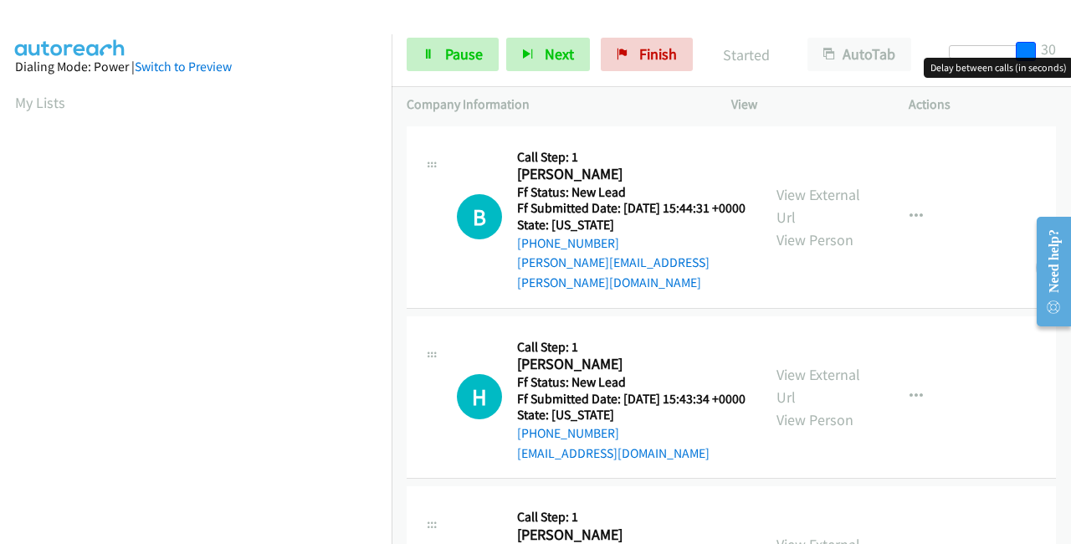
drag, startPoint x: 956, startPoint y: 48, endPoint x: 1070, endPoint y: 48, distance: 113.8
click at [1070, 48] on div "Start Calls Pause Next Finish Started AutoTab AutoTab 30" at bounding box center [730, 55] width 679 height 64
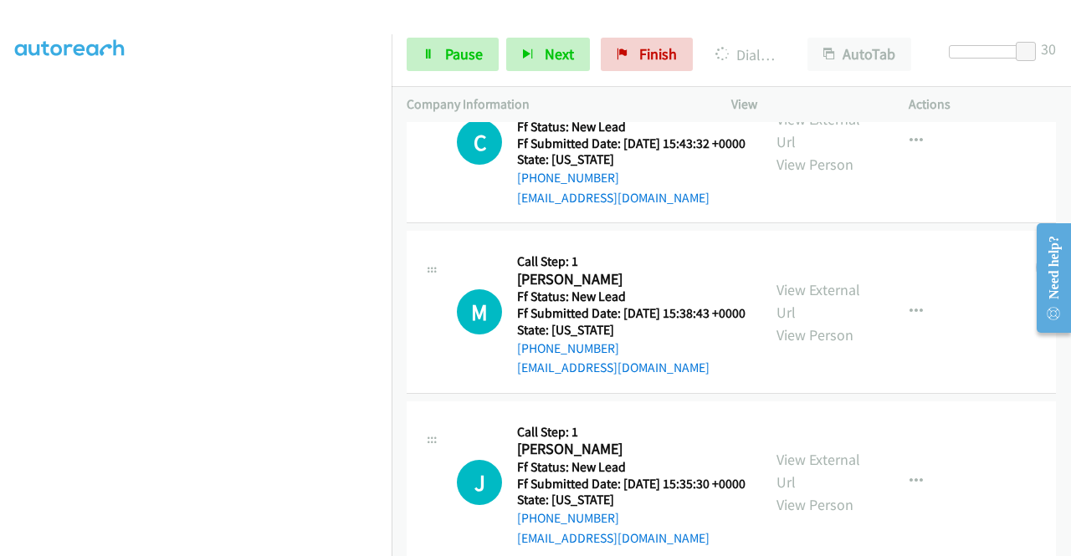
scroll to position [502, 0]
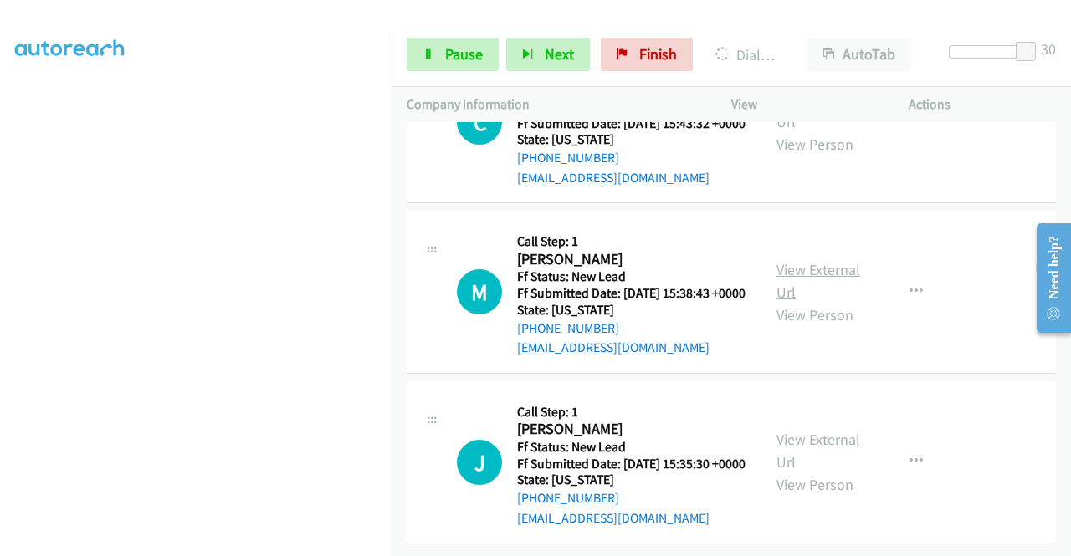
click at [841, 290] on link "View External Url" at bounding box center [818, 281] width 84 height 42
click at [805, 431] on link "View External Url" at bounding box center [818, 452] width 84 height 42
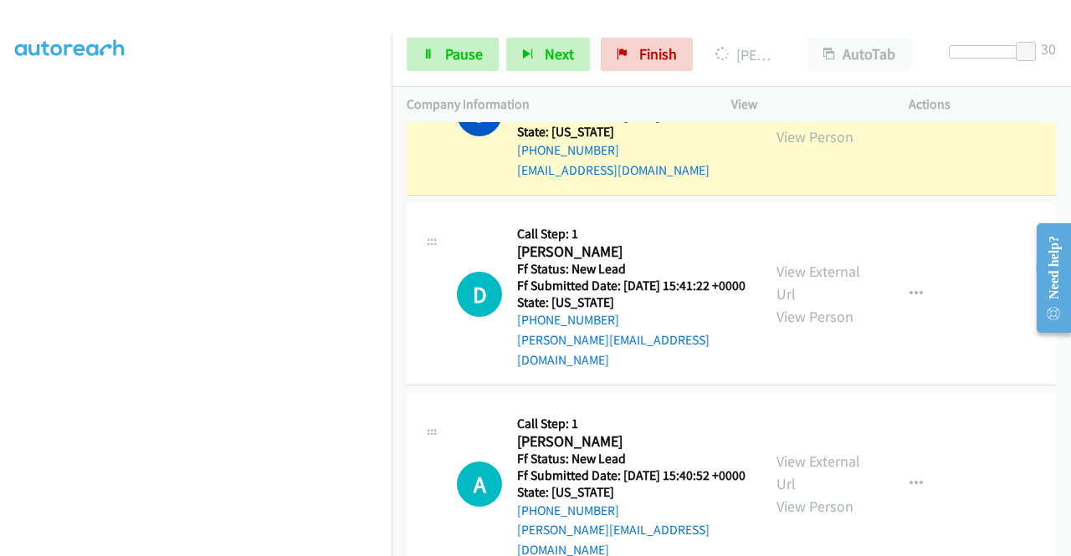
scroll to position [1043, 0]
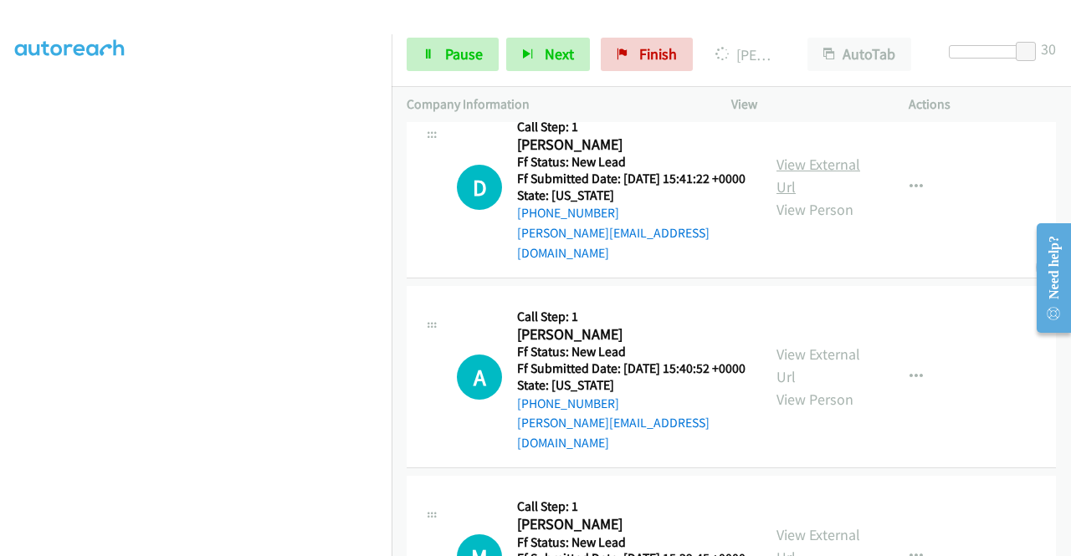
click at [811, 197] on link "View External Url" at bounding box center [818, 176] width 84 height 42
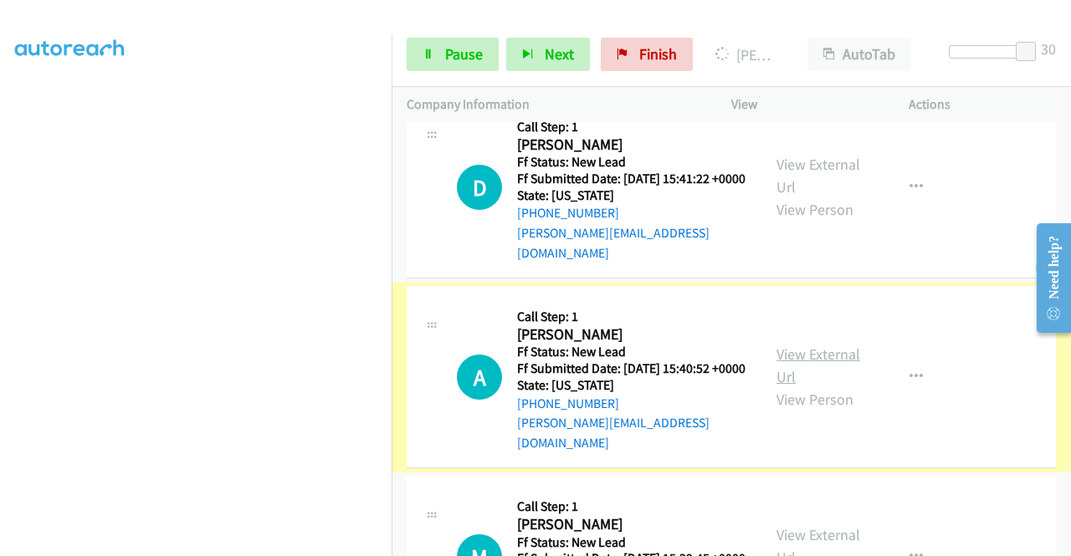
click at [800, 386] on link "View External Url" at bounding box center [818, 366] width 84 height 42
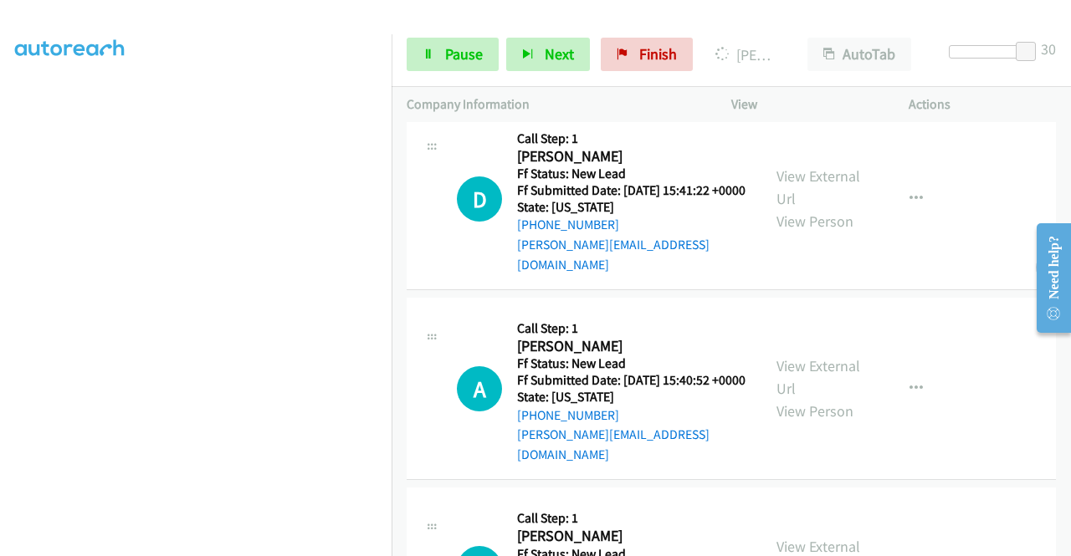
scroll to position [959, 0]
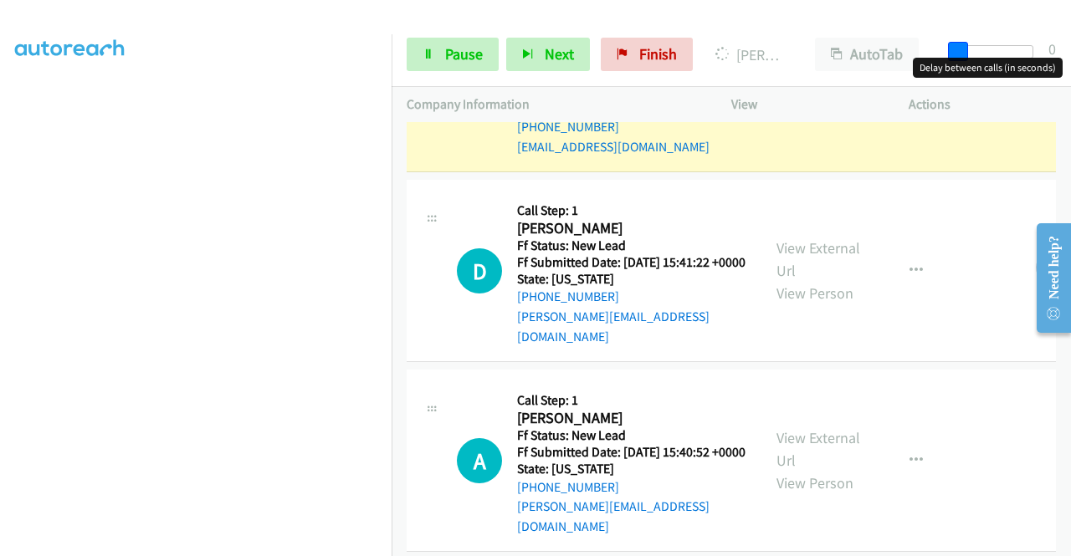
drag, startPoint x: 1023, startPoint y: 50, endPoint x: 743, endPoint y: 76, distance: 281.4
click at [743, 76] on div "Start Calls Pause Next Finish Dialing [PERSON_NAME] AutoTab AutoTab 0" at bounding box center [730, 55] width 679 height 64
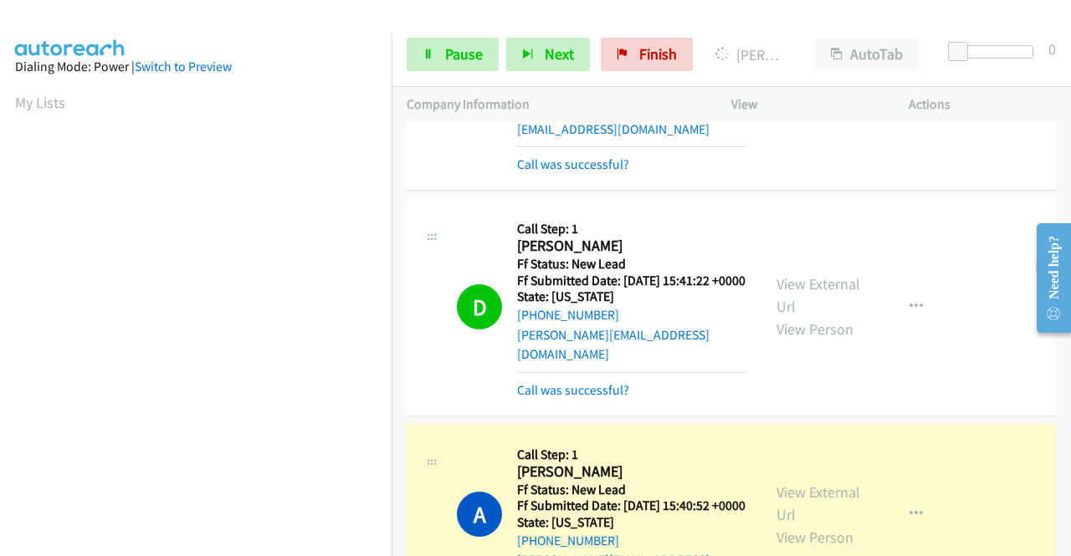
scroll to position [381, 0]
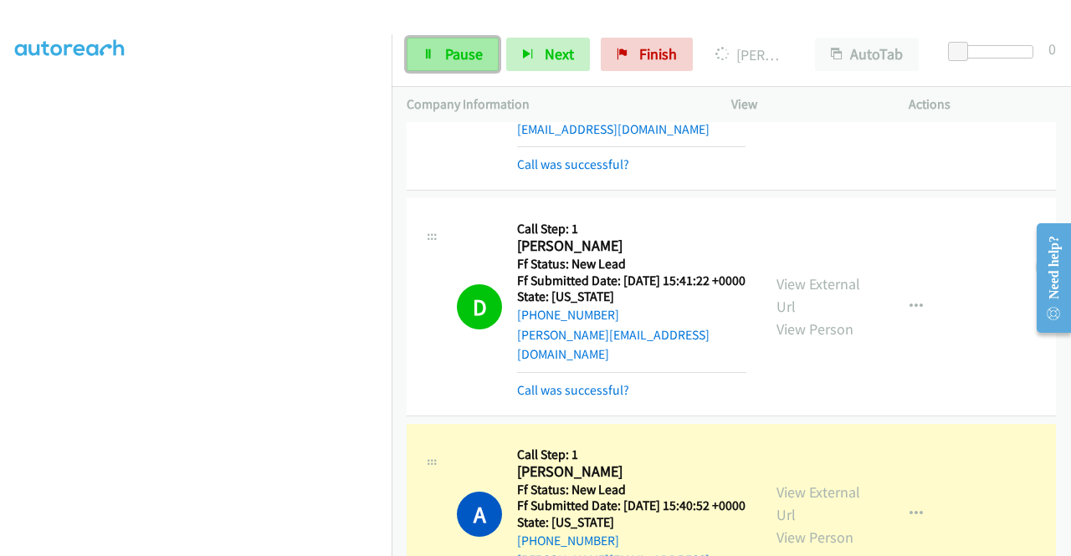
click at [469, 50] on span "Pause" at bounding box center [464, 53] width 38 height 19
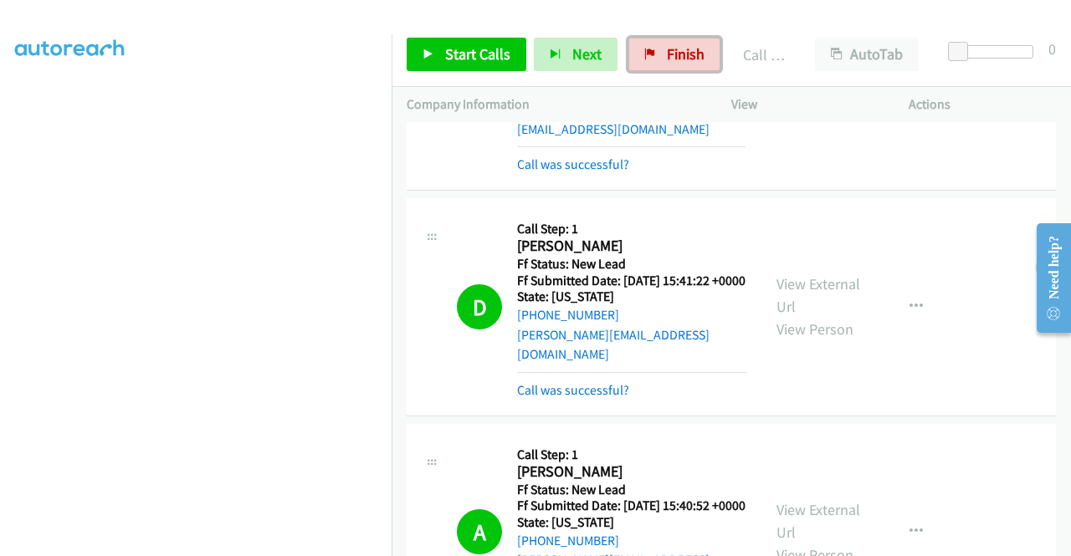
drag, startPoint x: 664, startPoint y: 59, endPoint x: 587, endPoint y: 86, distance: 81.5
click at [667, 59] on span "Finish" at bounding box center [686, 53] width 38 height 19
